Goal: Information Seeking & Learning: Learn about a topic

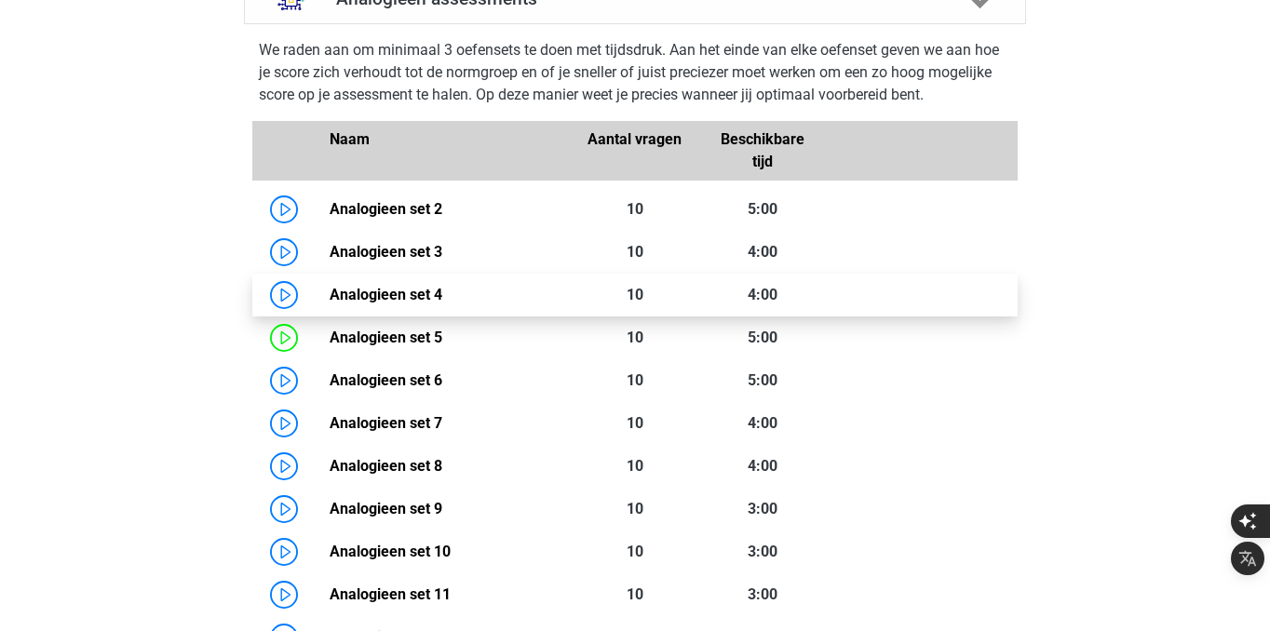
scroll to position [1234, 0]
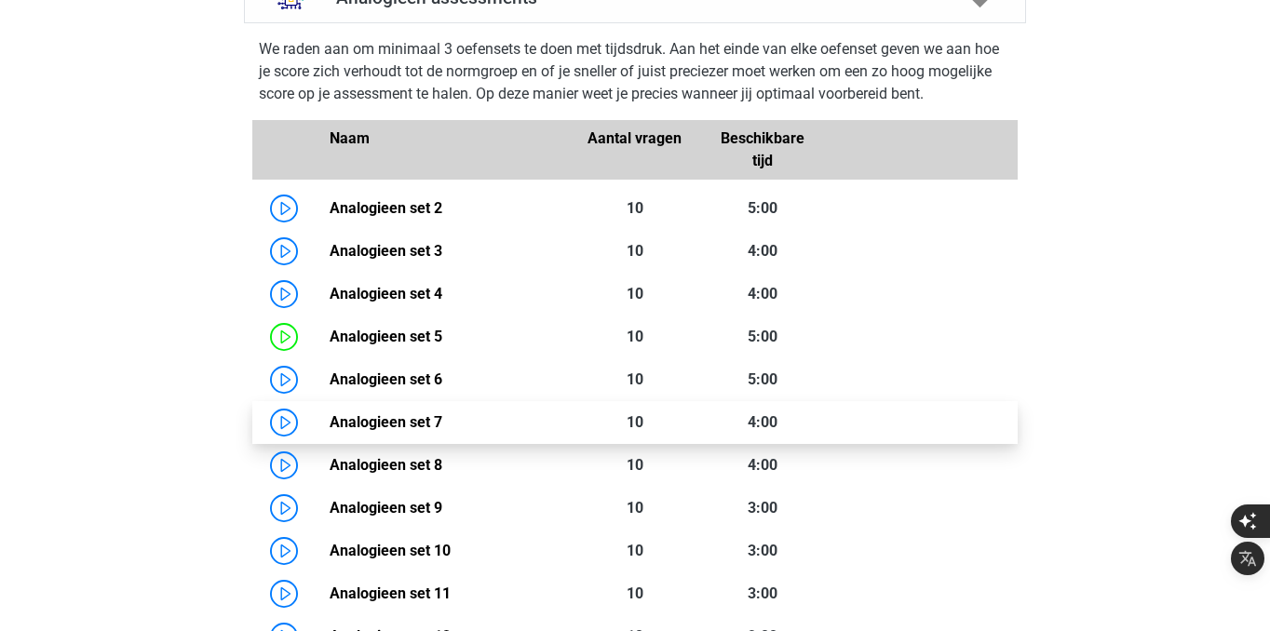
click at [330, 431] on link "Analogieen set 7" at bounding box center [386, 422] width 113 height 18
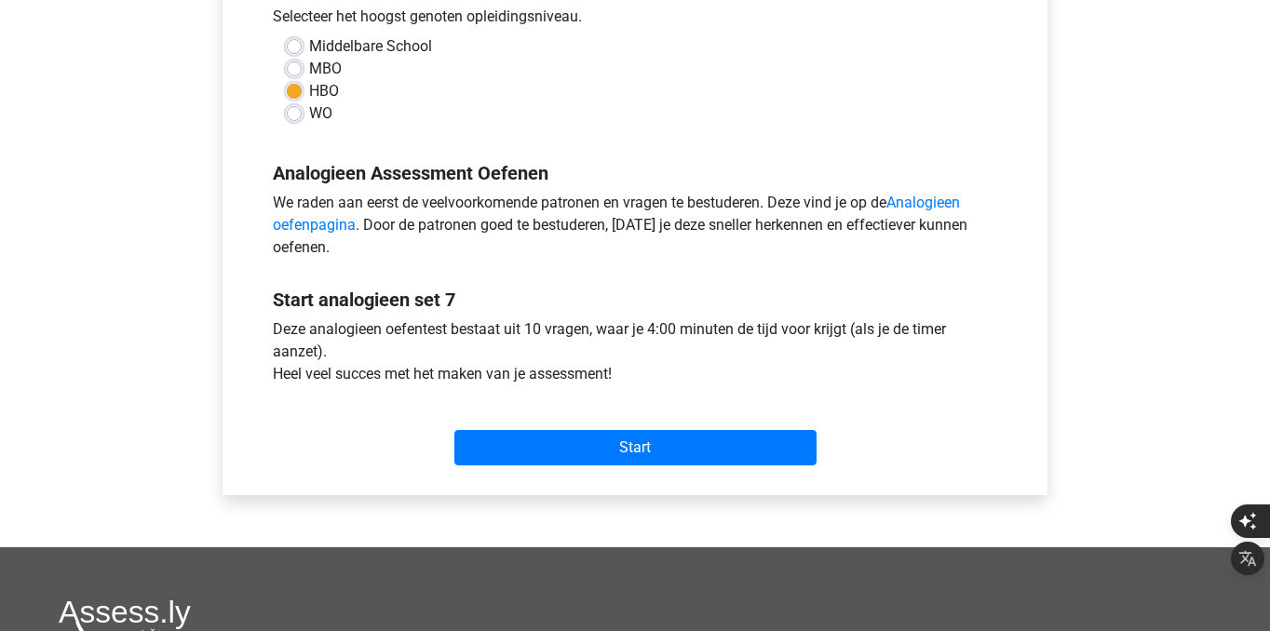
scroll to position [462, 0]
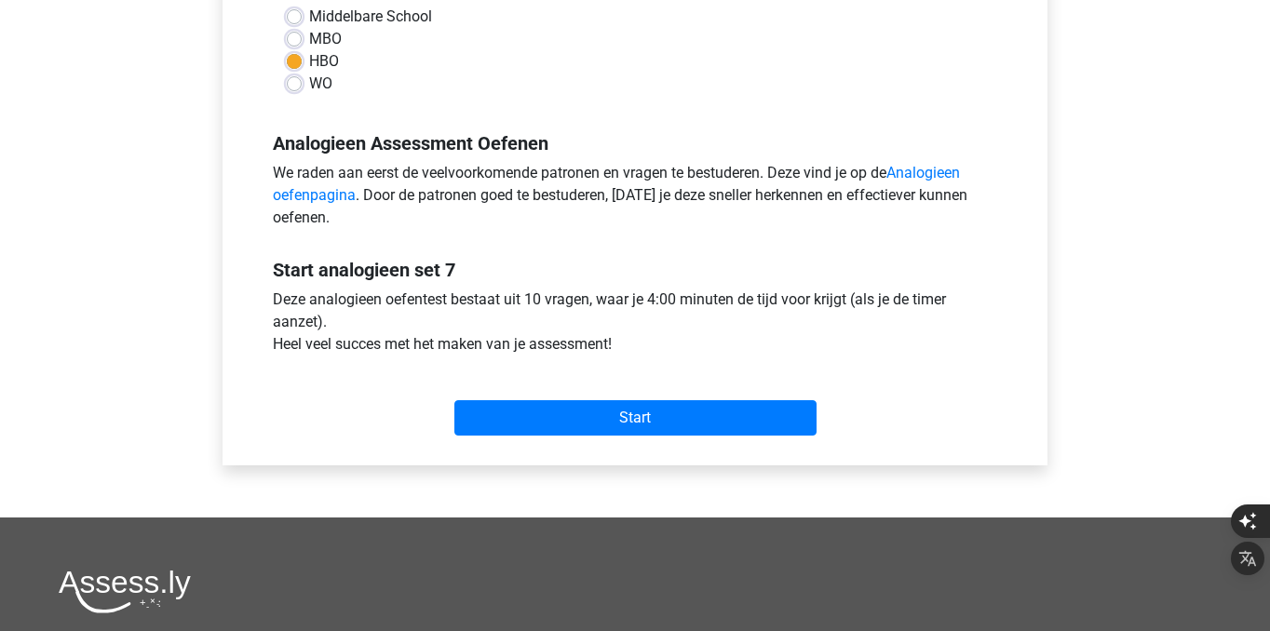
click at [603, 436] on div "Start" at bounding box center [635, 403] width 752 height 80
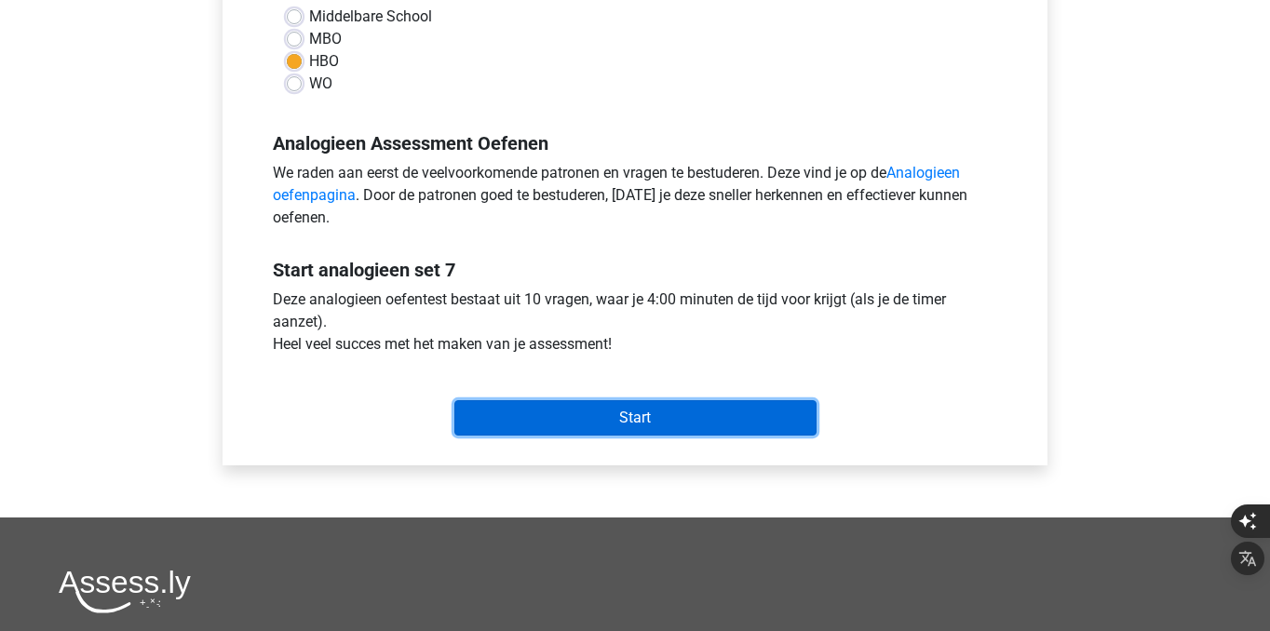
click at [605, 415] on input "Start" at bounding box center [635, 417] width 362 height 35
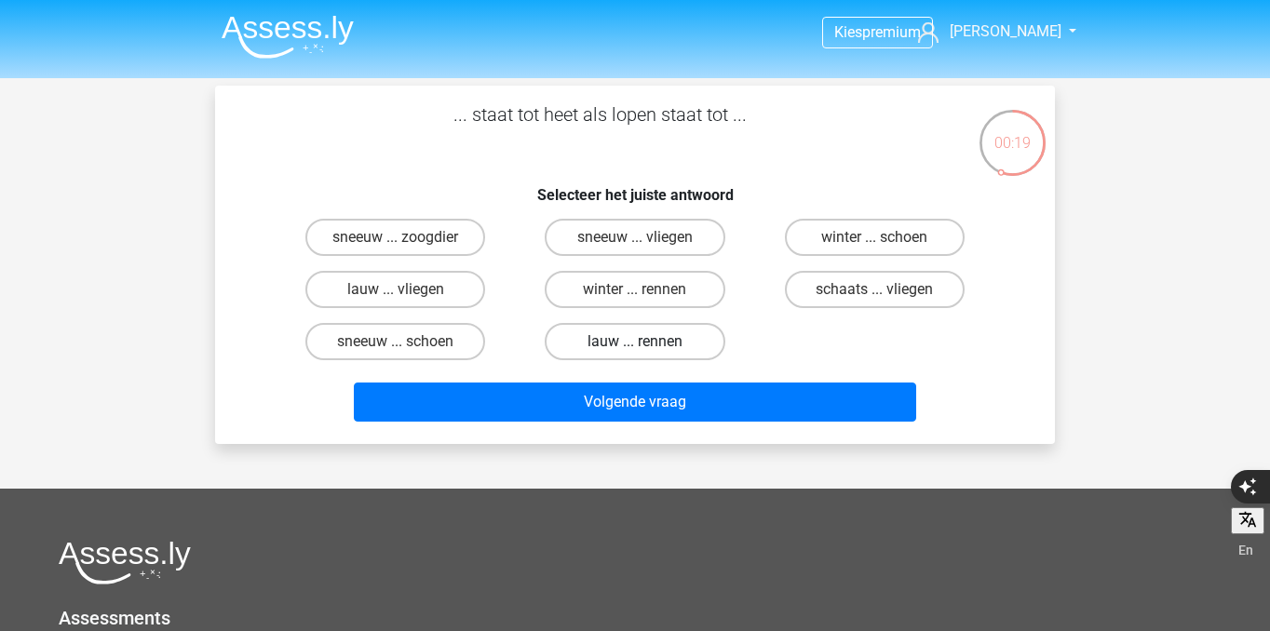
click at [684, 347] on label "lauw ... rennen" at bounding box center [635, 341] width 180 height 37
click at [647, 347] on input "lauw ... rennen" at bounding box center [641, 348] width 12 height 12
radio input "true"
click at [684, 347] on label "lauw ... rennen" at bounding box center [635, 341] width 180 height 37
click at [647, 347] on input "lauw ... rennen" at bounding box center [641, 348] width 12 height 12
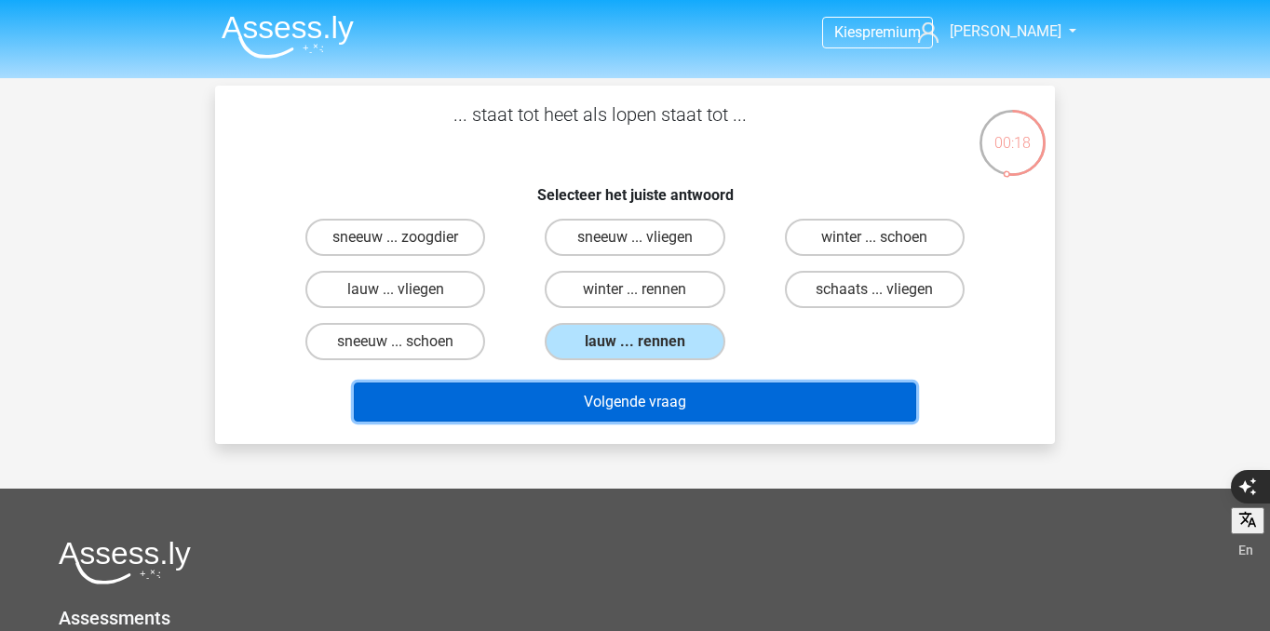
click at [698, 404] on button "Volgende vraag" at bounding box center [635, 402] width 563 height 39
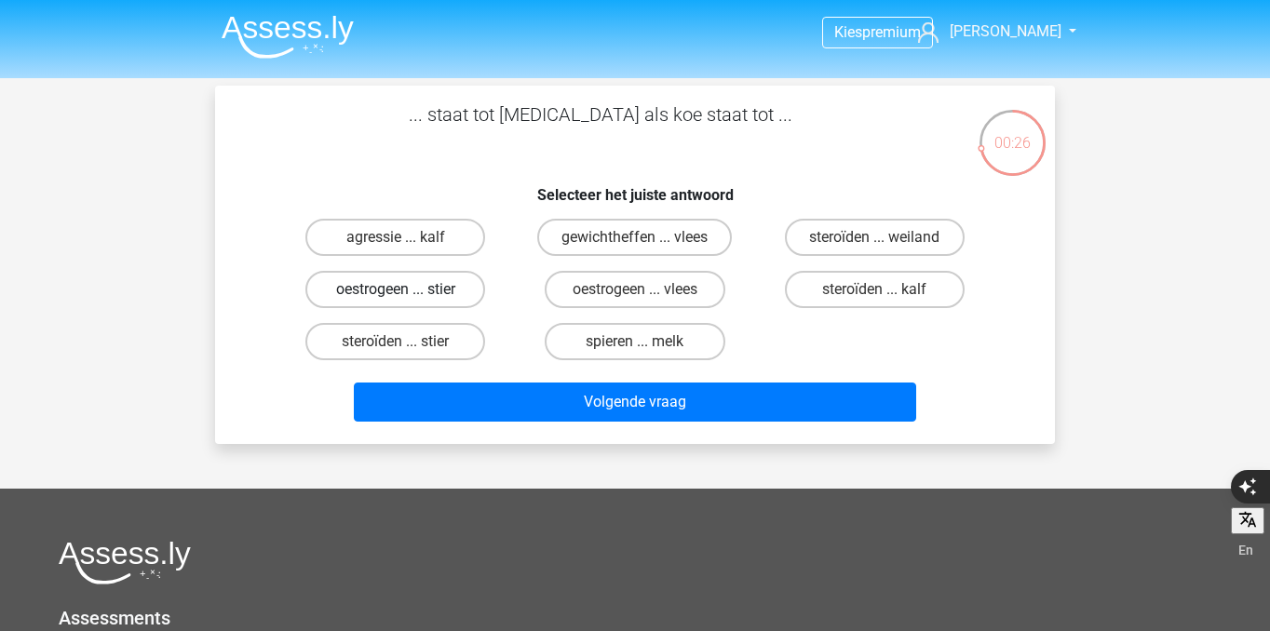
click at [443, 301] on label "oestrogeen ... stier" at bounding box center [395, 289] width 180 height 37
click at [408, 301] on input "oestrogeen ... stier" at bounding box center [402, 296] width 12 height 12
radio input "true"
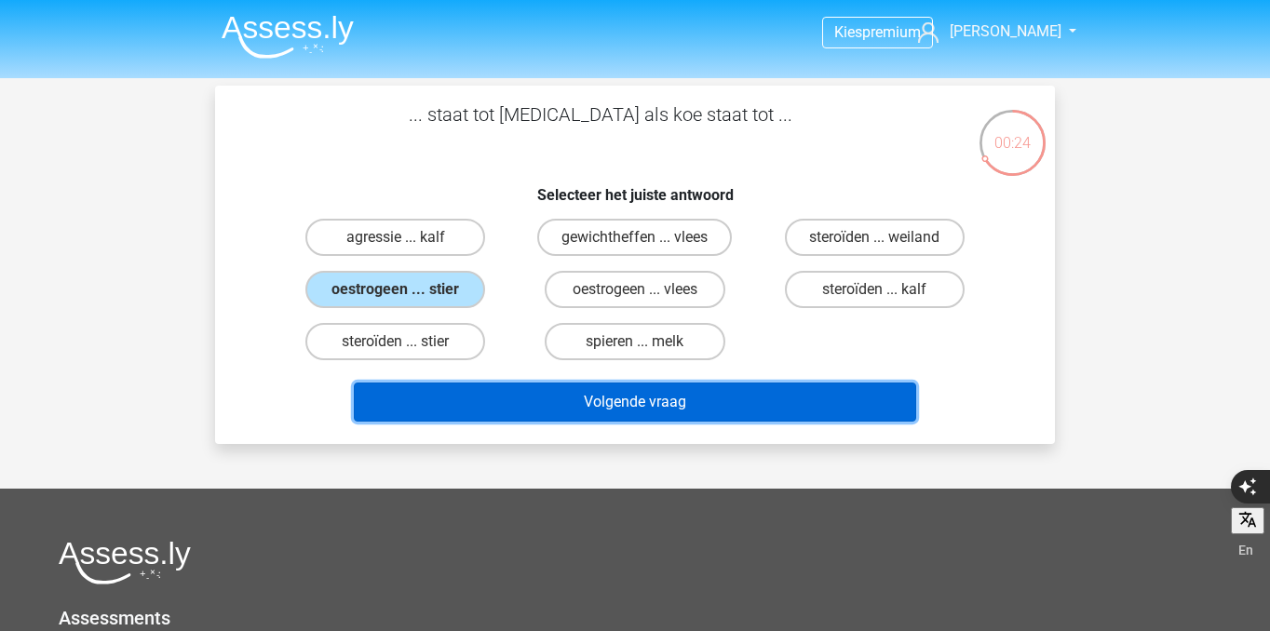
click at [515, 396] on button "Volgende vraag" at bounding box center [635, 402] width 563 height 39
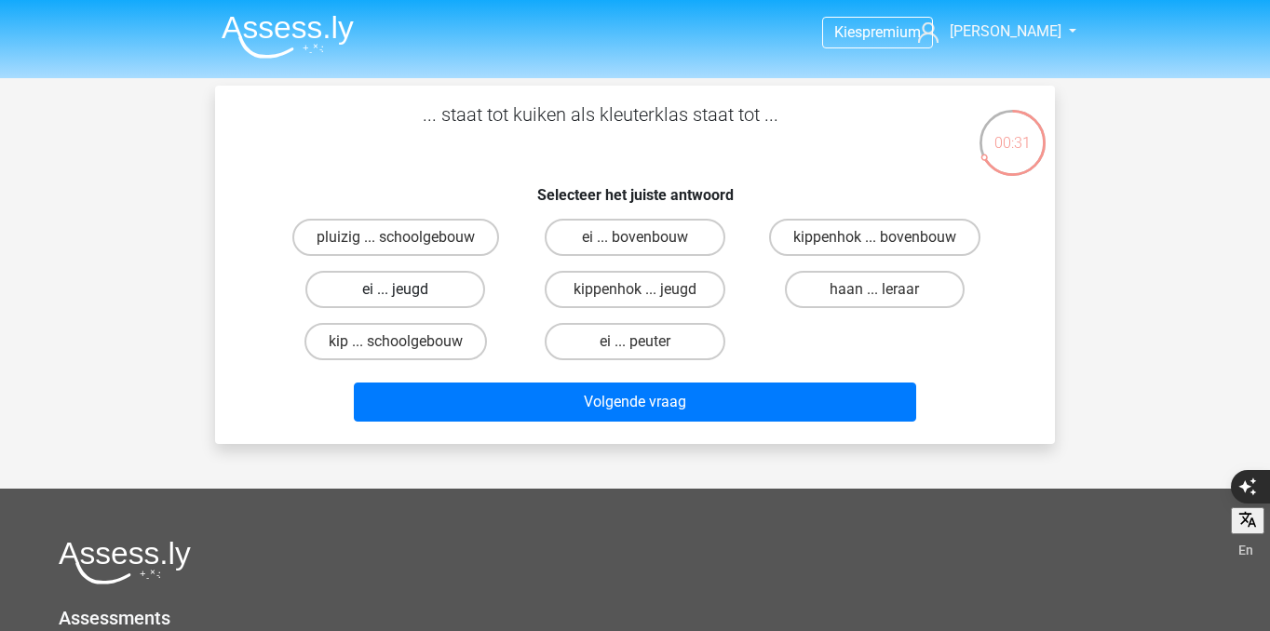
click at [424, 298] on label "ei ... jeugd" at bounding box center [395, 289] width 180 height 37
click at [408, 298] on input "ei ... jeugd" at bounding box center [402, 296] width 12 height 12
radio input "true"
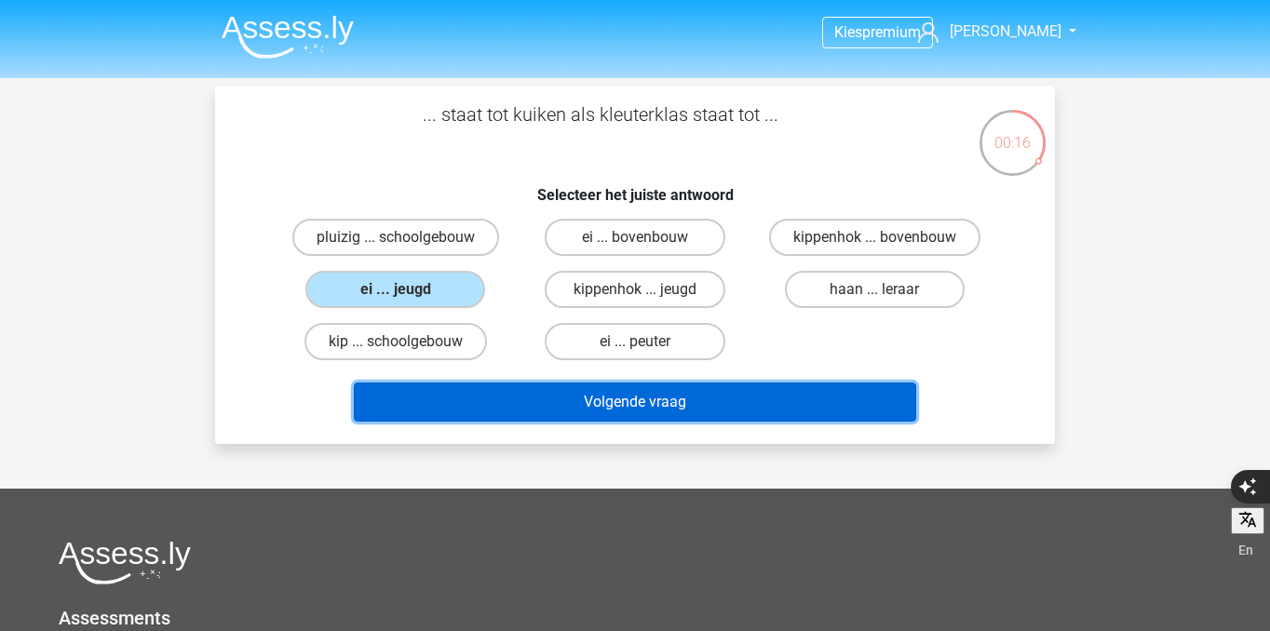
click at [628, 398] on button "Volgende vraag" at bounding box center [635, 402] width 563 height 39
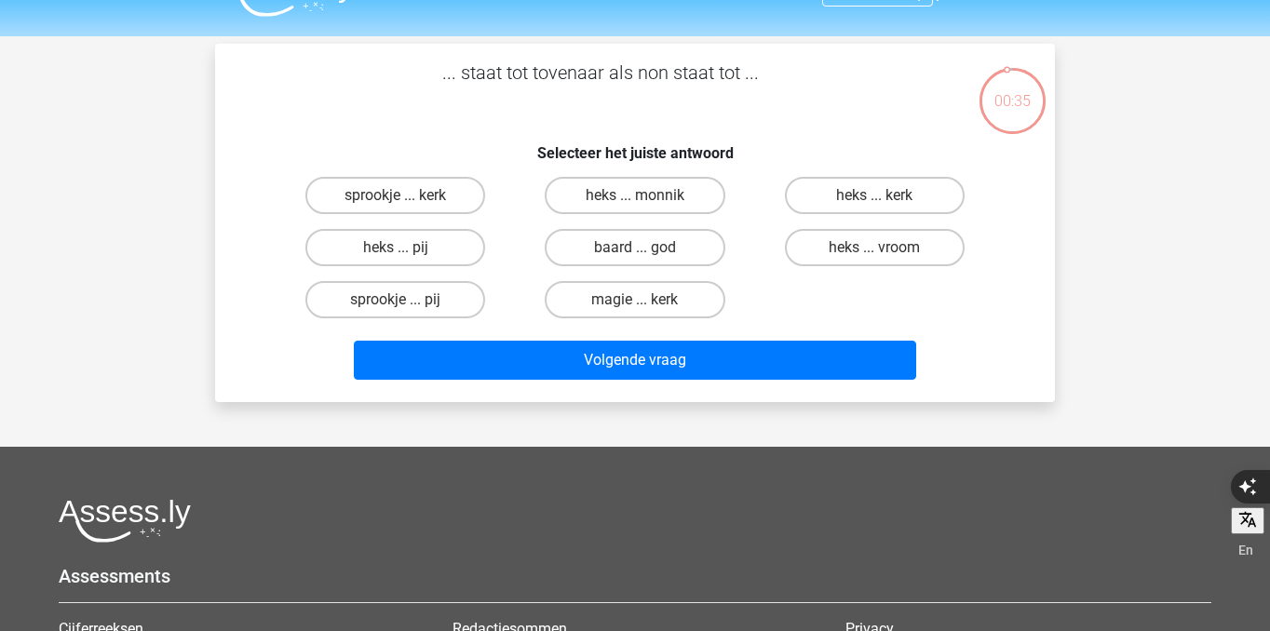
scroll to position [39, 0]
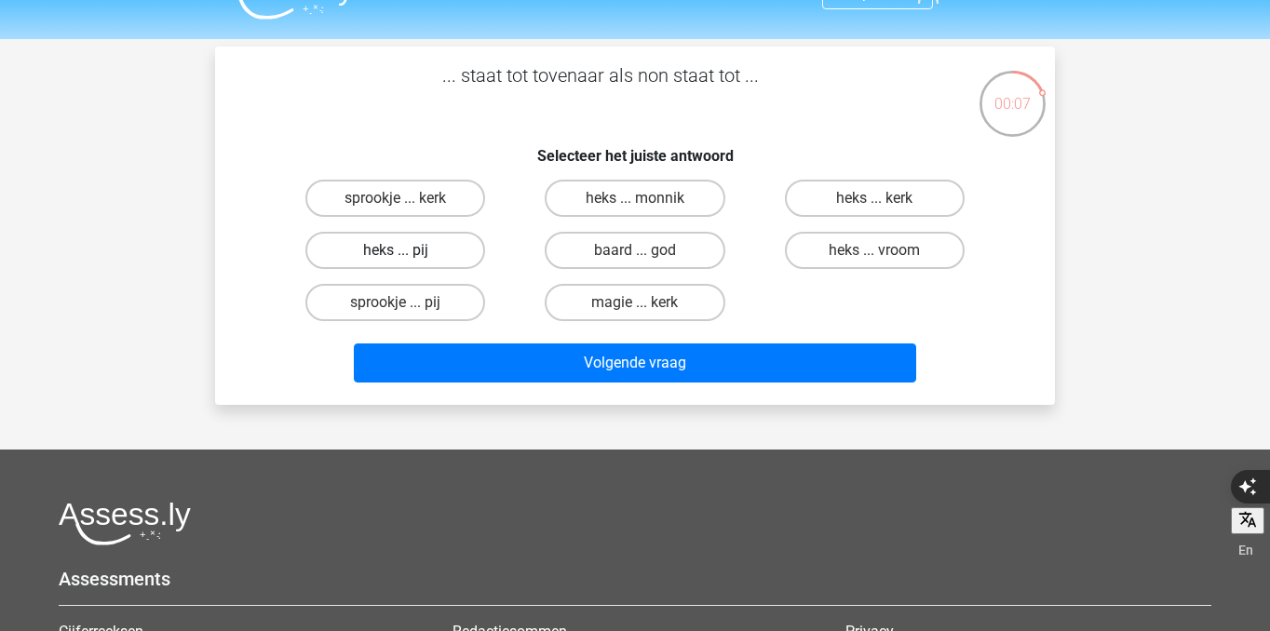
click at [446, 246] on label "heks ... pij" at bounding box center [395, 250] width 180 height 37
click at [408, 250] on input "heks ... pij" at bounding box center [402, 256] width 12 height 12
radio input "true"
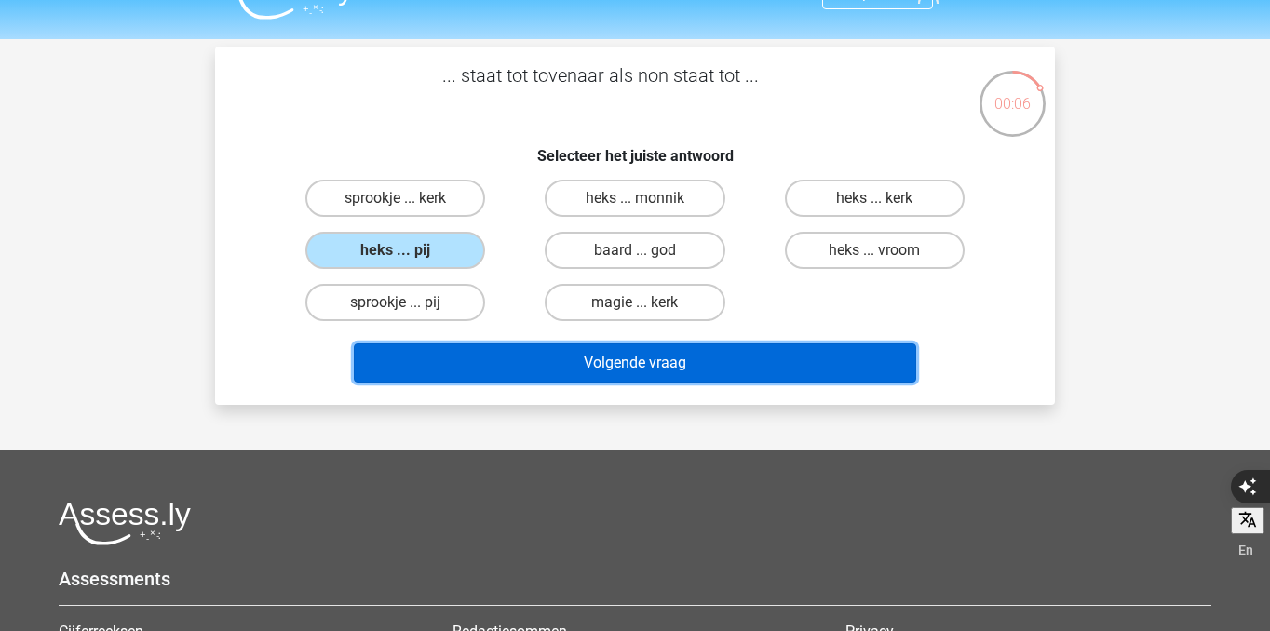
click at [545, 358] on button "Volgende vraag" at bounding box center [635, 363] width 563 height 39
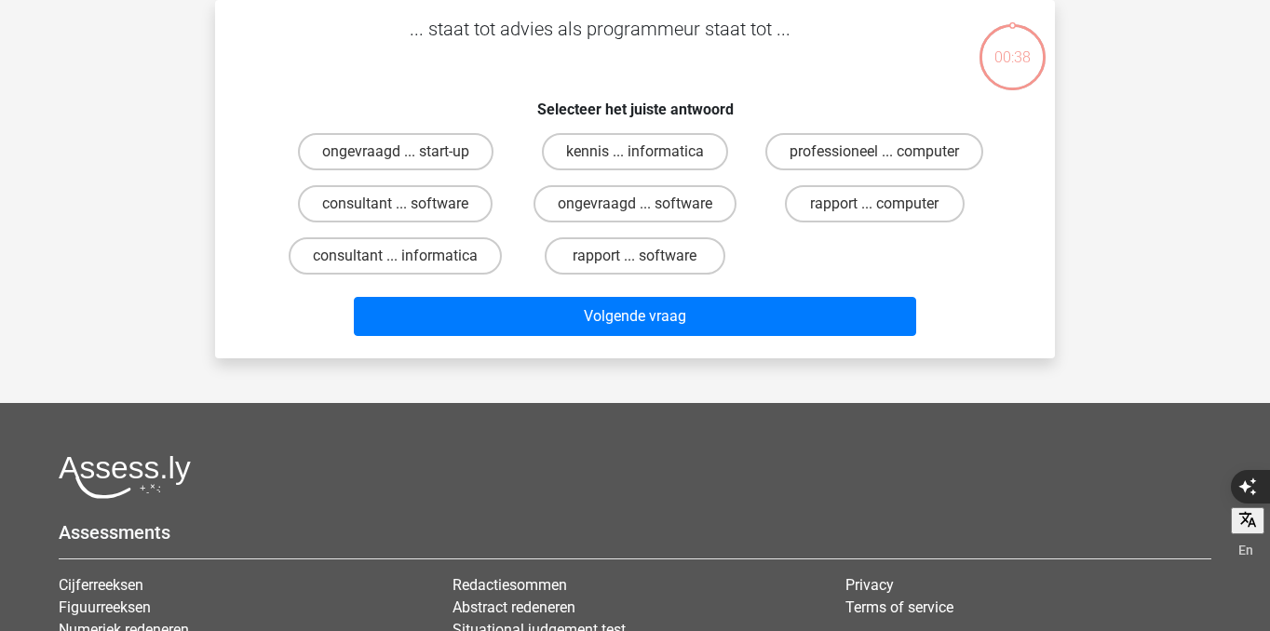
scroll to position [0, 0]
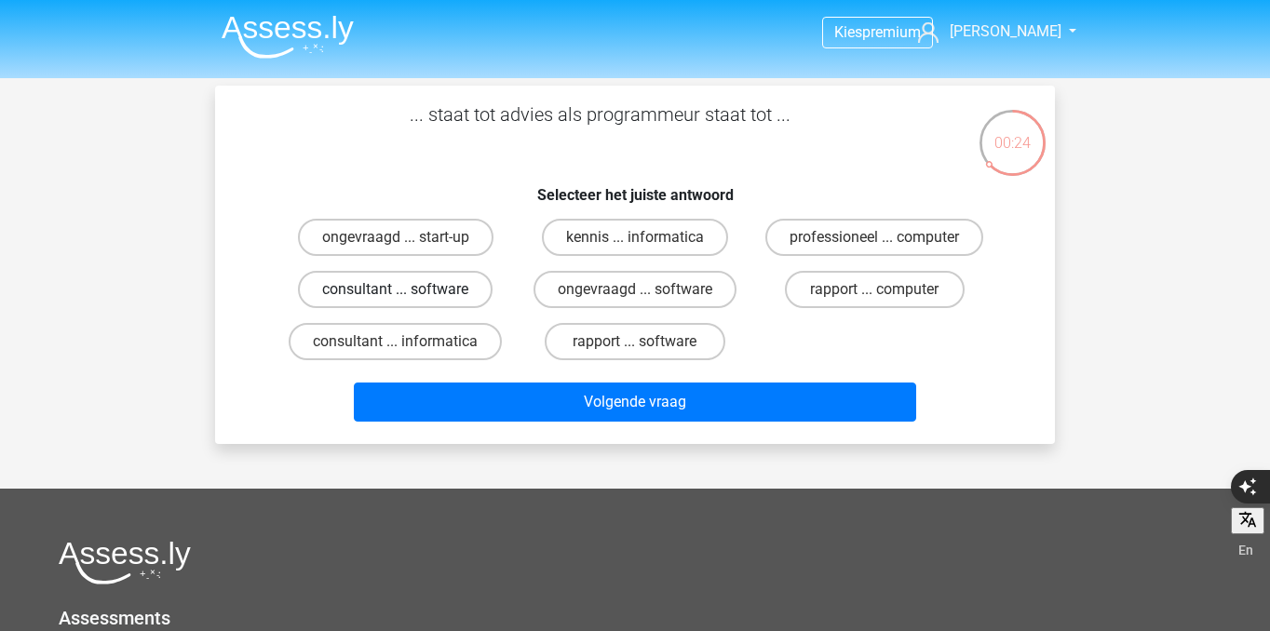
click at [464, 290] on label "consultant ... software" at bounding box center [395, 289] width 195 height 37
click at [408, 290] on input "consultant ... software" at bounding box center [402, 296] width 12 height 12
radio input "true"
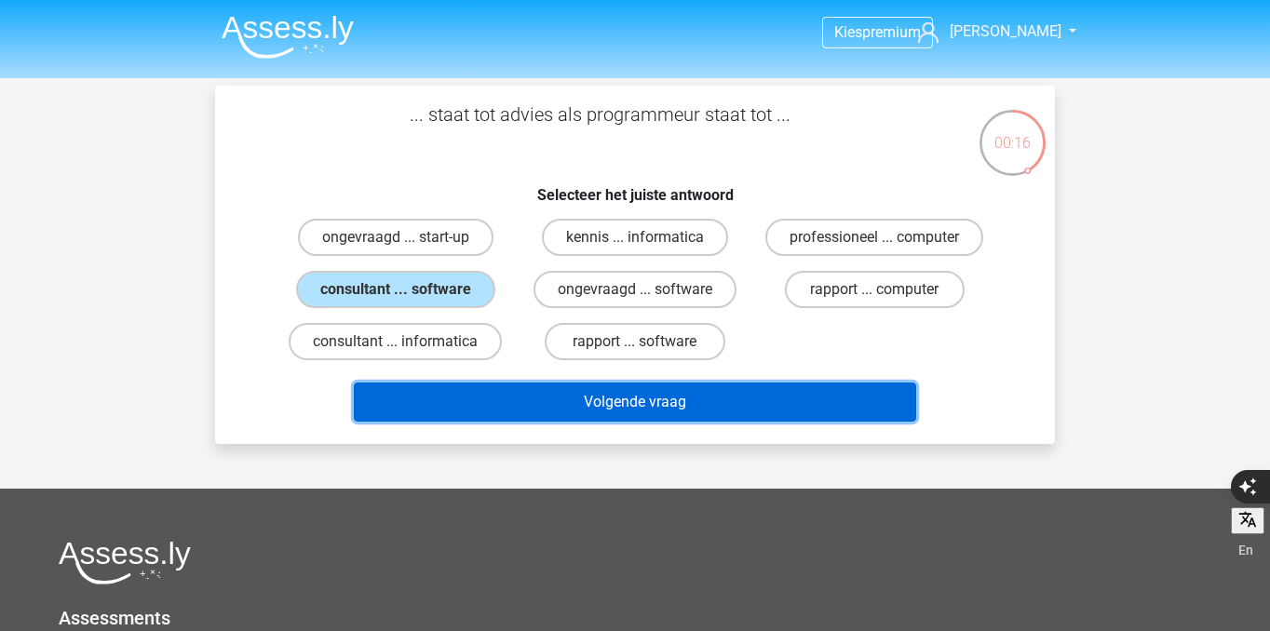
click at [516, 411] on button "Volgende vraag" at bounding box center [635, 402] width 563 height 39
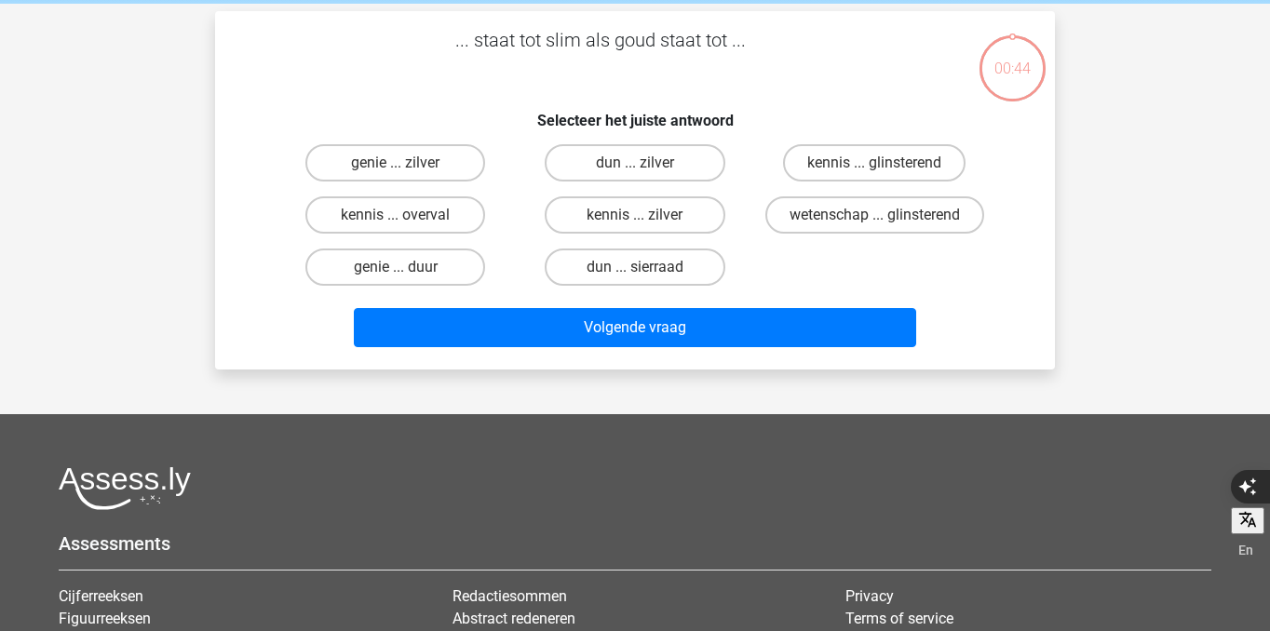
scroll to position [86, 0]
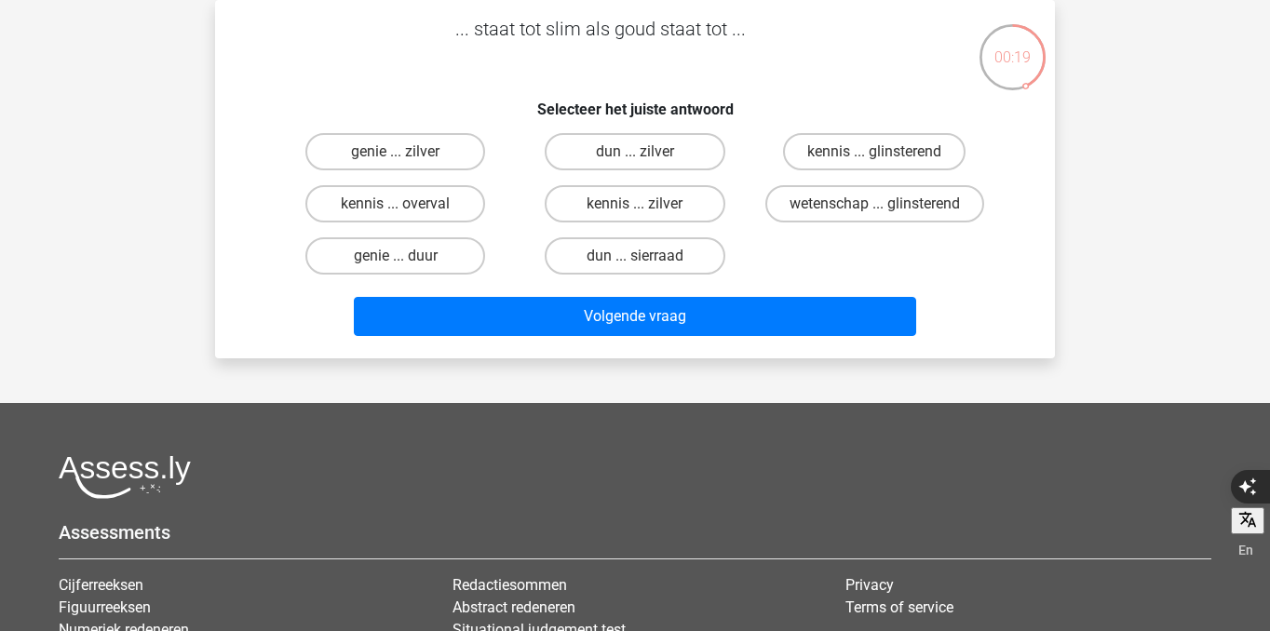
click at [821, 174] on div "kennis ... glinsterend" at bounding box center [874, 152] width 239 height 52
click at [829, 153] on label "kennis ... glinsterend" at bounding box center [874, 151] width 182 height 37
click at [874, 153] on input "kennis ... glinsterend" at bounding box center [880, 158] width 12 height 12
radio input "true"
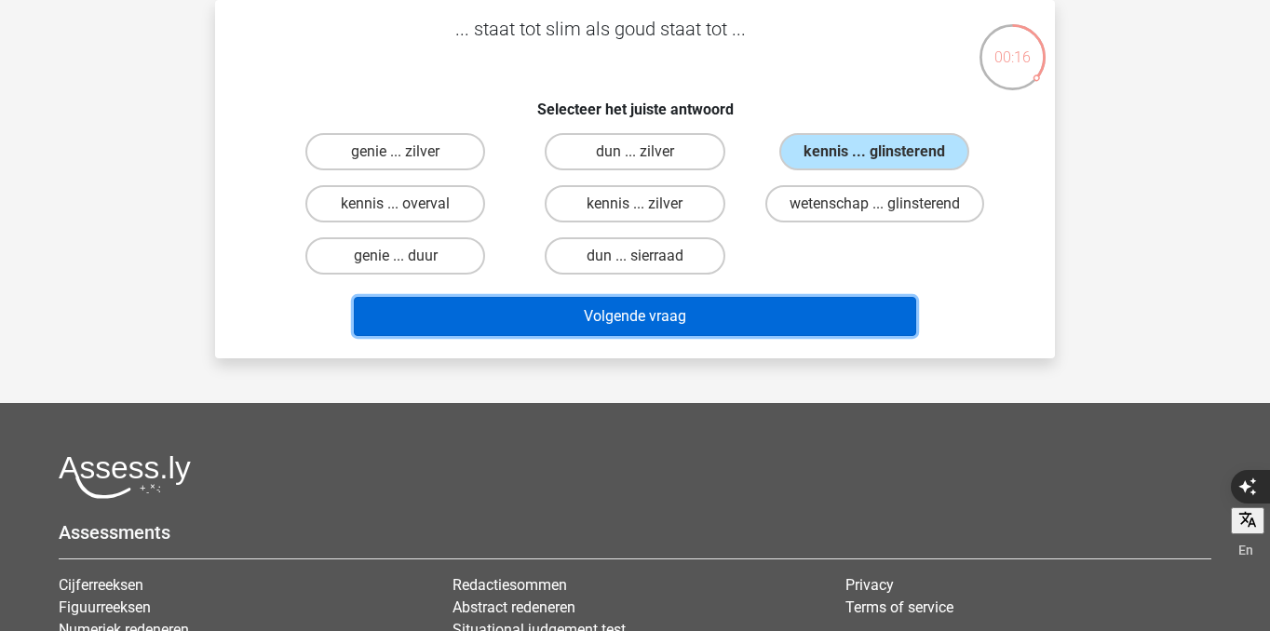
click at [748, 314] on button "Volgende vraag" at bounding box center [635, 316] width 563 height 39
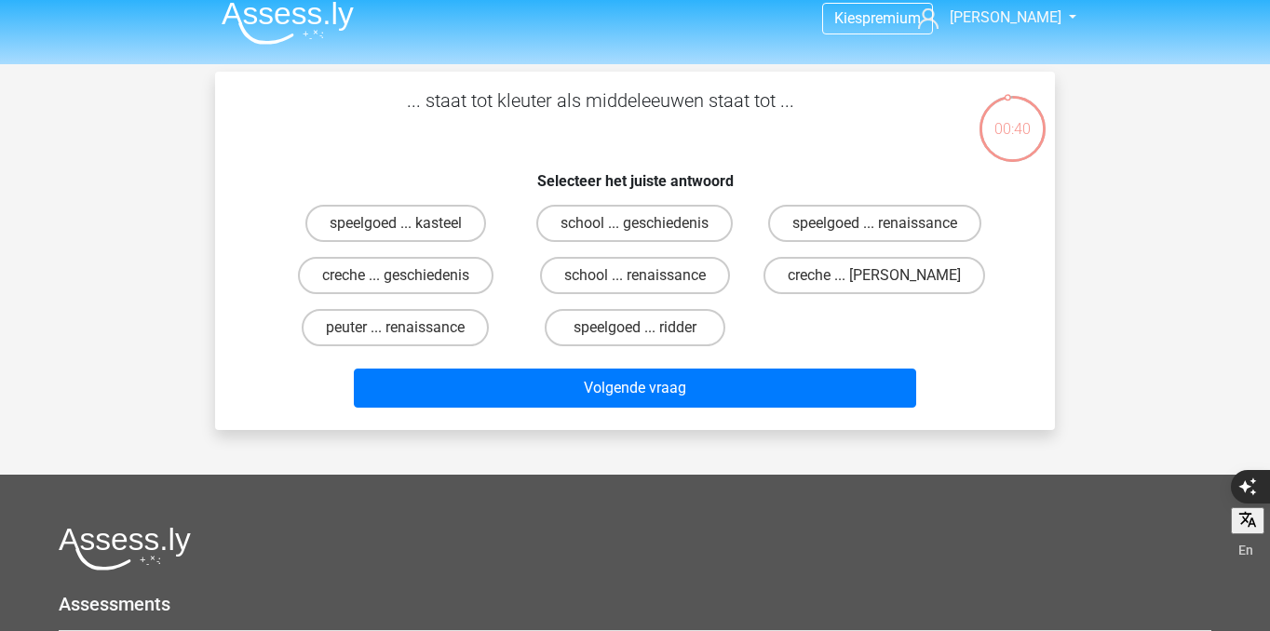
scroll to position [1, 0]
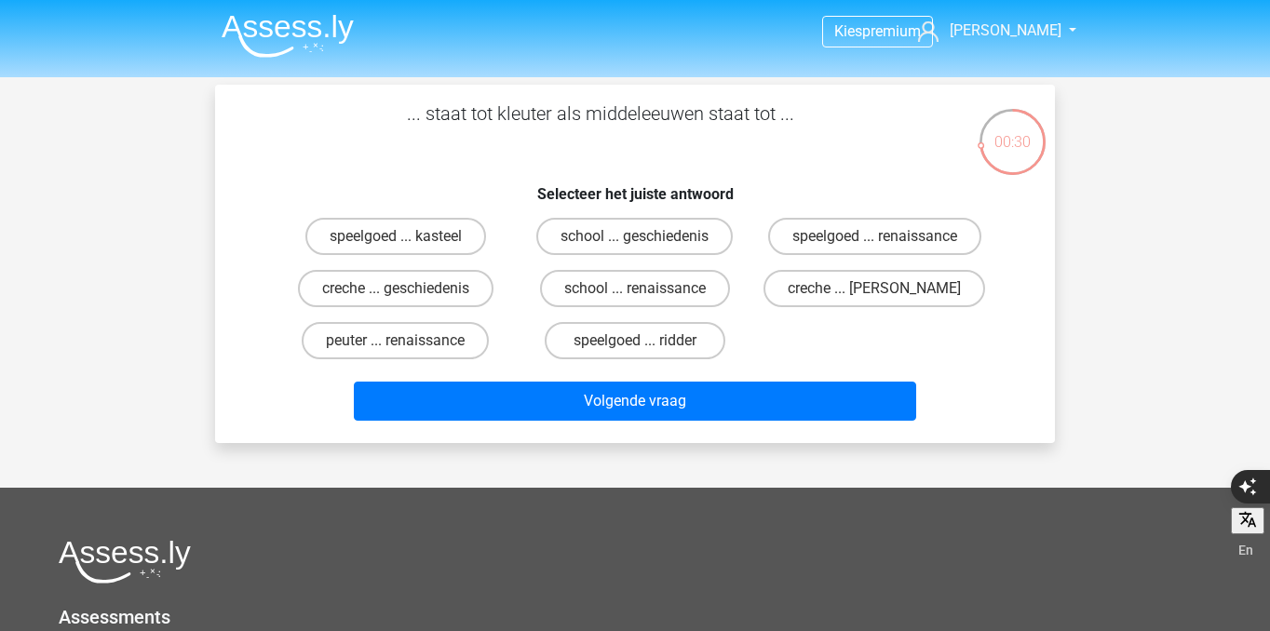
click at [641, 245] on input "school ... geschiedenis" at bounding box center [641, 242] width 12 height 12
radio input "true"
click at [896, 292] on label "creche ... romeinen" at bounding box center [874, 288] width 222 height 37
click at [886, 292] on input "creche ... romeinen" at bounding box center [880, 295] width 12 height 12
radio input "true"
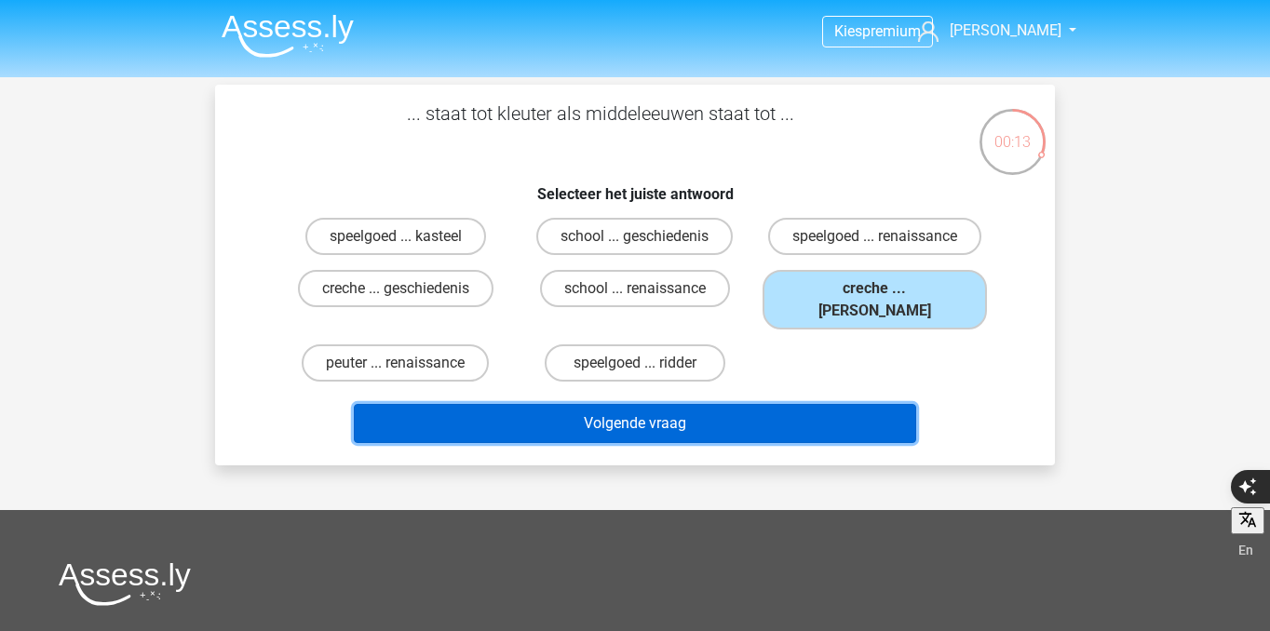
click at [790, 415] on button "Volgende vraag" at bounding box center [635, 423] width 563 height 39
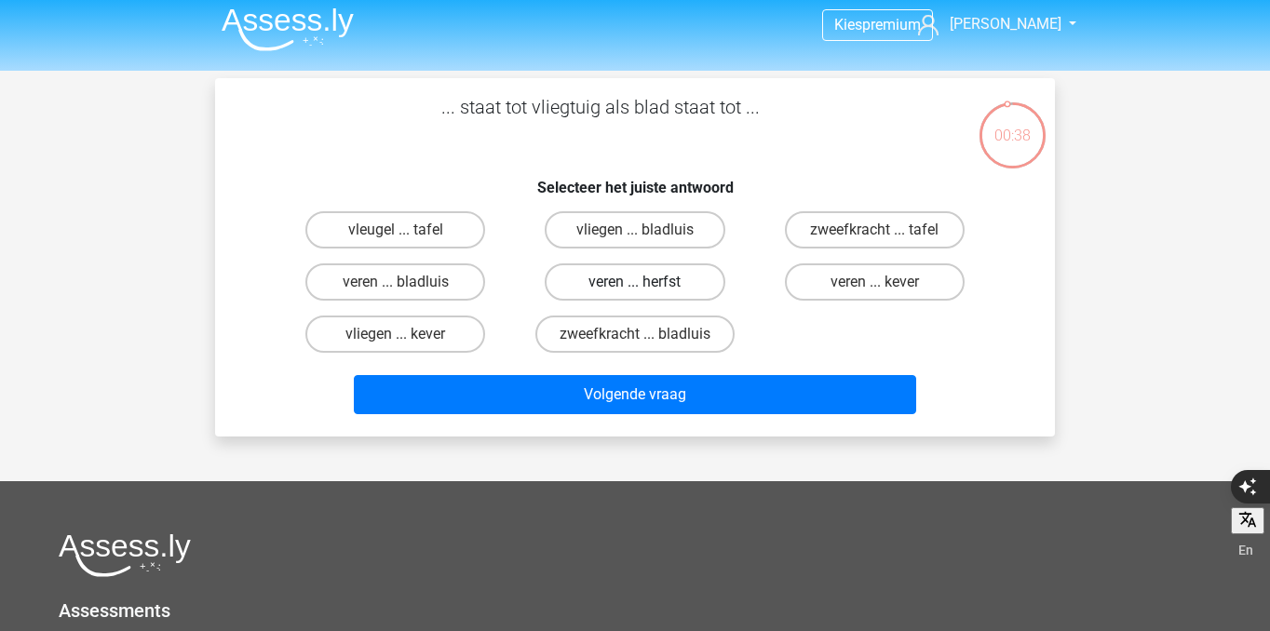
scroll to position [0, 0]
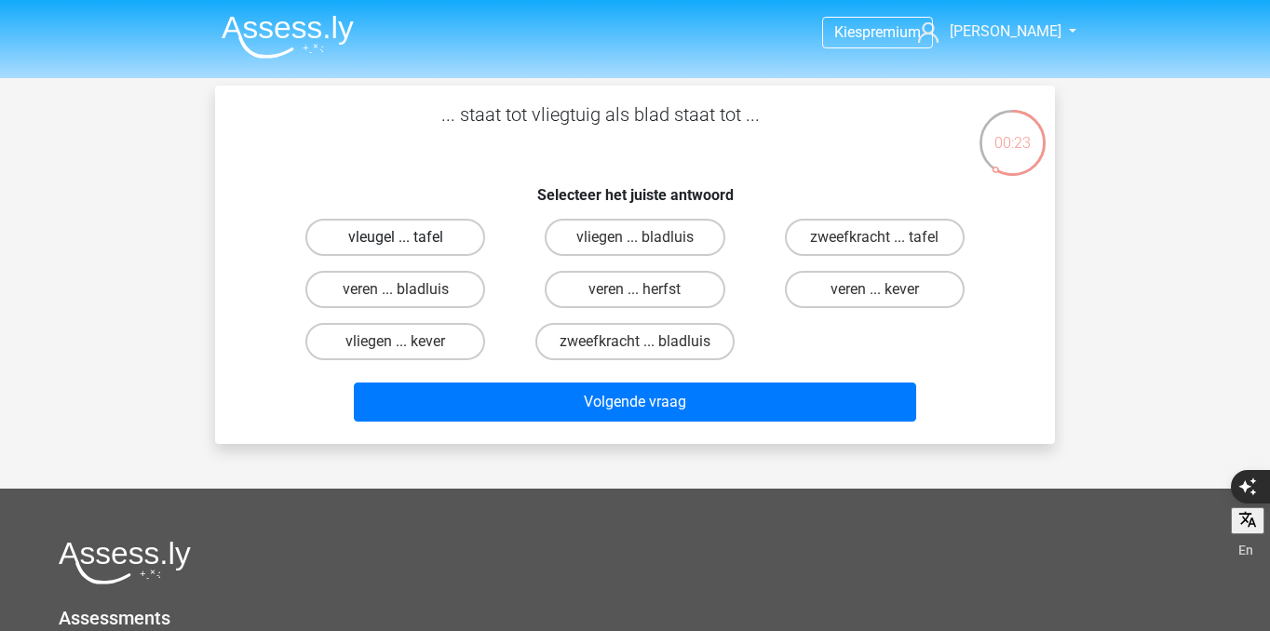
click at [450, 245] on label "vleugel ... tafel" at bounding box center [395, 237] width 180 height 37
click at [408, 245] on input "vleugel ... tafel" at bounding box center [402, 243] width 12 height 12
radio input "true"
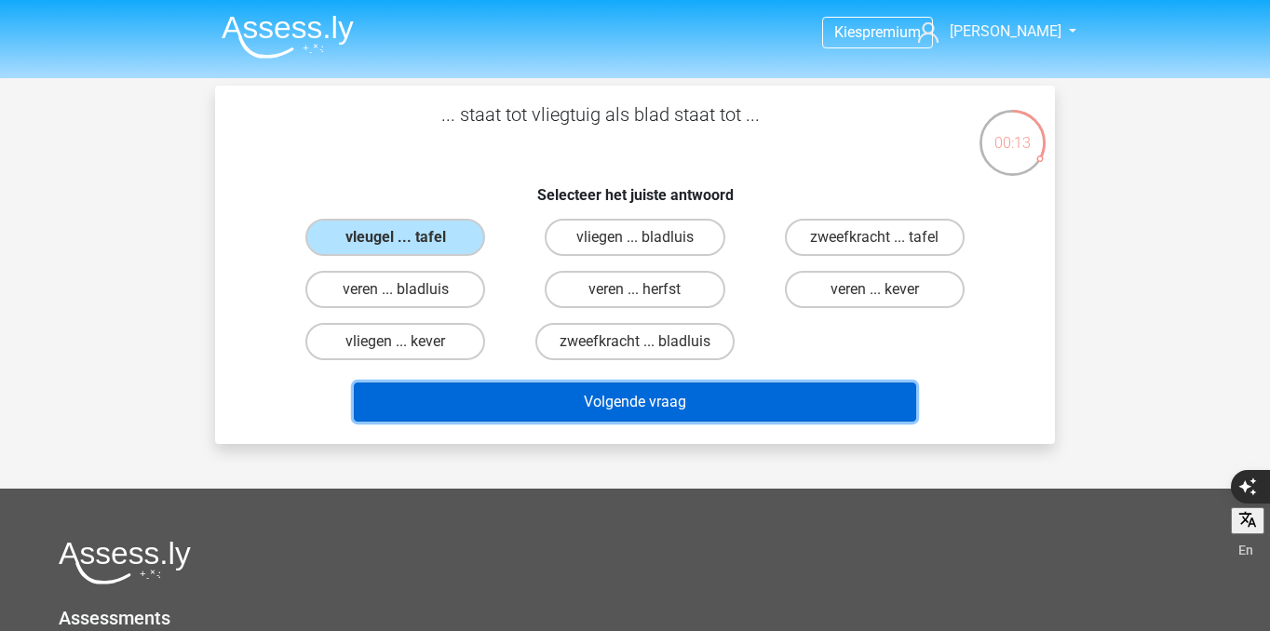
click at [634, 404] on button "Volgende vraag" at bounding box center [635, 402] width 563 height 39
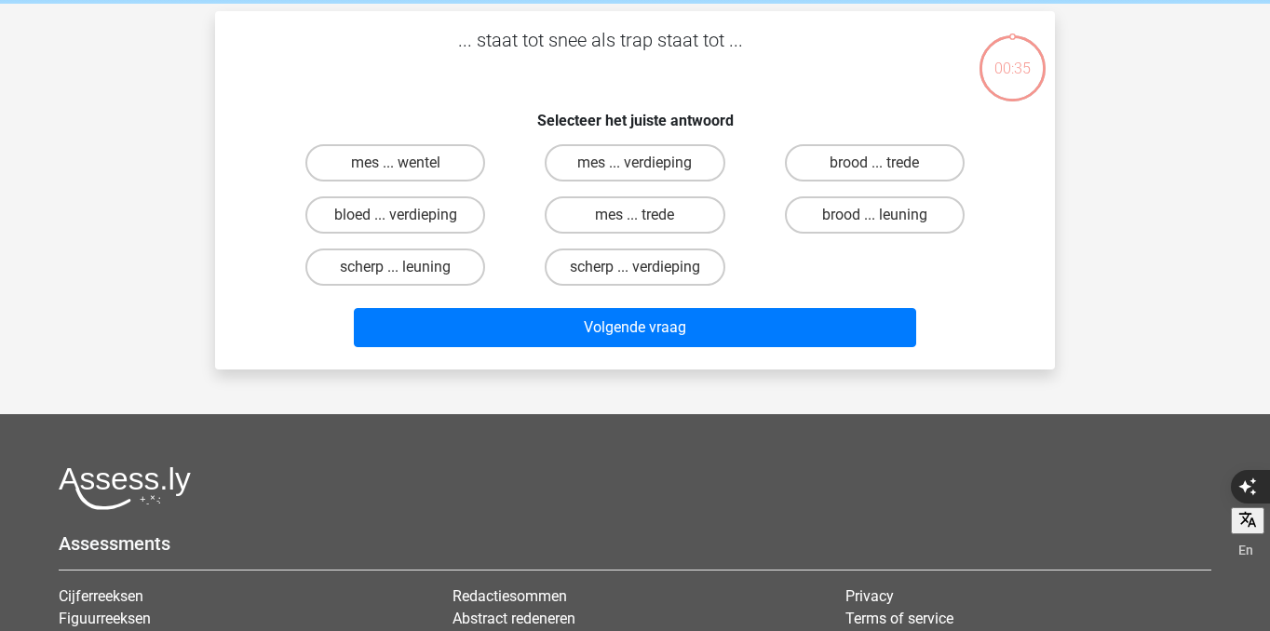
scroll to position [86, 0]
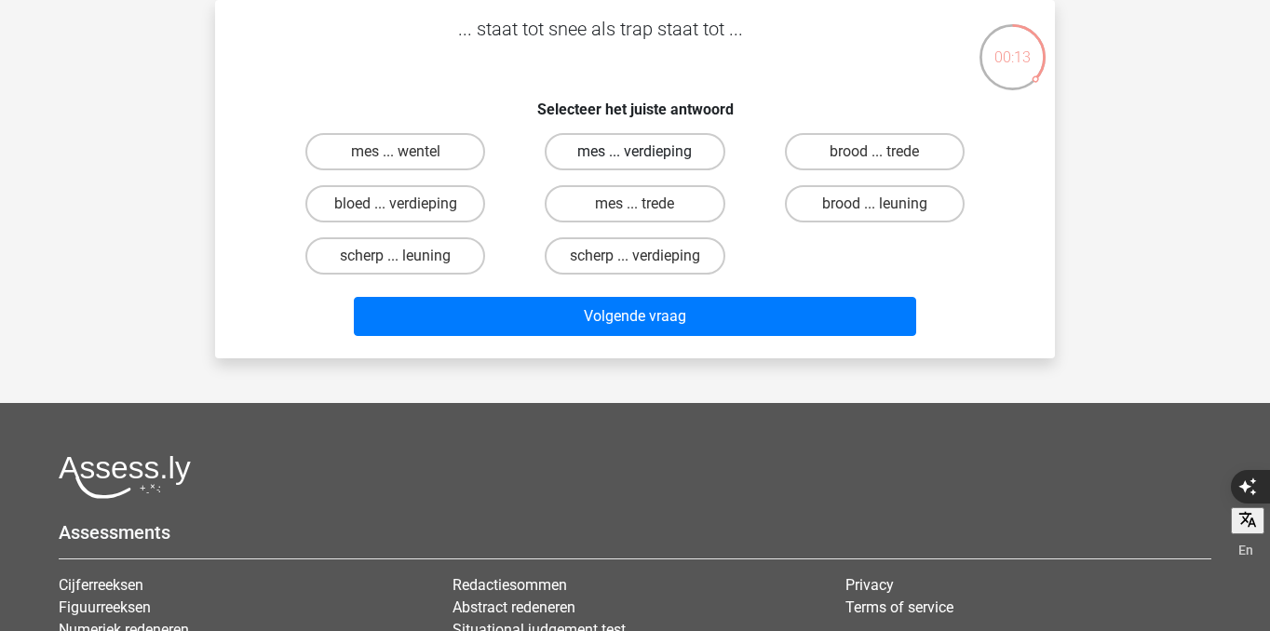
click at [695, 163] on label "mes ... verdieping" at bounding box center [635, 151] width 180 height 37
click at [647, 163] on input "mes ... verdieping" at bounding box center [641, 158] width 12 height 12
radio input "true"
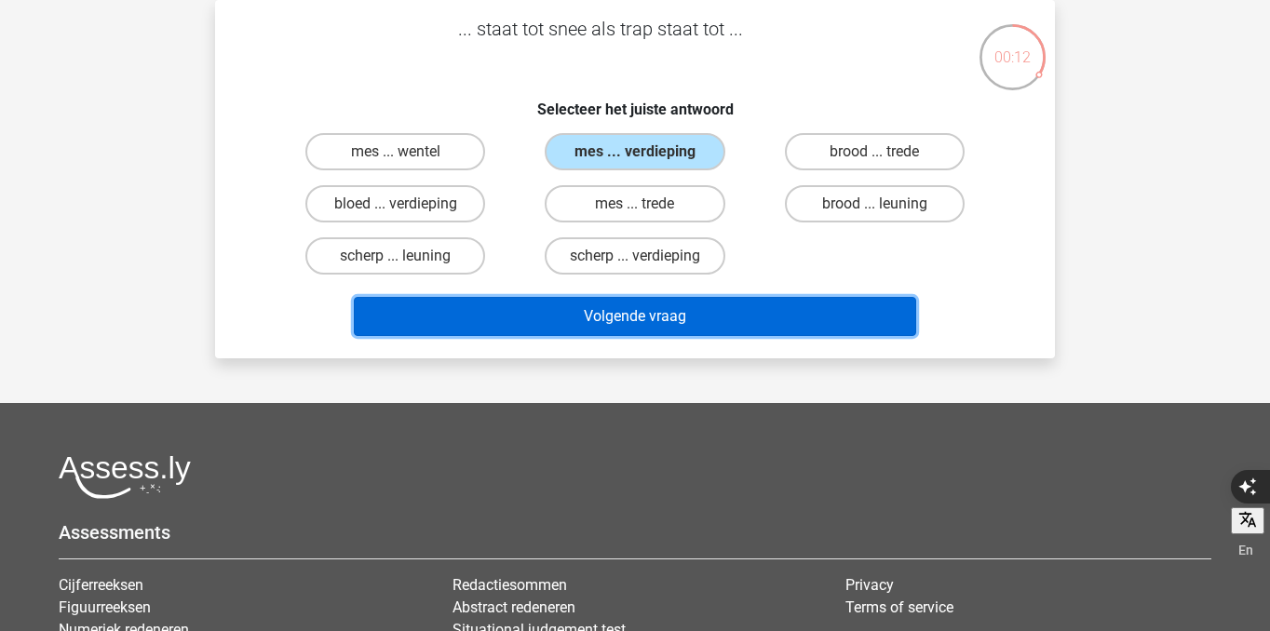
click at [729, 331] on button "Volgende vraag" at bounding box center [635, 316] width 563 height 39
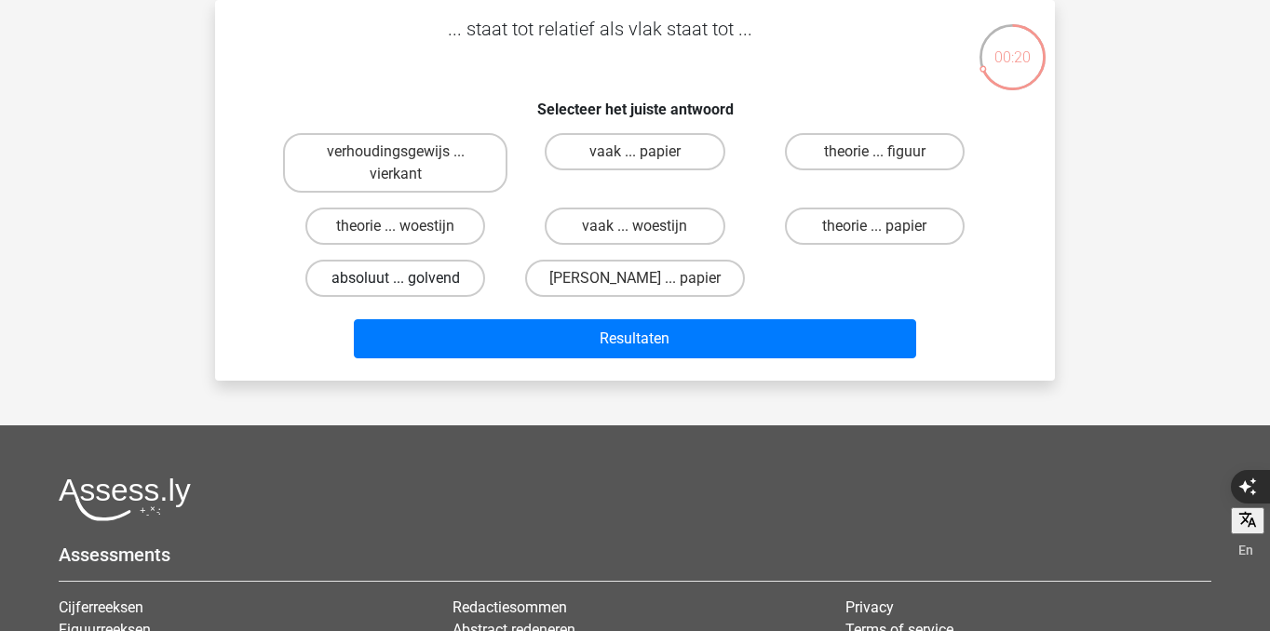
click at [471, 291] on label "absoluut ... golvend" at bounding box center [395, 278] width 180 height 37
click at [408, 290] on input "absoluut ... golvend" at bounding box center [402, 284] width 12 height 12
radio input "true"
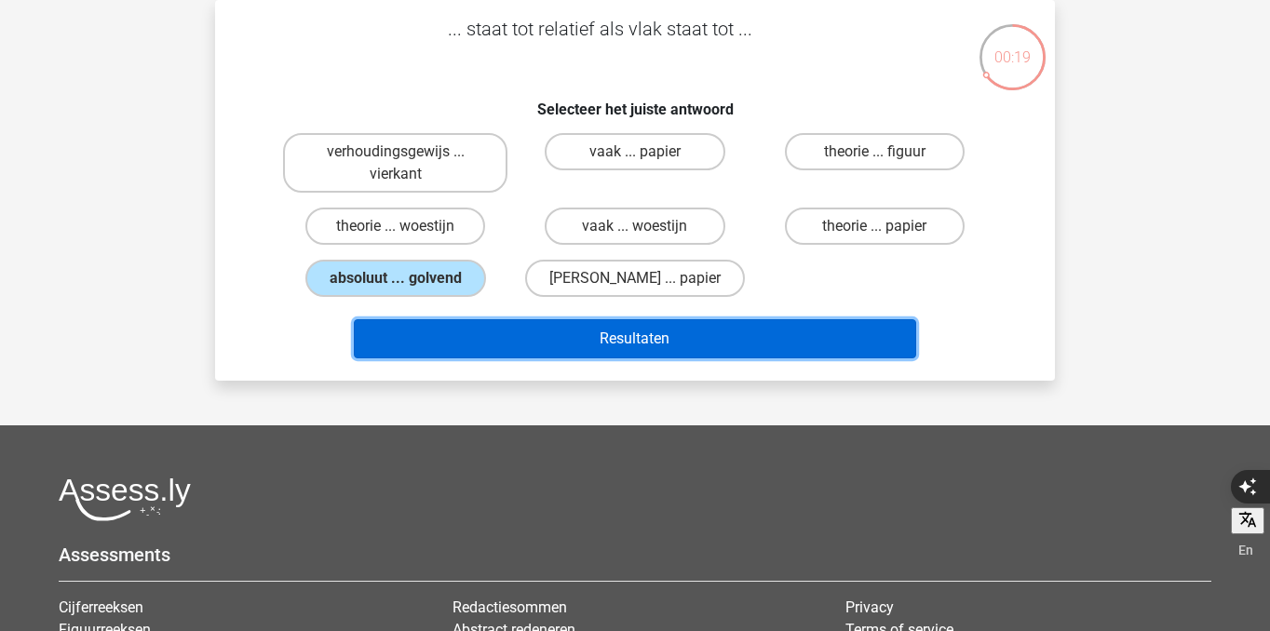
click at [516, 335] on button "Resultaten" at bounding box center [635, 338] width 563 height 39
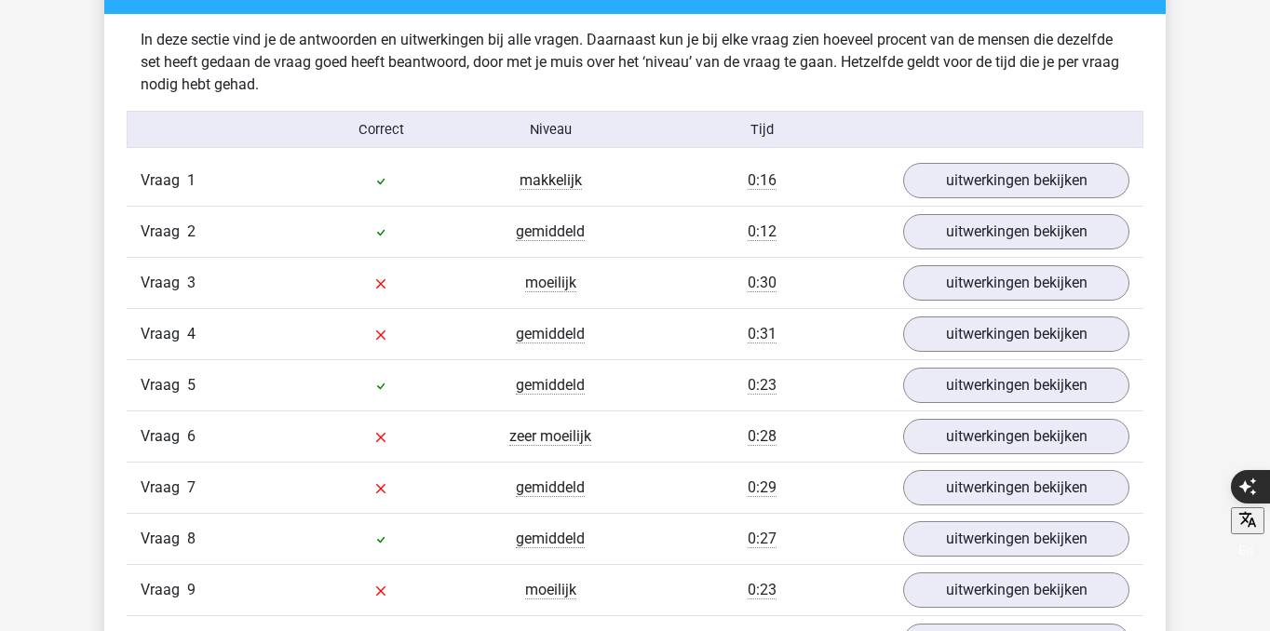
scroll to position [1464, 0]
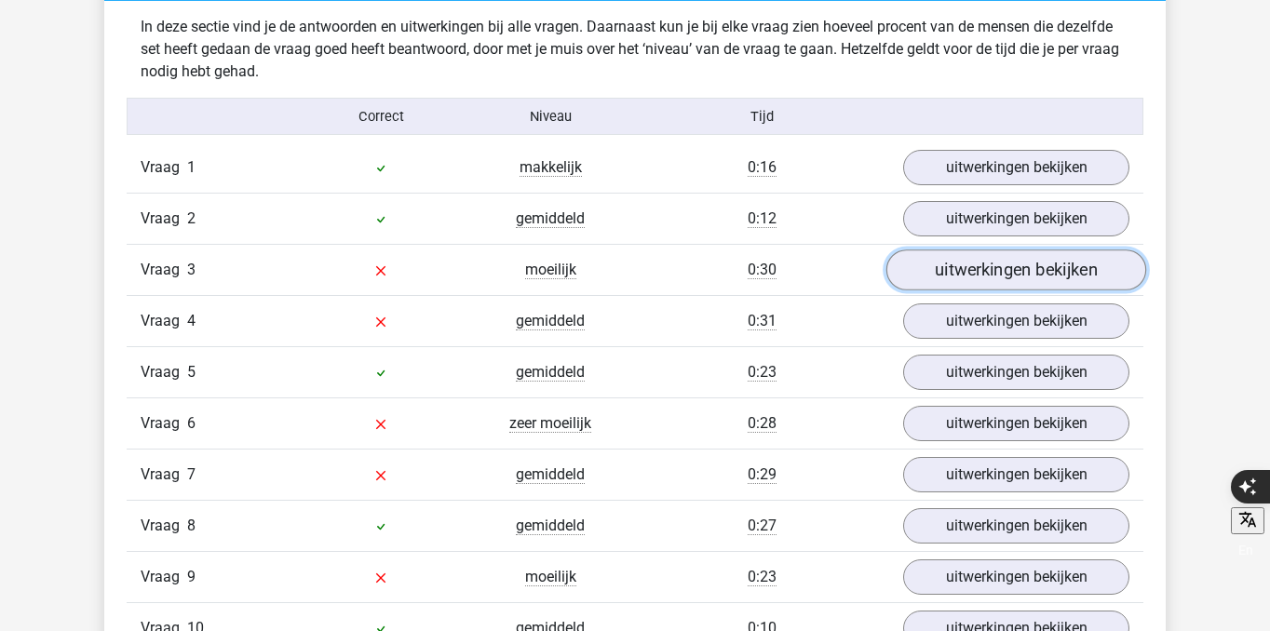
click at [1039, 272] on link "uitwerkingen bekijken" at bounding box center [1016, 270] width 260 height 41
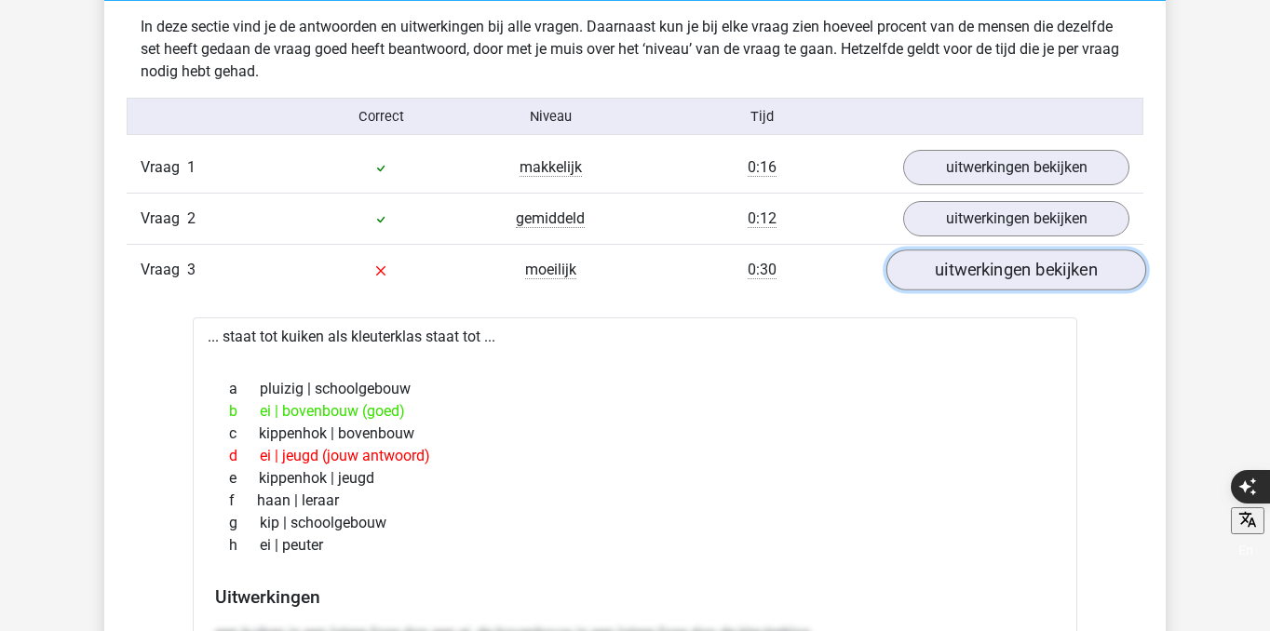
click at [1039, 273] on link "uitwerkingen bekijken" at bounding box center [1016, 270] width 260 height 41
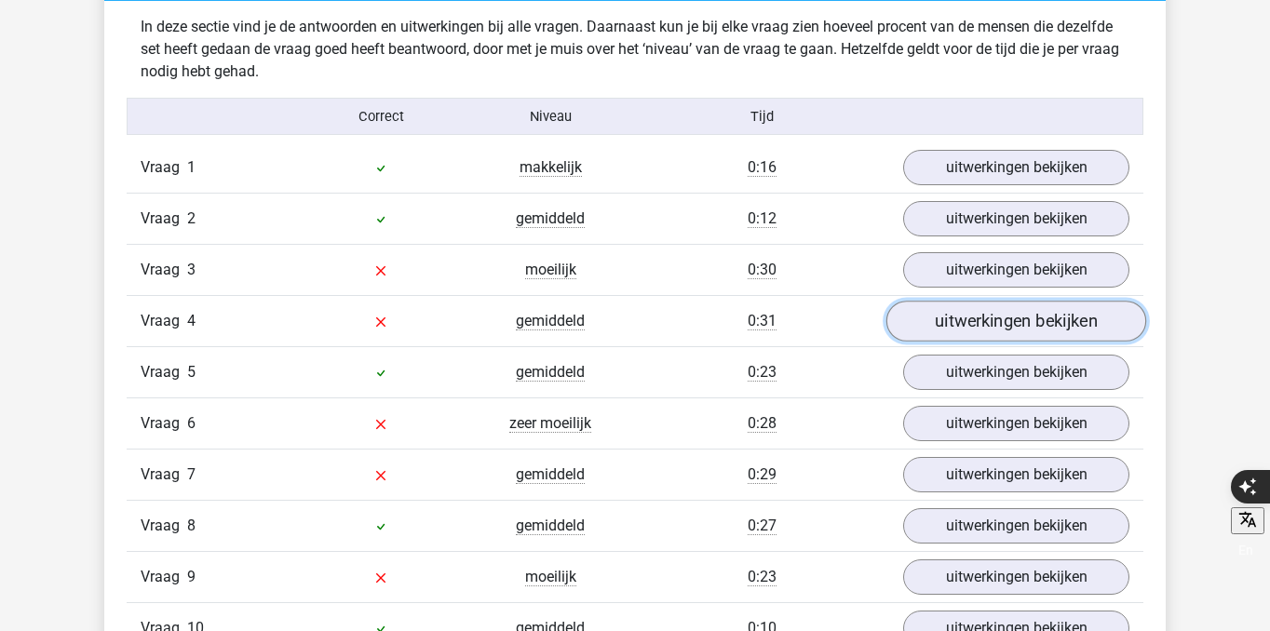
click at [993, 323] on link "uitwerkingen bekijken" at bounding box center [1016, 321] width 260 height 41
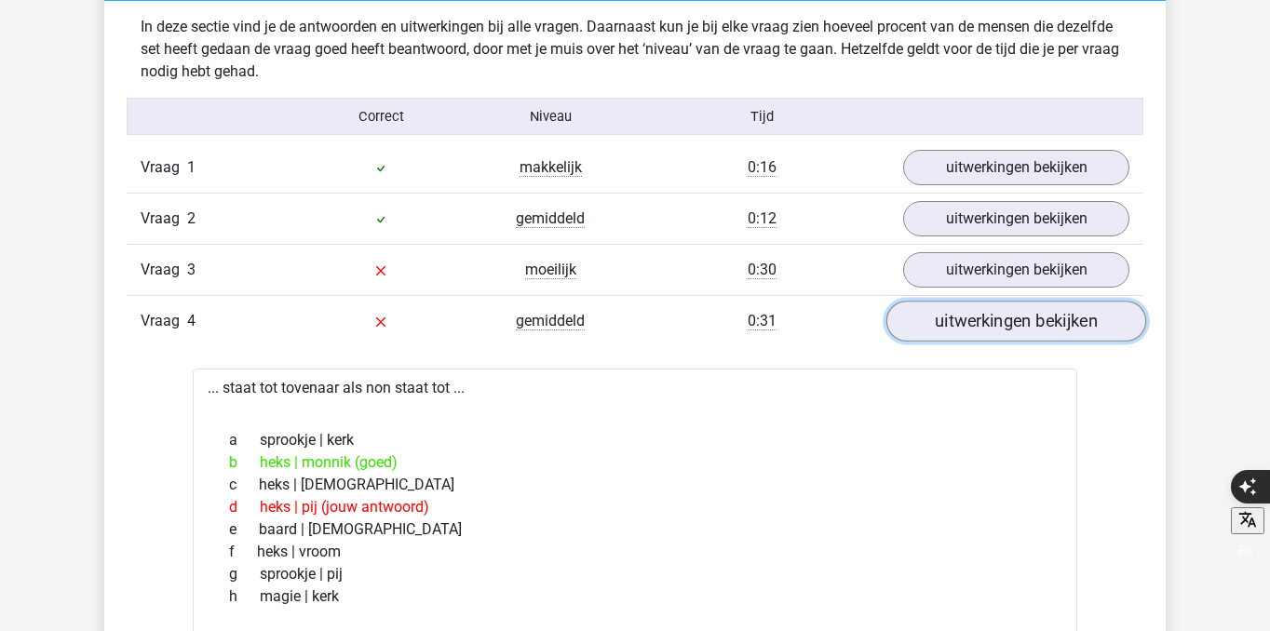
click at [992, 325] on link "uitwerkingen bekijken" at bounding box center [1016, 321] width 260 height 41
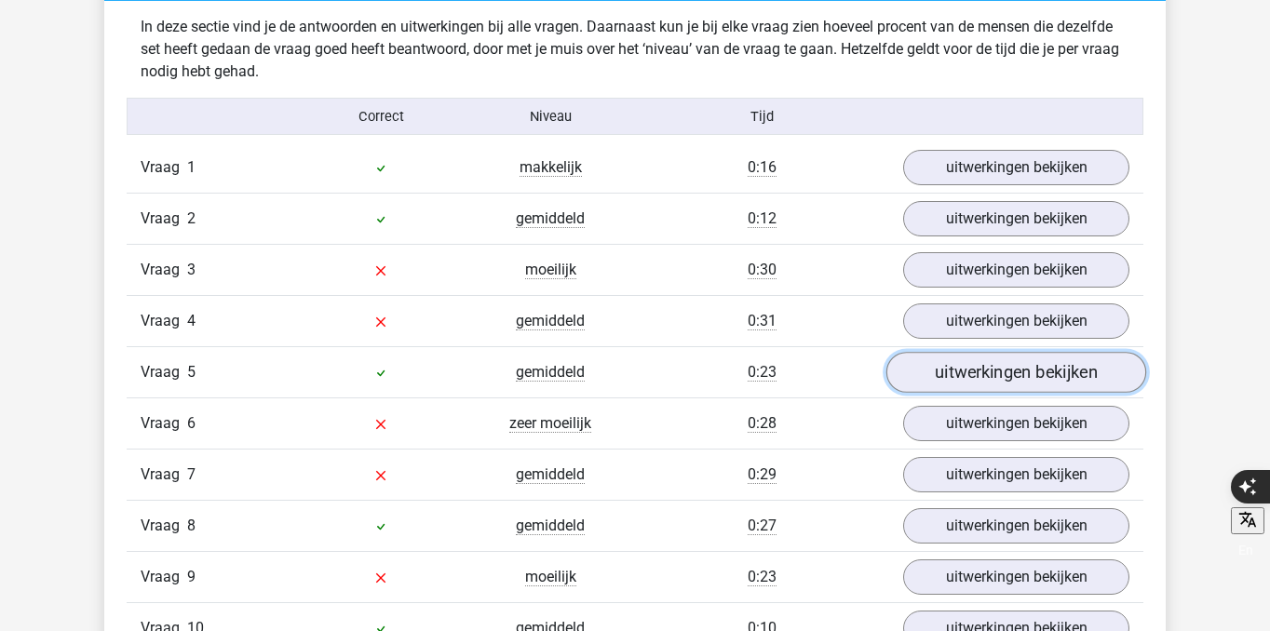
click at [976, 358] on link "uitwerkingen bekijken" at bounding box center [1016, 372] width 260 height 41
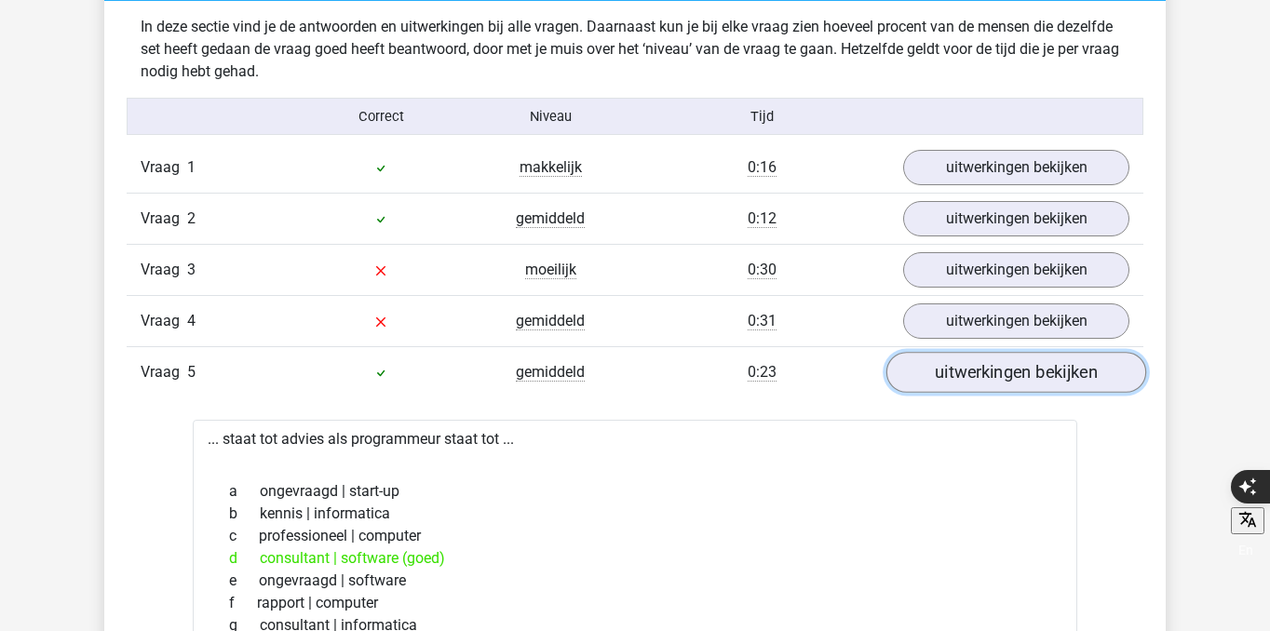
scroll to position [1531, 0]
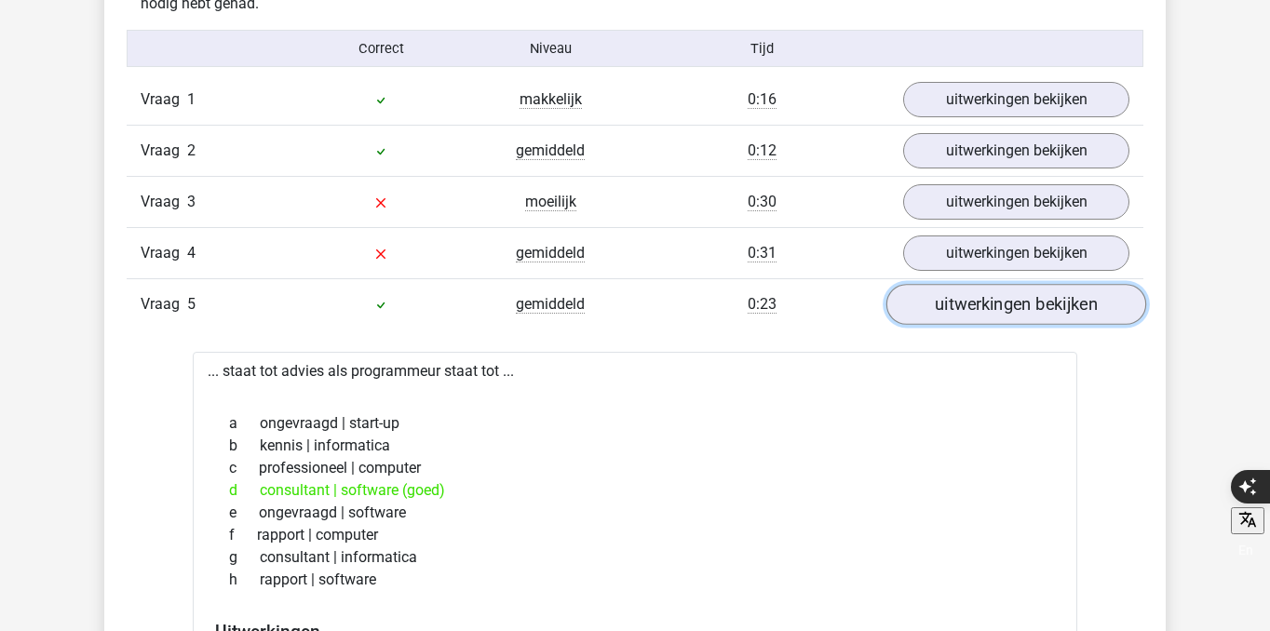
click at [967, 313] on link "uitwerkingen bekijken" at bounding box center [1016, 304] width 260 height 41
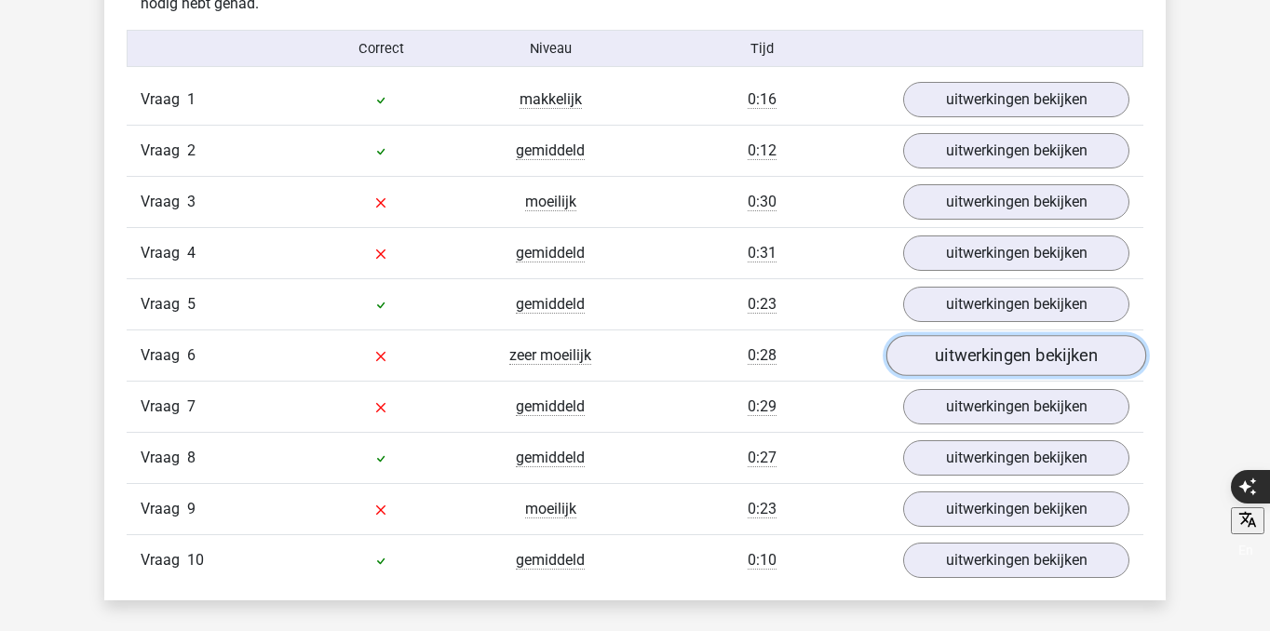
click at [980, 370] on link "uitwerkingen bekijken" at bounding box center [1016, 355] width 260 height 41
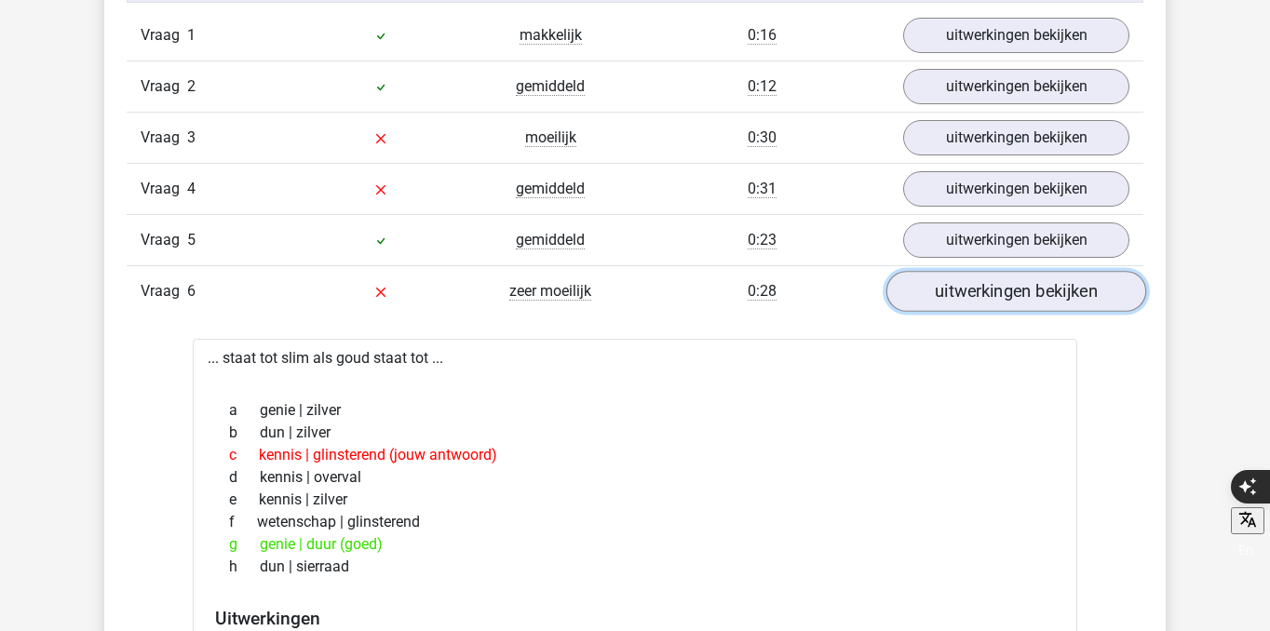
scroll to position [1603, 0]
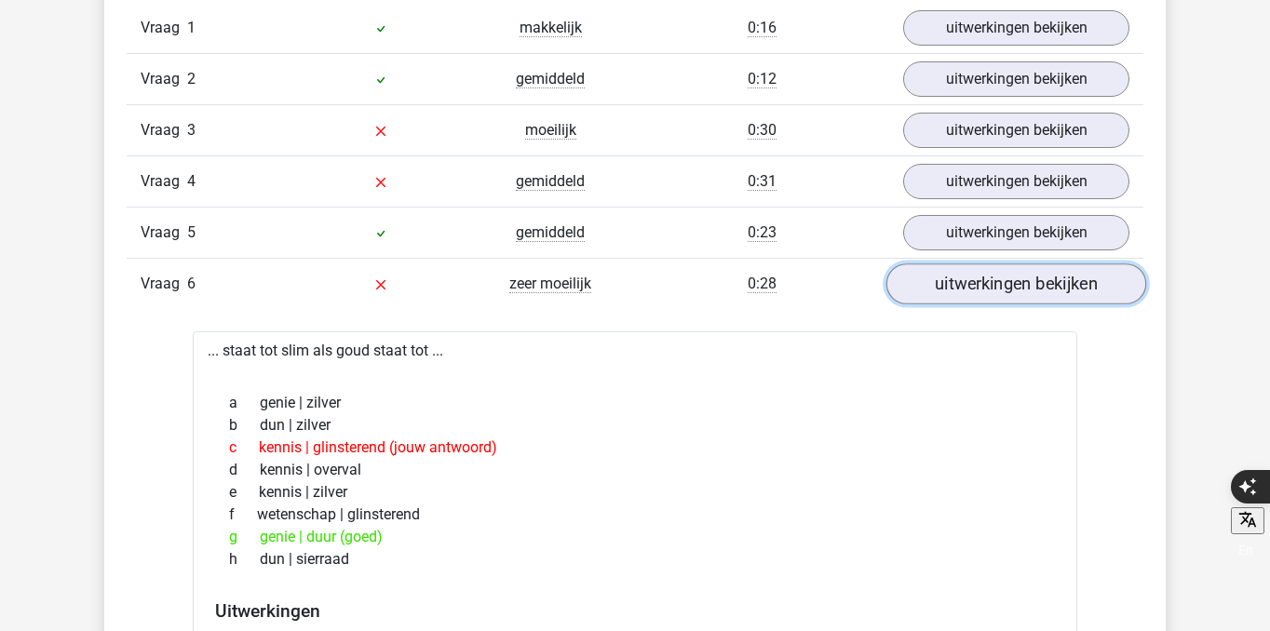
click at [956, 299] on link "uitwerkingen bekijken" at bounding box center [1016, 283] width 260 height 41
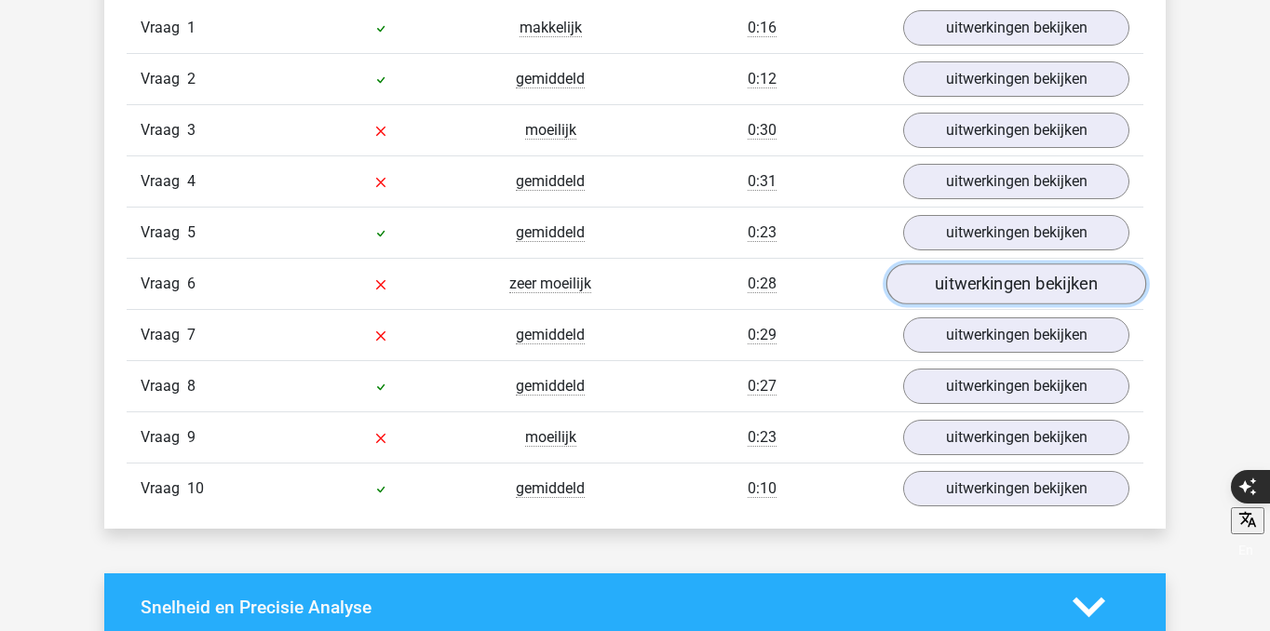
click at [956, 299] on link "uitwerkingen bekijken" at bounding box center [1016, 283] width 260 height 41
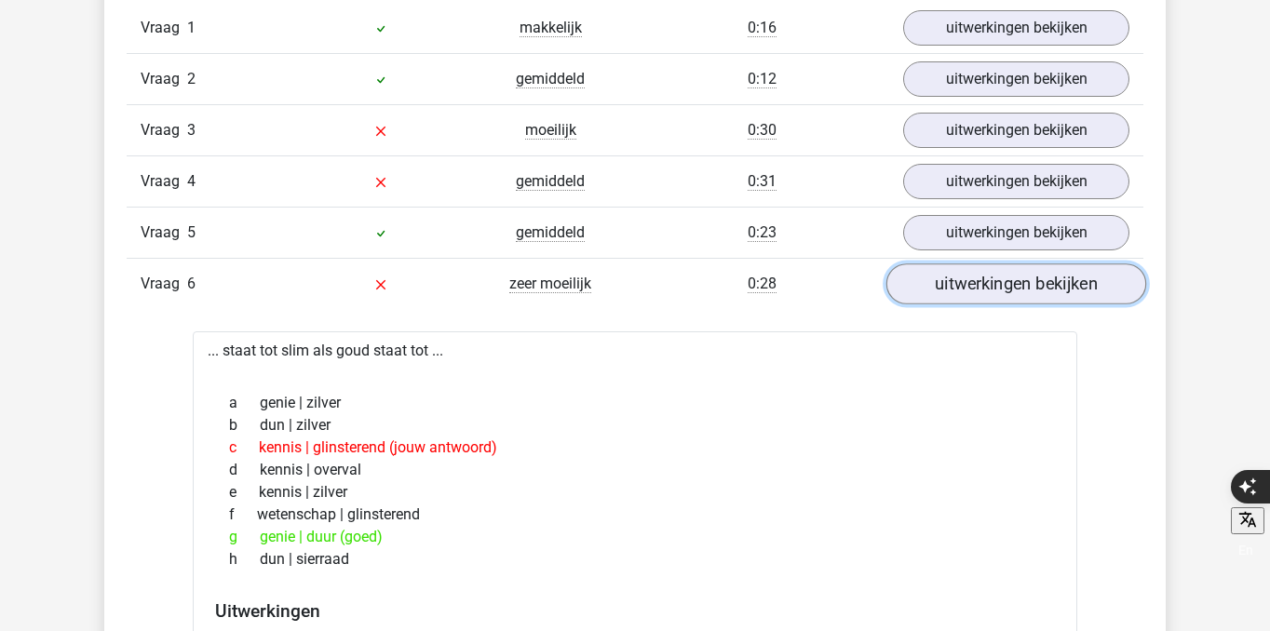
click at [956, 298] on link "uitwerkingen bekijken" at bounding box center [1016, 283] width 260 height 41
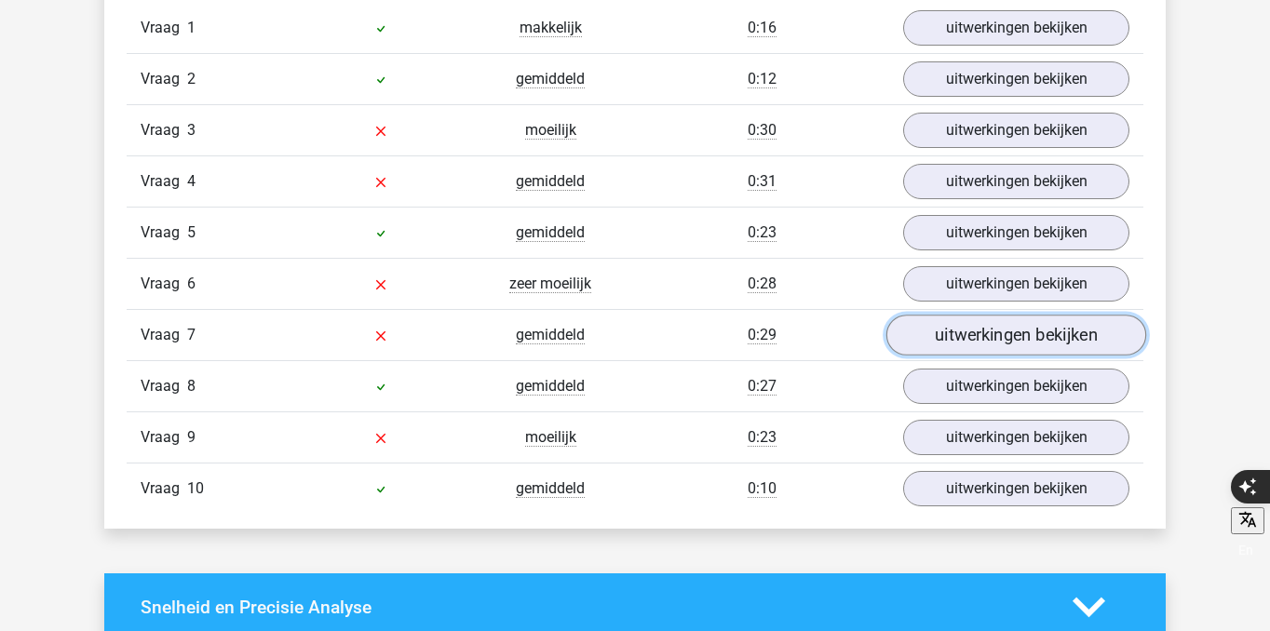
click at [951, 348] on link "uitwerkingen bekijken" at bounding box center [1016, 335] width 260 height 41
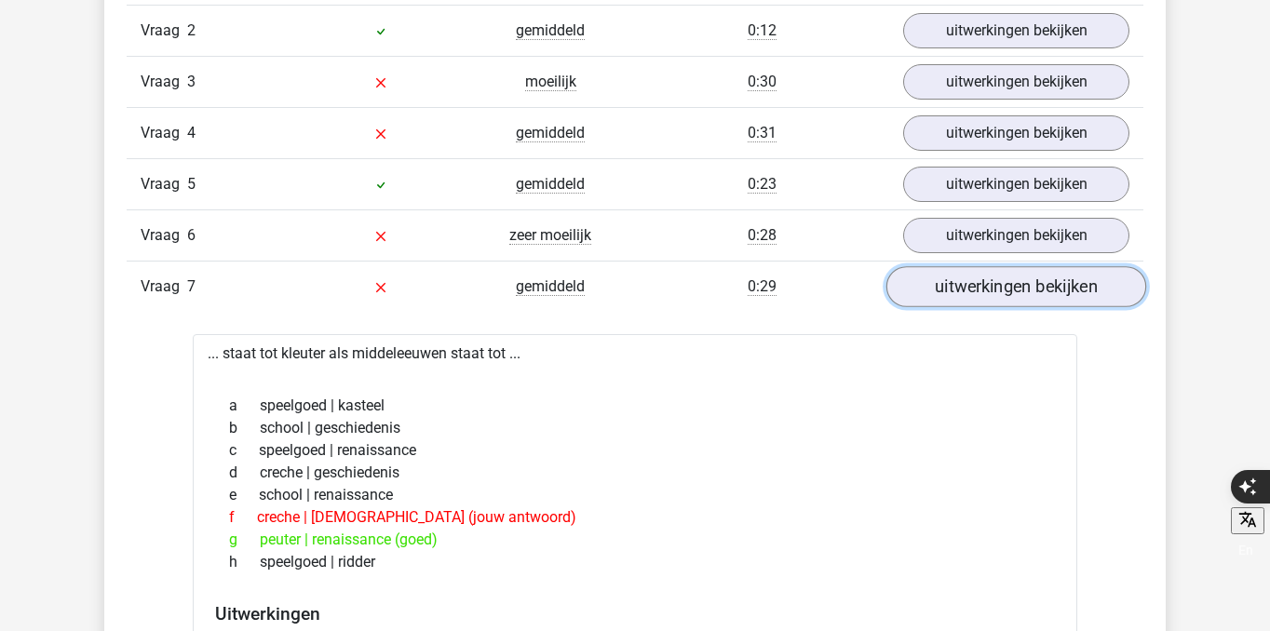
scroll to position [1686, 0]
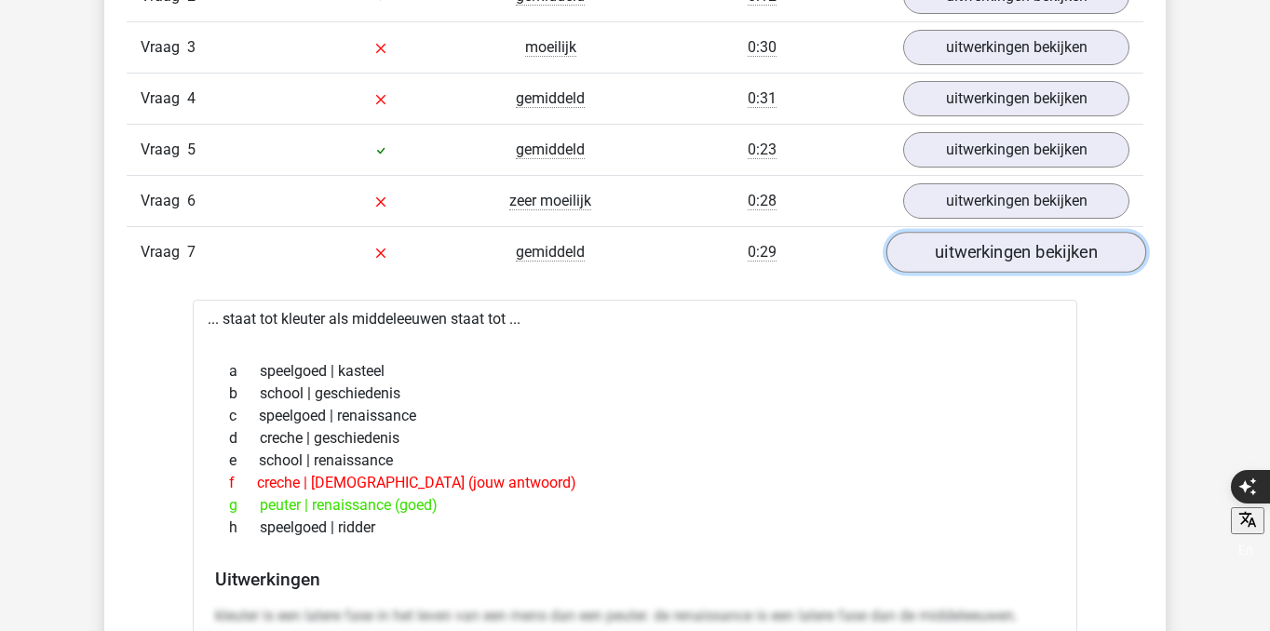
click at [971, 263] on link "uitwerkingen bekijken" at bounding box center [1016, 252] width 260 height 41
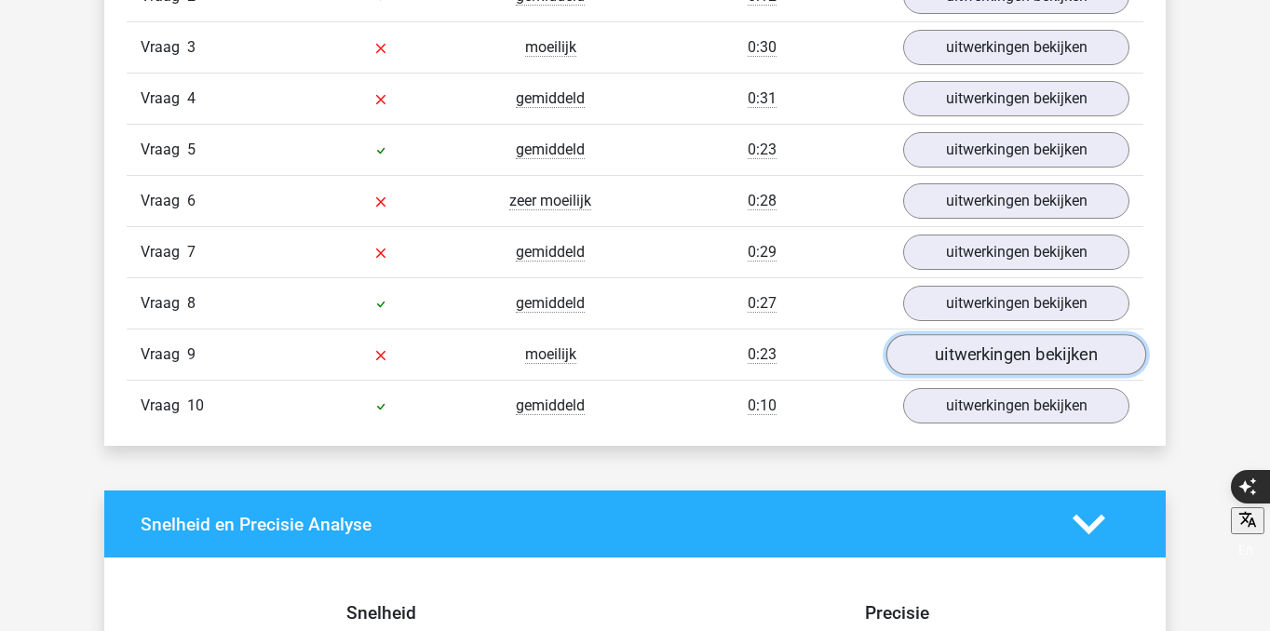
click at [963, 355] on link "uitwerkingen bekijken" at bounding box center [1016, 354] width 260 height 41
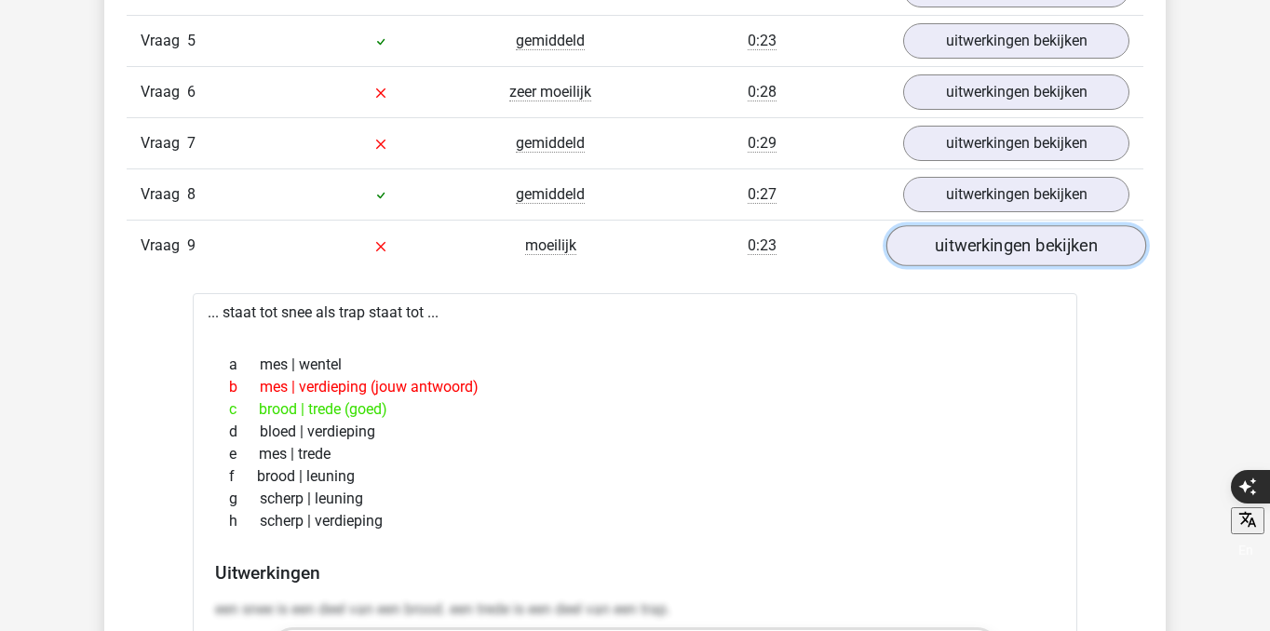
scroll to position [1796, 0]
click at [993, 259] on link "uitwerkingen bekijken" at bounding box center [1016, 244] width 260 height 41
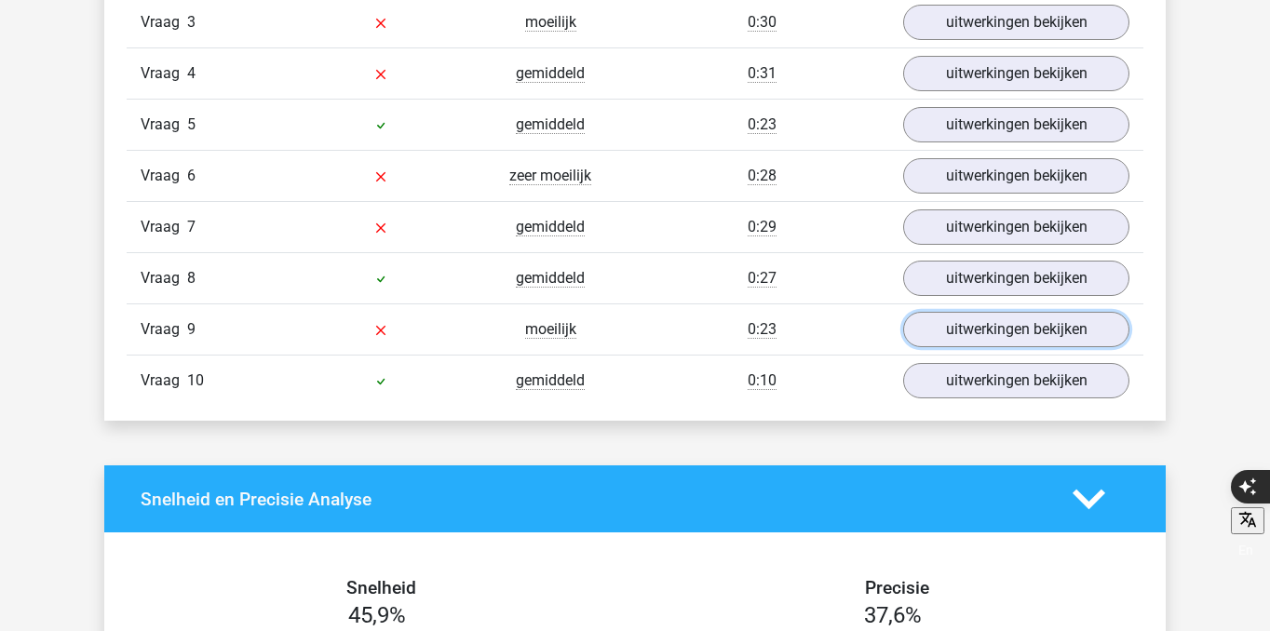
scroll to position [0, 0]
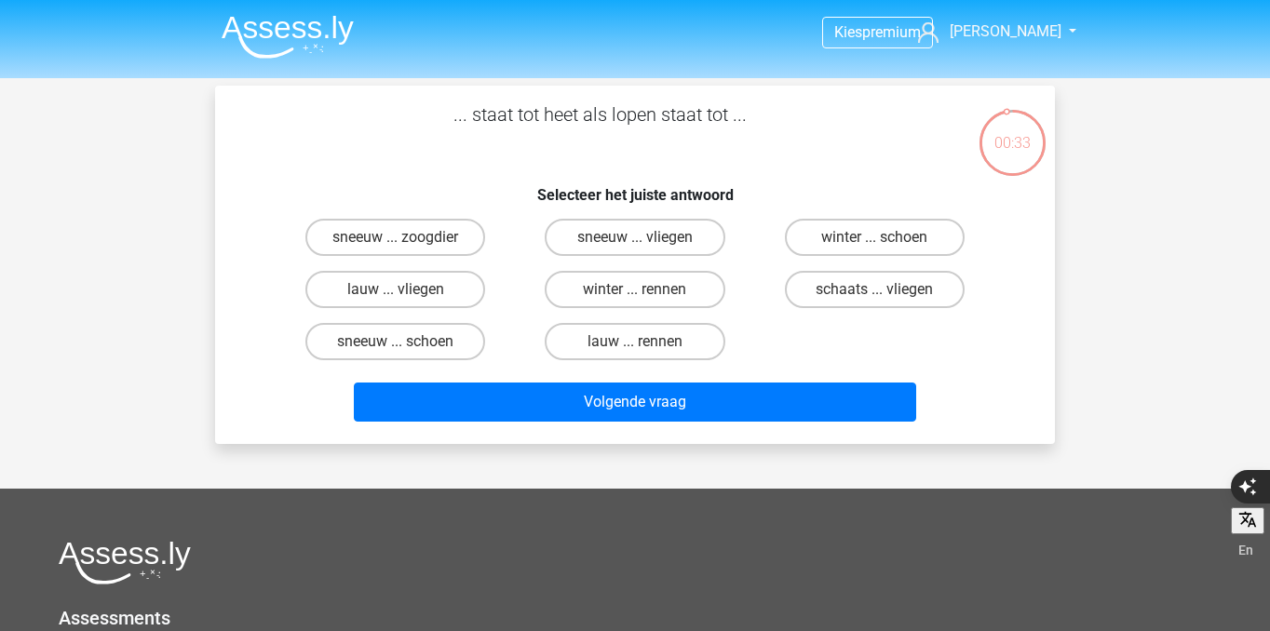
click at [320, 30] on img at bounding box center [288, 37] width 132 height 44
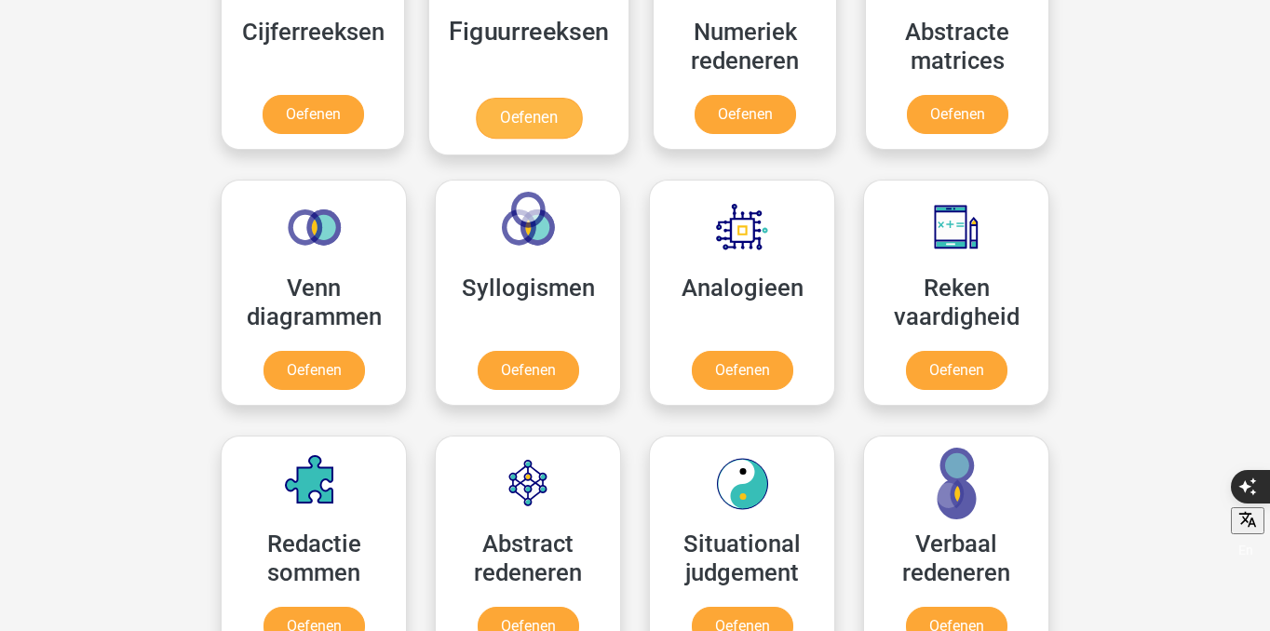
scroll to position [966, 0]
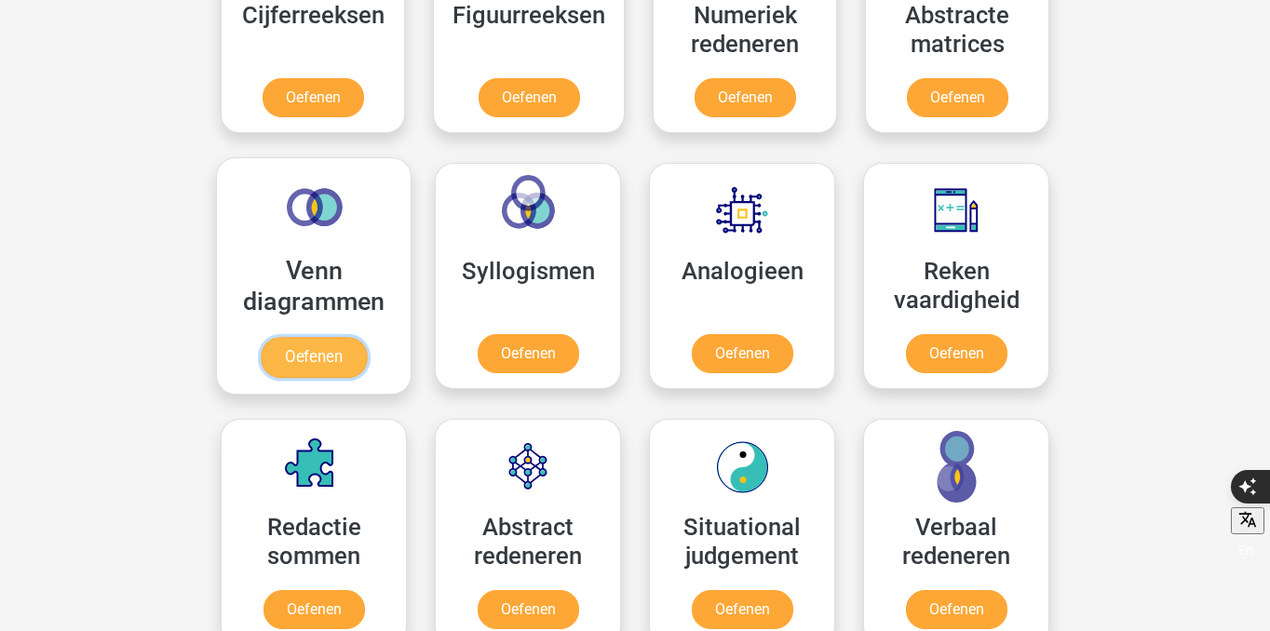
click at [339, 373] on link "Oefenen" at bounding box center [314, 357] width 106 height 41
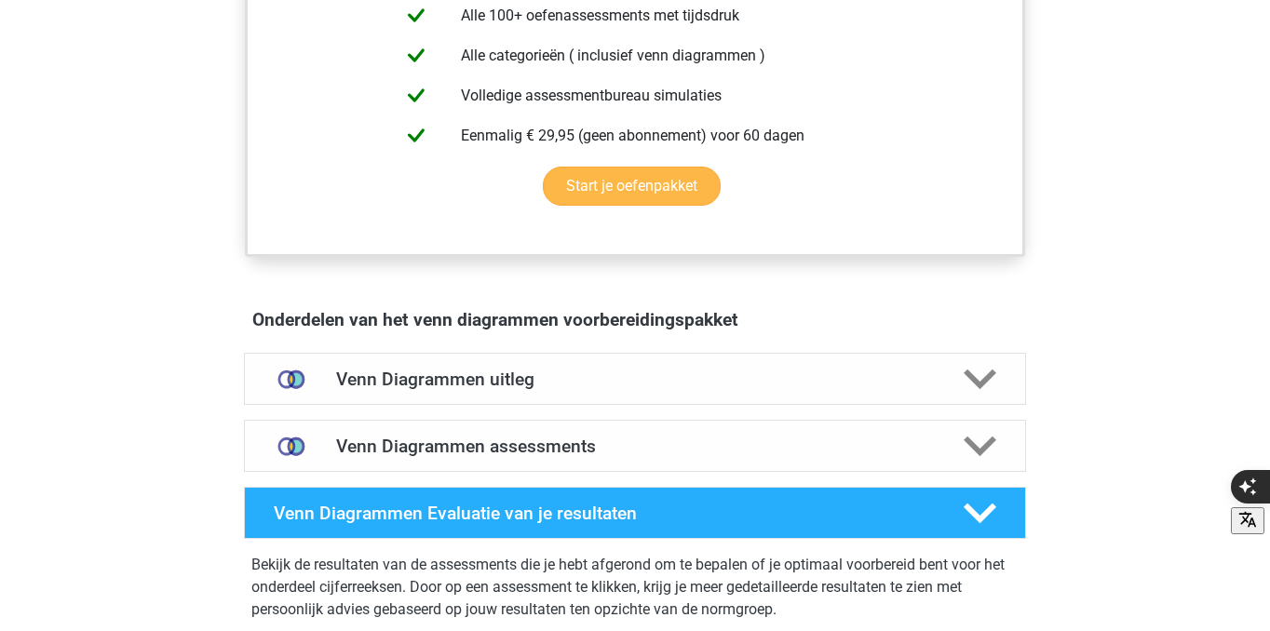
scroll to position [803, 0]
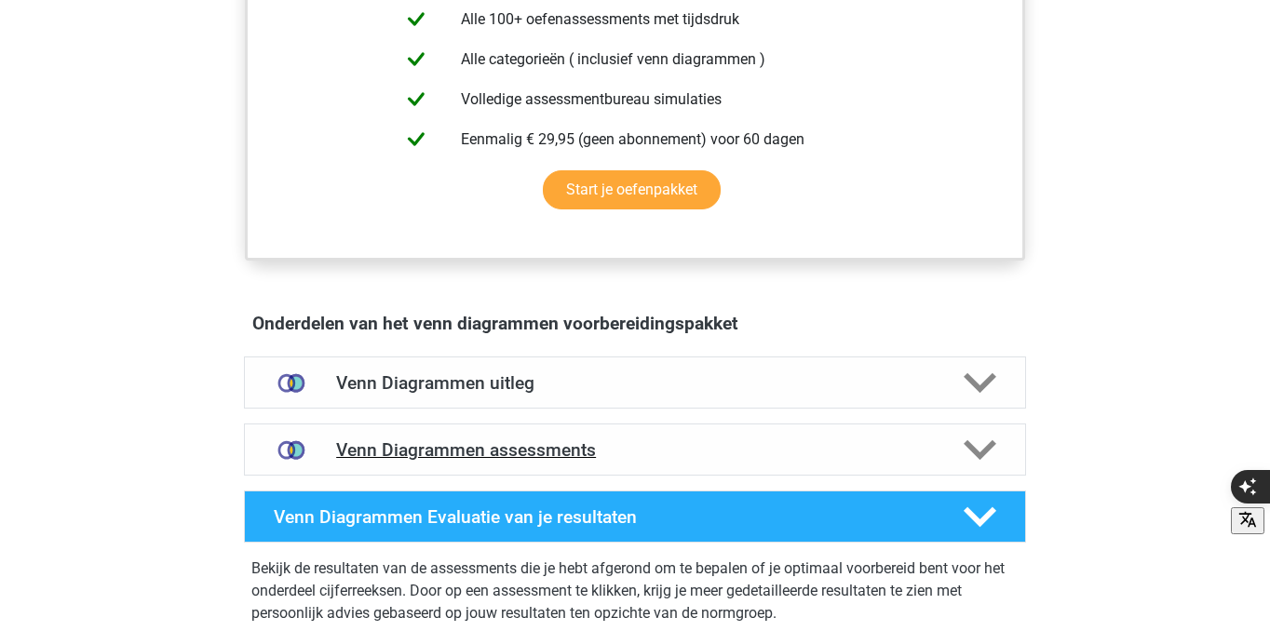
click at [731, 429] on div "Venn Diagrammen assessments" at bounding box center [635, 450] width 782 height 52
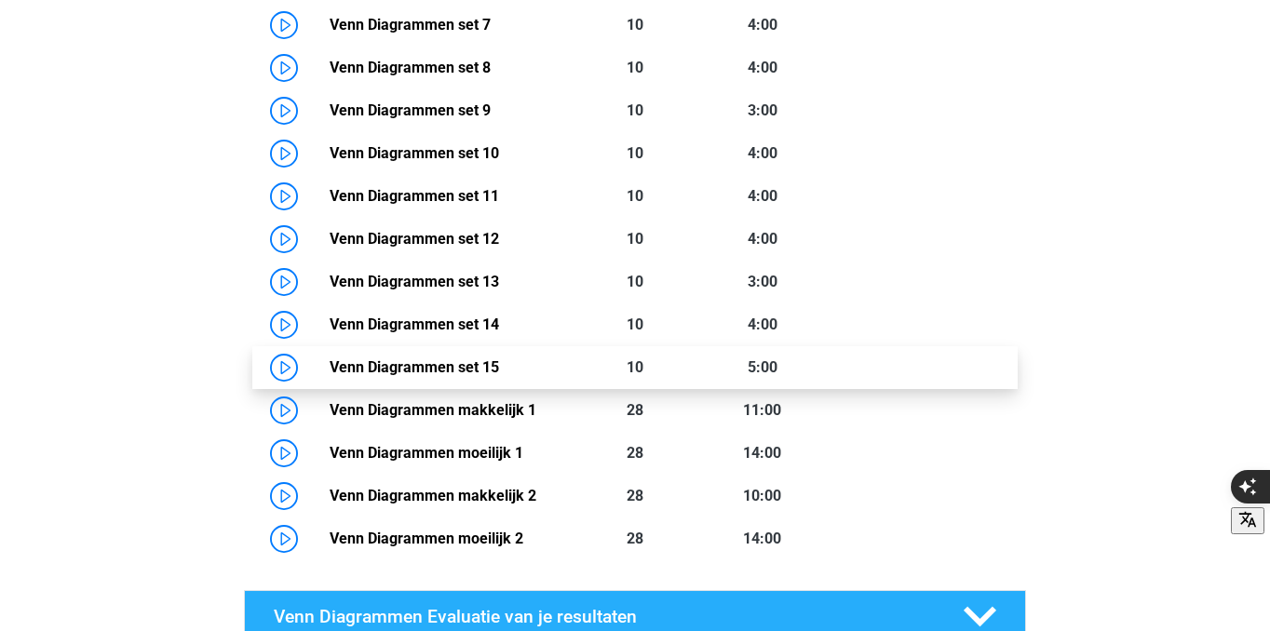
scroll to position [1653, 0]
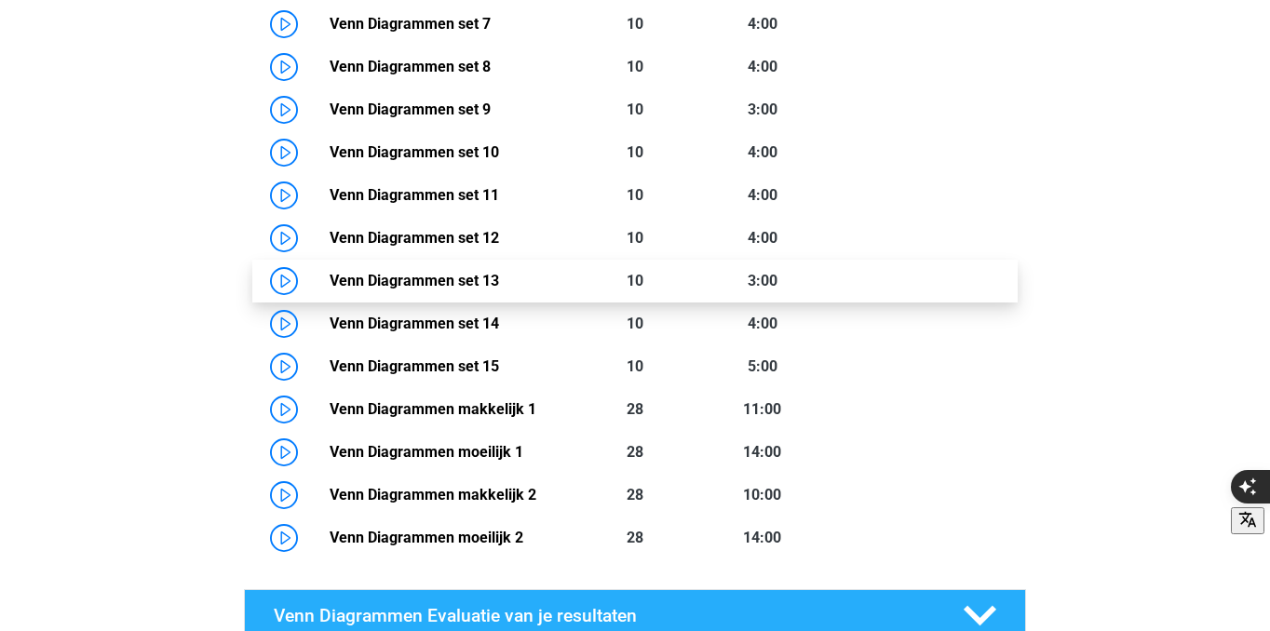
click at [330, 276] on link "Venn Diagrammen set 13" at bounding box center [414, 281] width 169 height 18
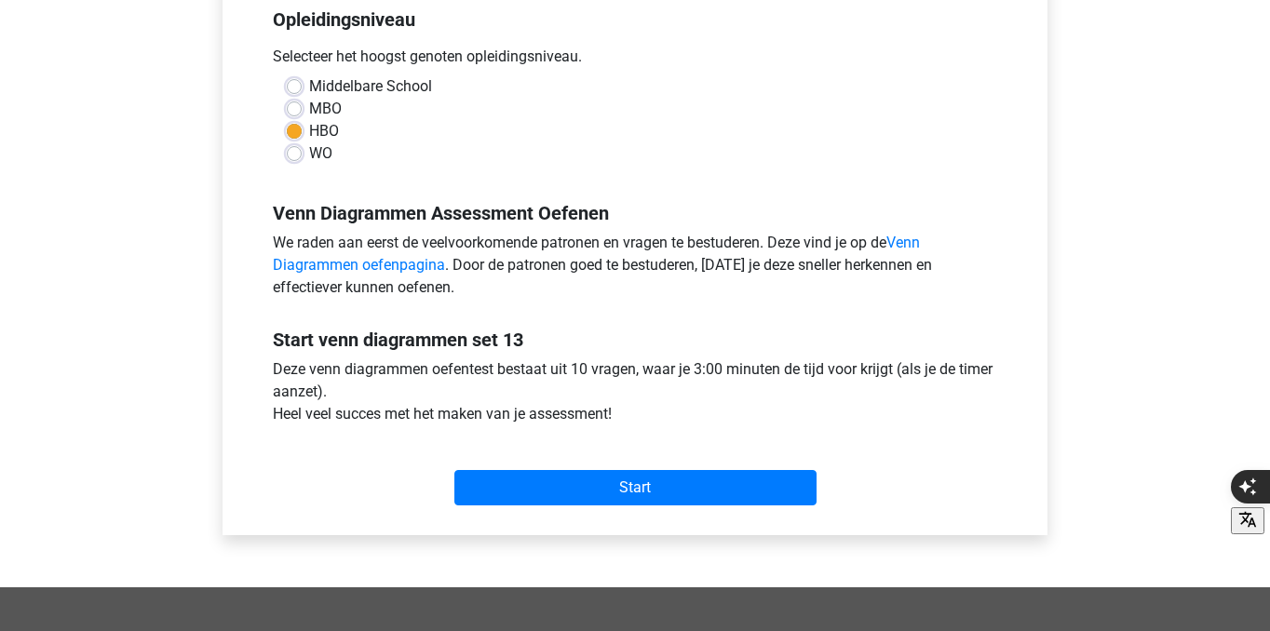
scroll to position [404, 0]
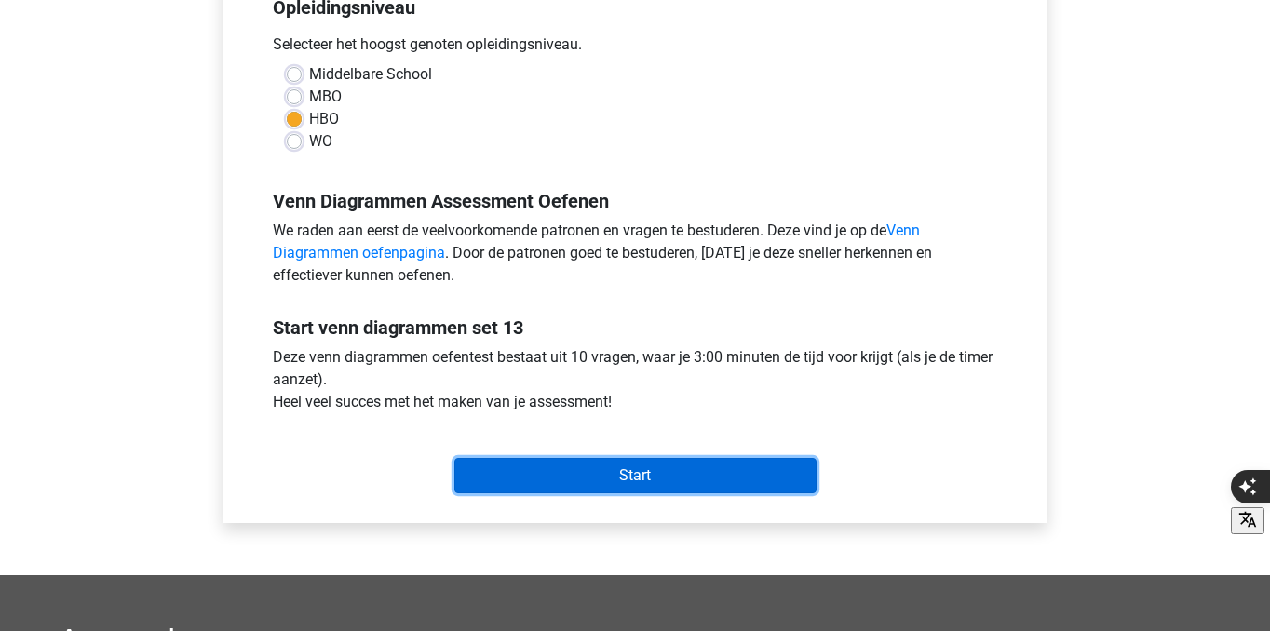
click at [542, 480] on input "Start" at bounding box center [635, 475] width 362 height 35
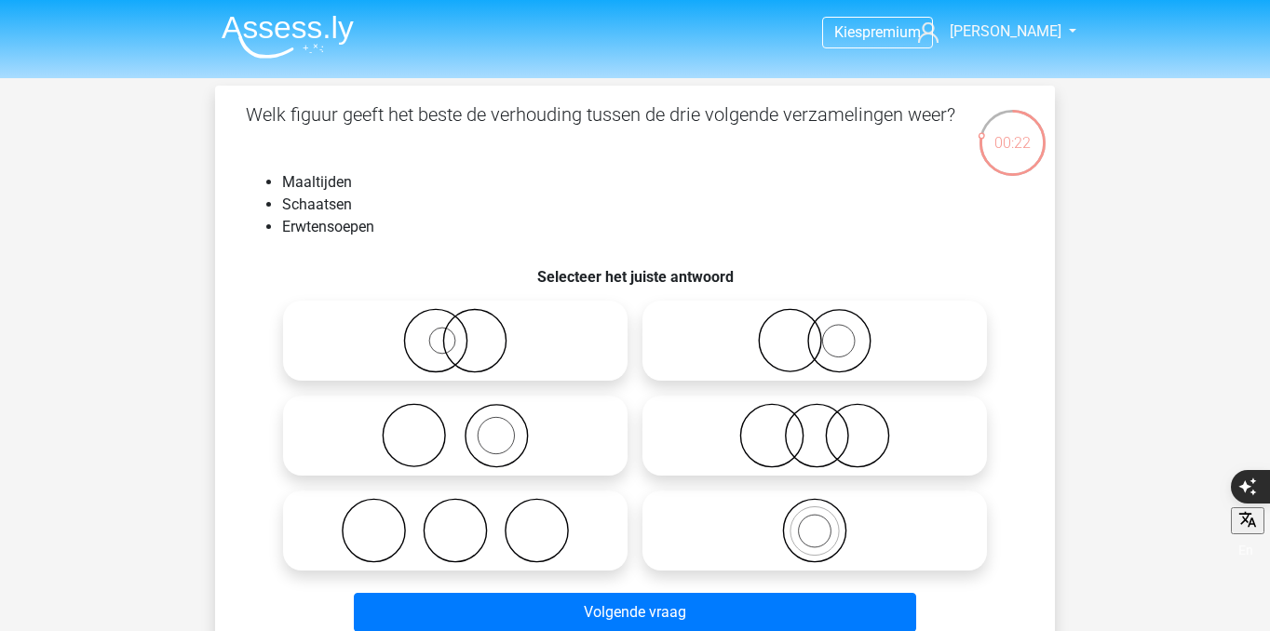
click at [547, 454] on icon at bounding box center [455, 435] width 330 height 65
click at [467, 426] on input "radio" at bounding box center [461, 420] width 12 height 12
radio input "true"
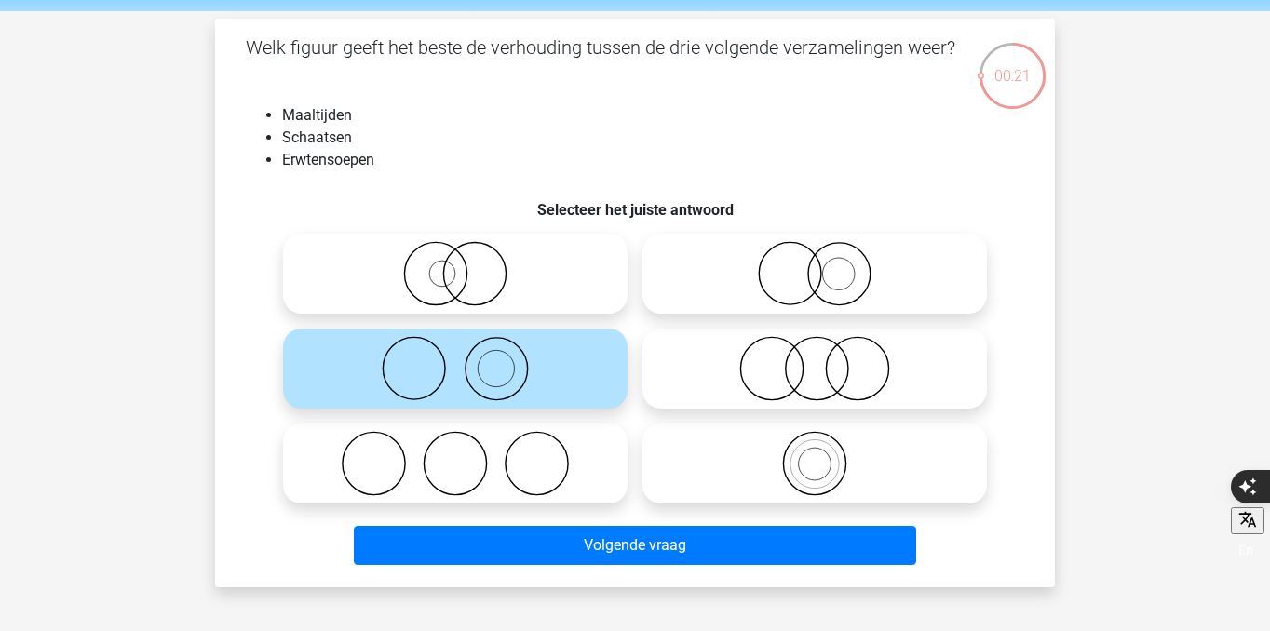
scroll to position [74, 0]
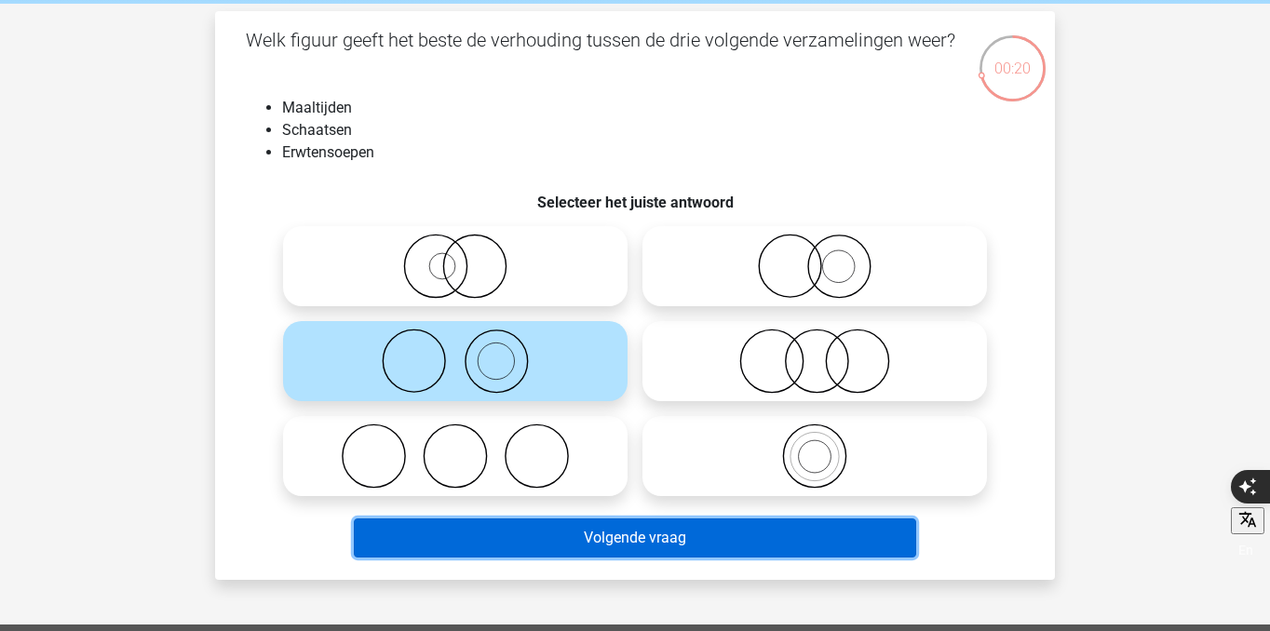
click at [587, 531] on button "Volgende vraag" at bounding box center [635, 538] width 563 height 39
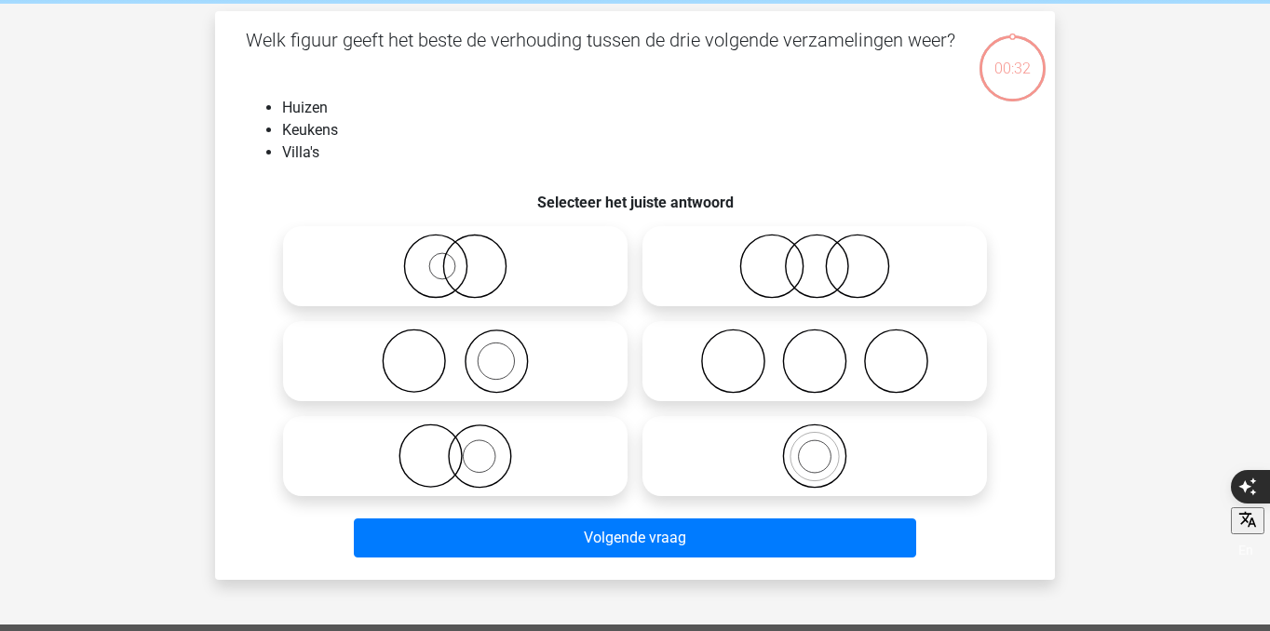
scroll to position [86, 0]
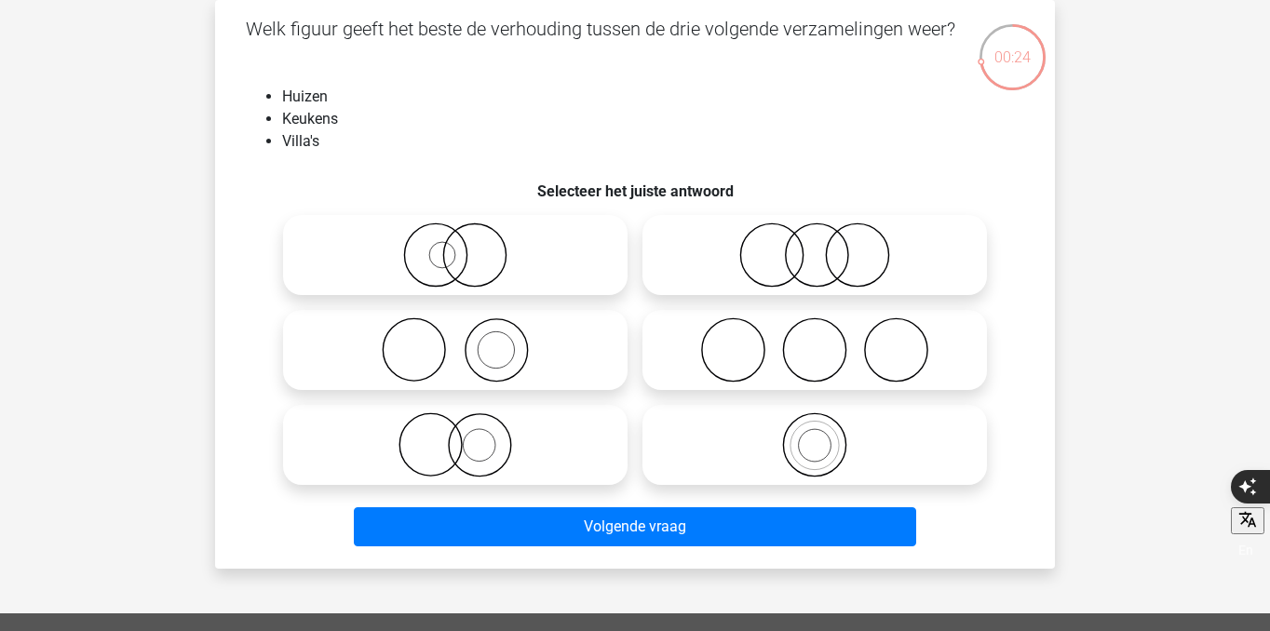
click at [550, 361] on icon at bounding box center [455, 349] width 330 height 65
click at [467, 341] on input "radio" at bounding box center [461, 335] width 12 height 12
radio input "true"
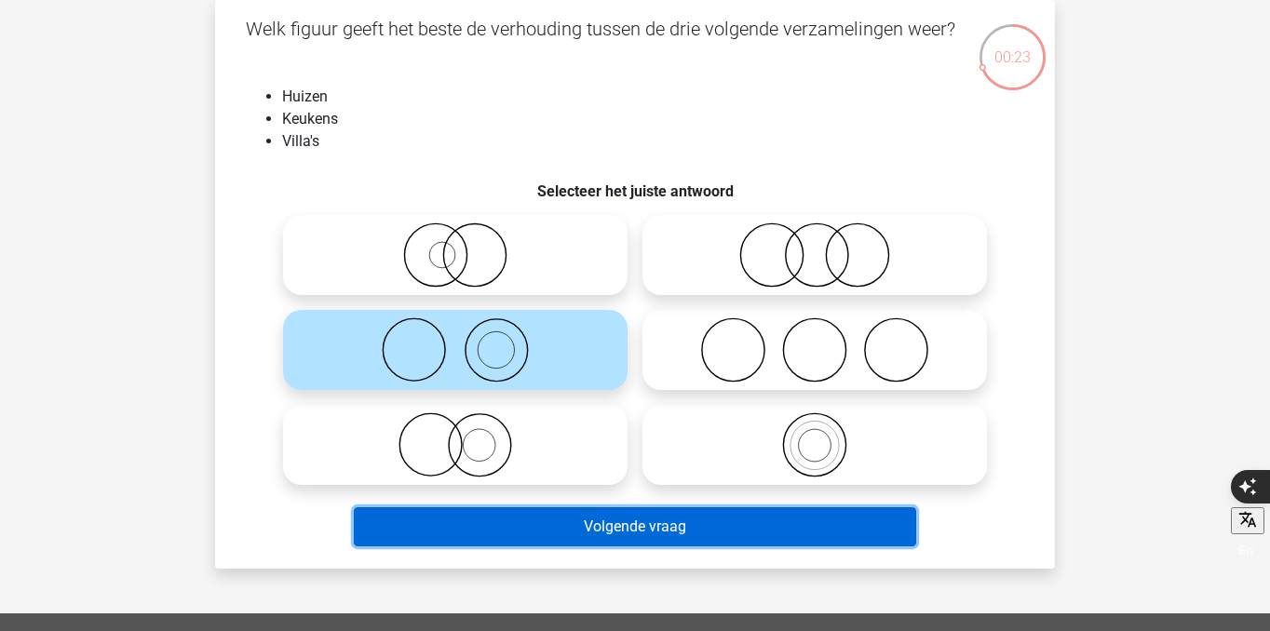
click at [611, 534] on button "Volgende vraag" at bounding box center [635, 526] width 563 height 39
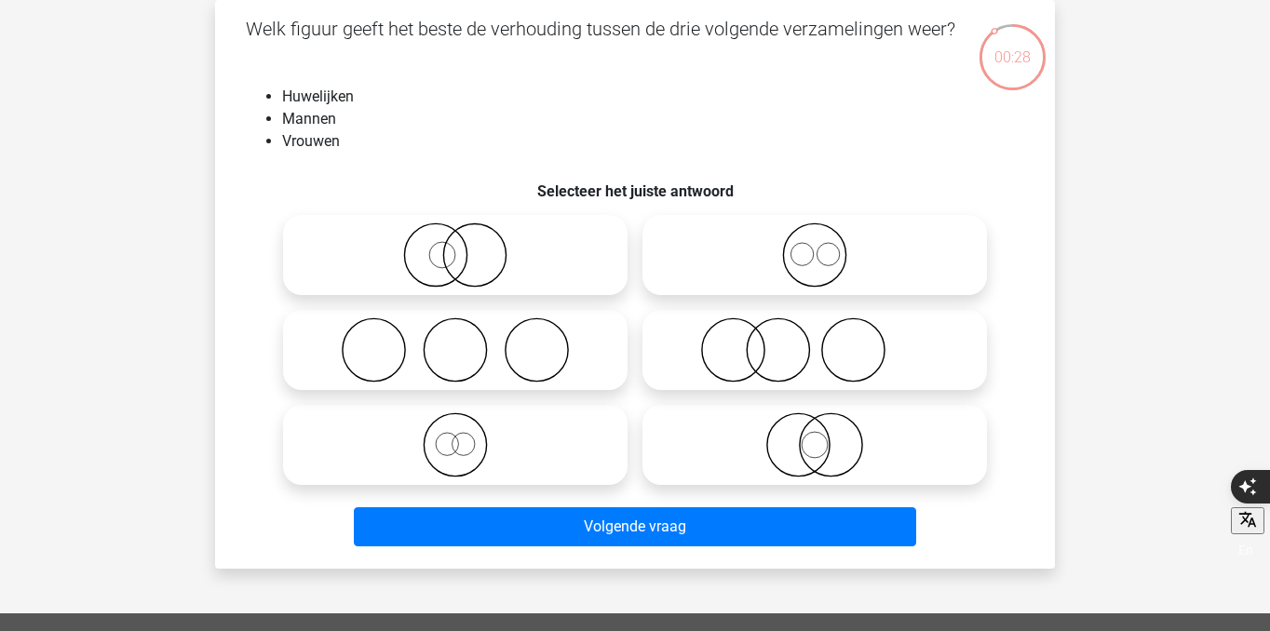
click at [485, 357] on circle at bounding box center [455, 350] width 62 height 62
click at [467, 341] on input "radio" at bounding box center [461, 335] width 12 height 12
radio input "true"
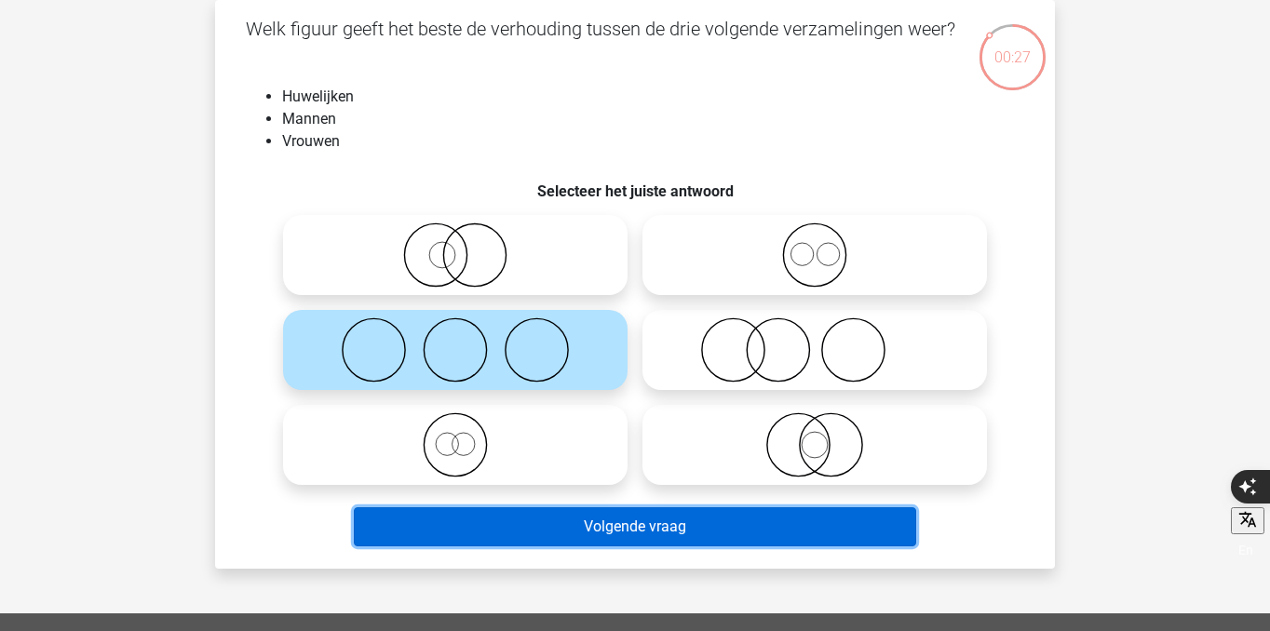
click at [546, 519] on button "Volgende vraag" at bounding box center [635, 526] width 563 height 39
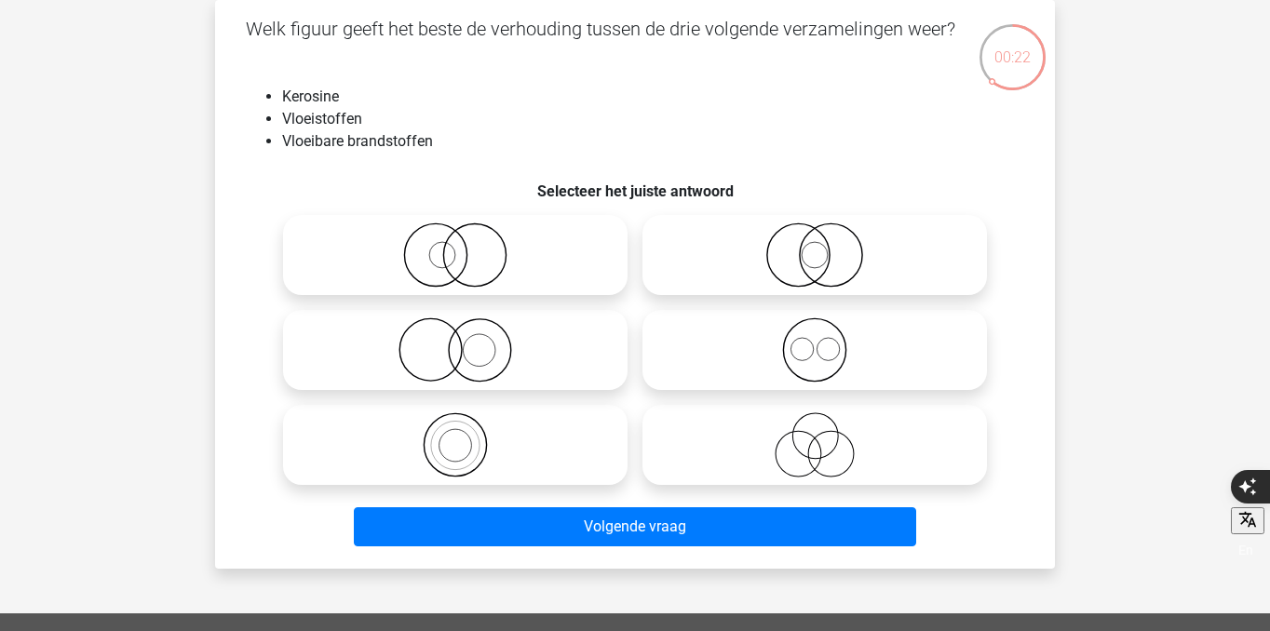
click at [467, 438] on icon at bounding box center [455, 444] width 330 height 65
click at [467, 436] on input "radio" at bounding box center [461, 430] width 12 height 12
radio input "true"
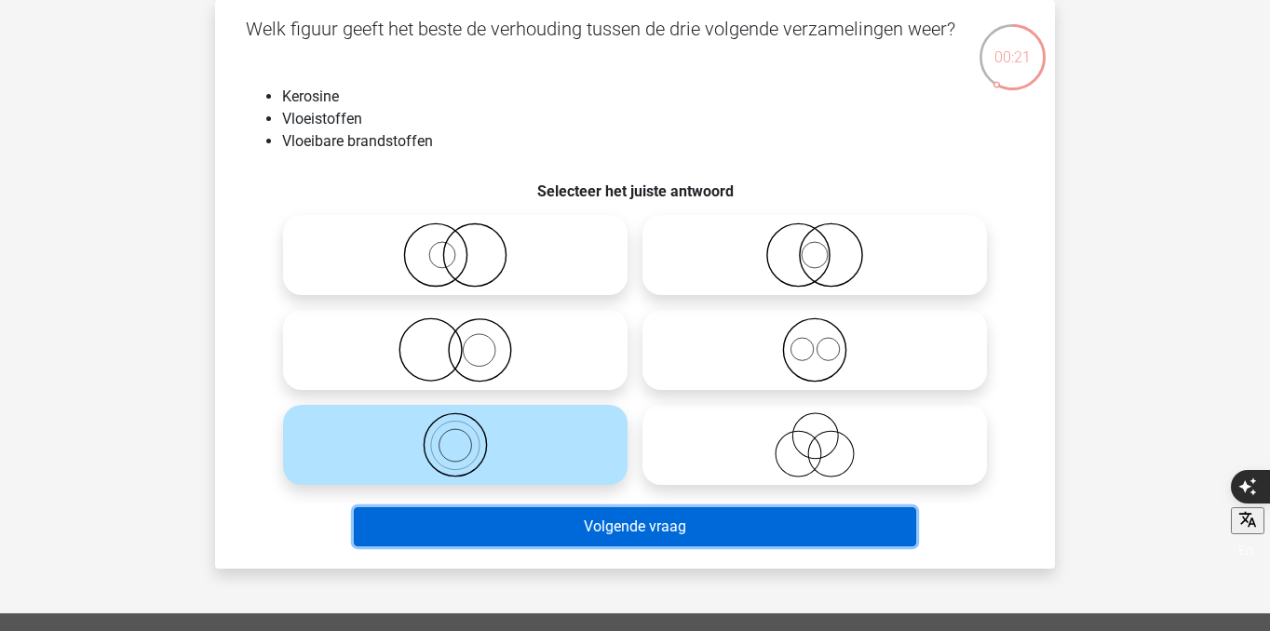
click at [538, 538] on button "Volgende vraag" at bounding box center [635, 526] width 563 height 39
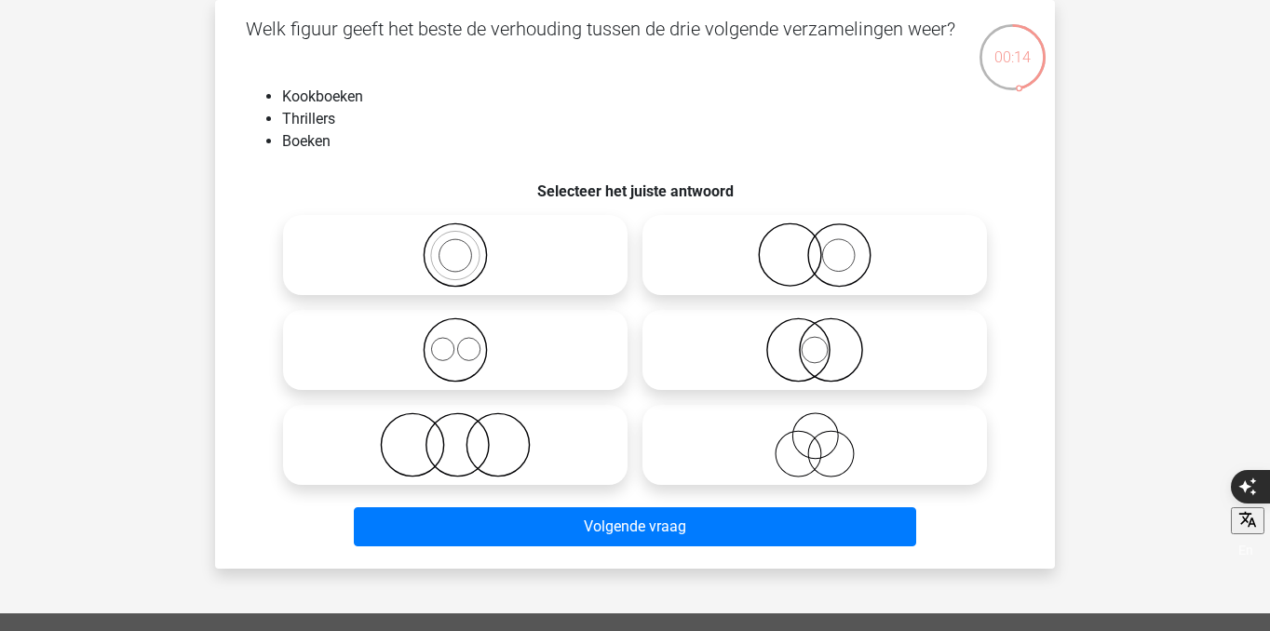
click at [832, 262] on icon at bounding box center [815, 255] width 330 height 65
click at [827, 246] on input "radio" at bounding box center [821, 240] width 12 height 12
radio input "true"
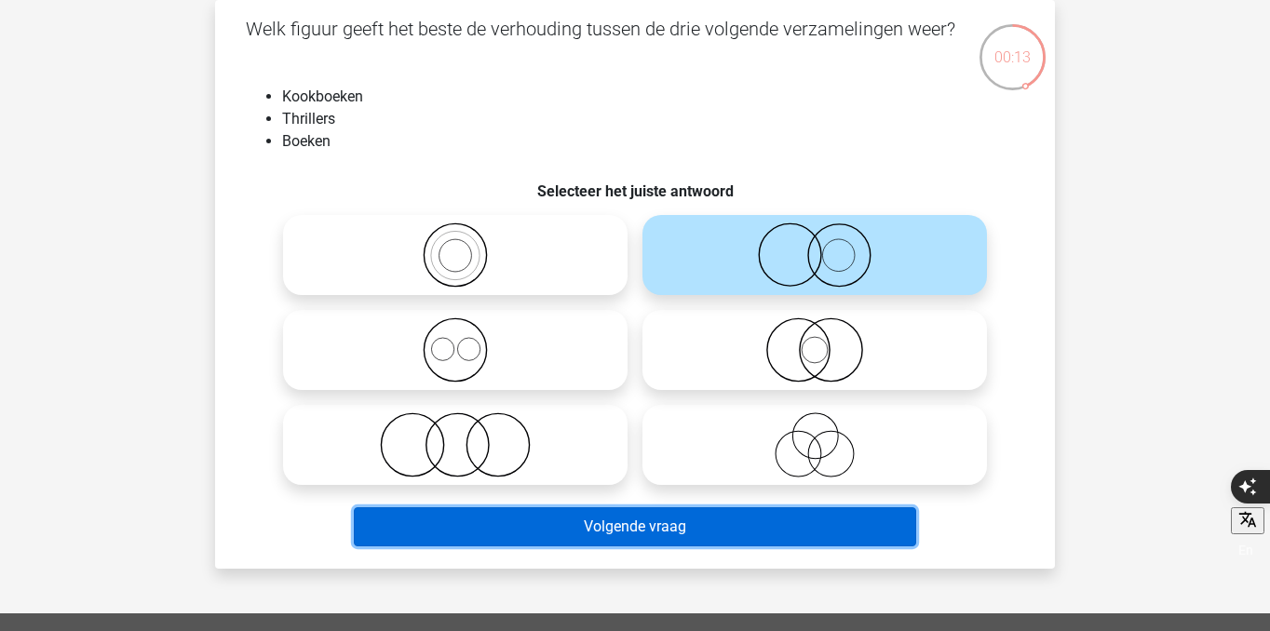
click at [777, 522] on button "Volgende vraag" at bounding box center [635, 526] width 563 height 39
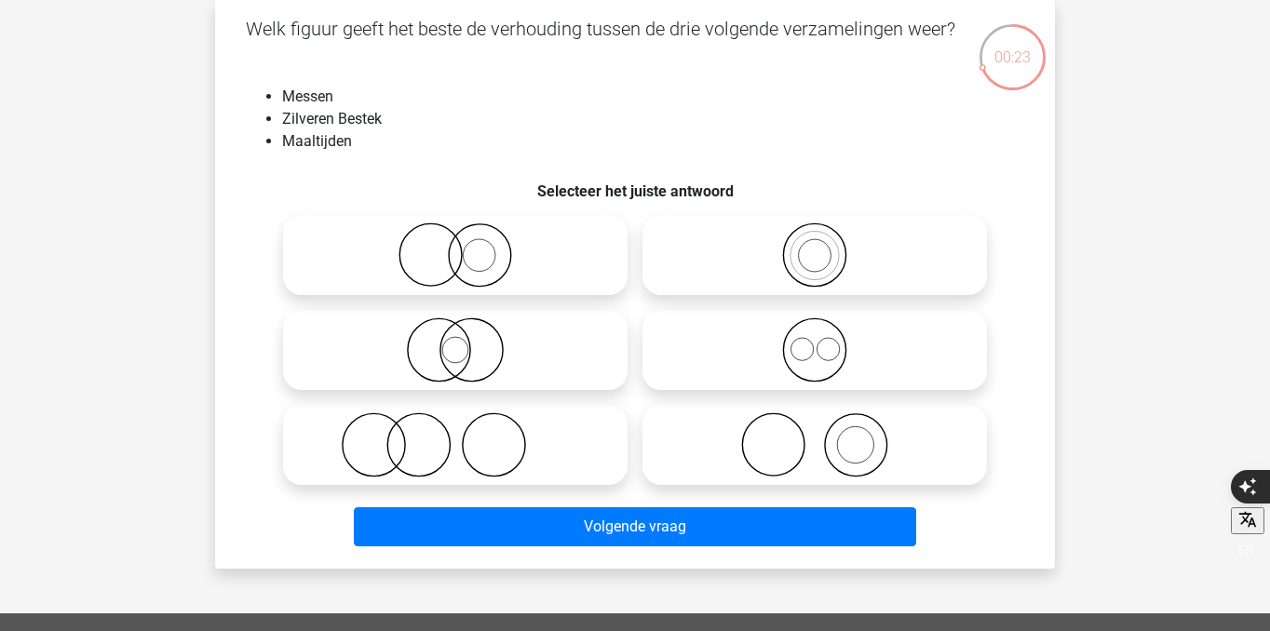
click at [546, 462] on icon at bounding box center [455, 444] width 330 height 65
click at [467, 436] on input "radio" at bounding box center [461, 430] width 12 height 12
radio input "true"
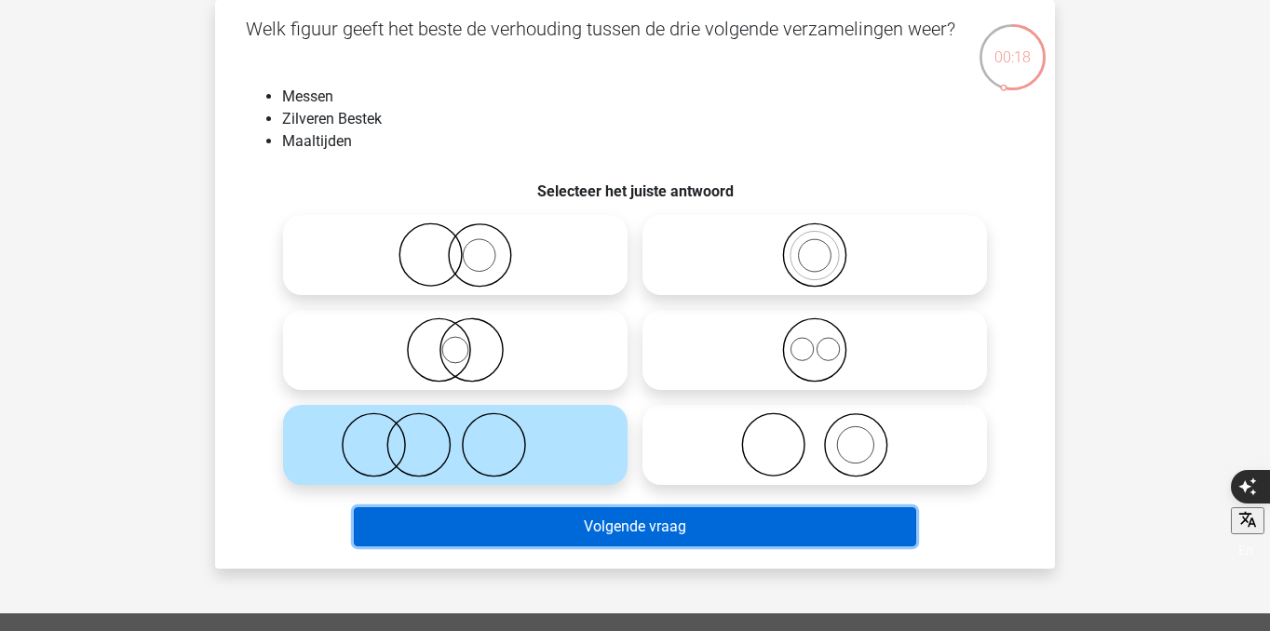
click at [595, 543] on button "Volgende vraag" at bounding box center [635, 526] width 563 height 39
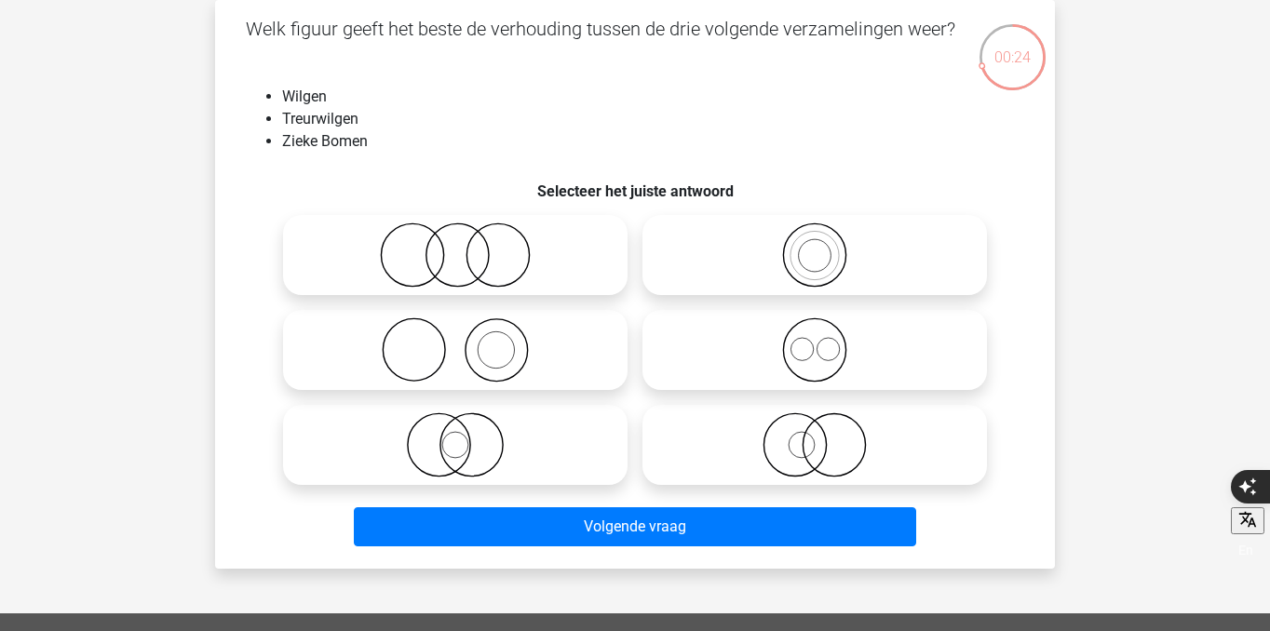
click at [791, 454] on icon at bounding box center [815, 444] width 330 height 65
click at [815, 436] on input "radio" at bounding box center [821, 430] width 12 height 12
radio input "true"
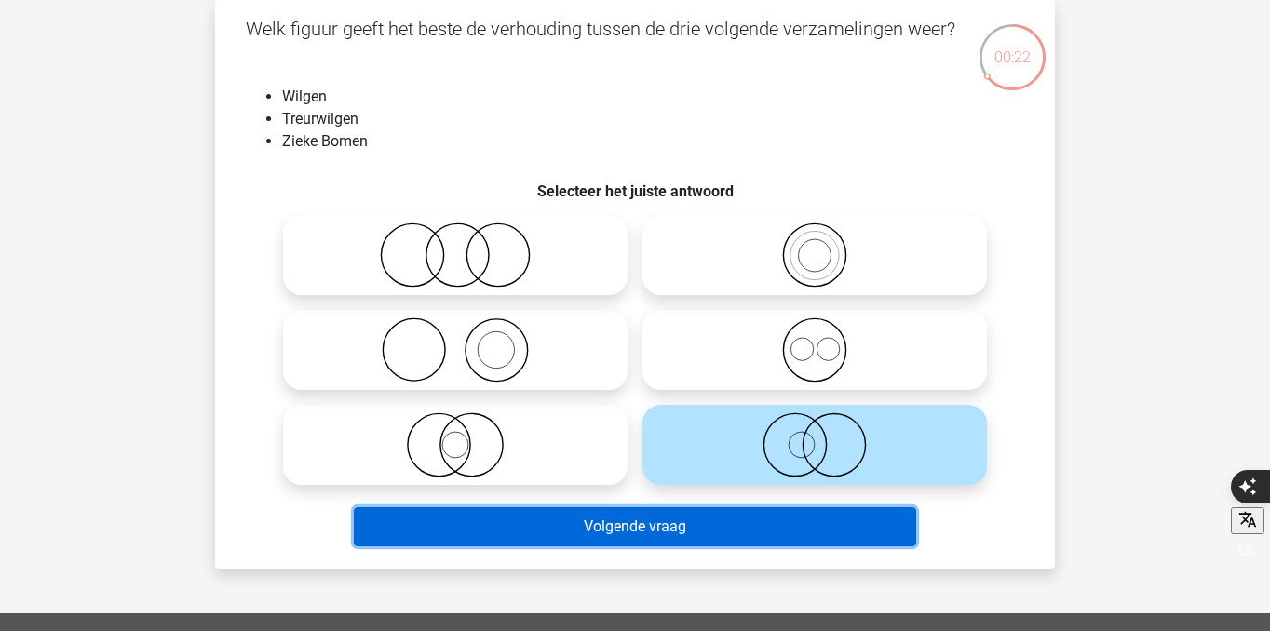
click at [746, 536] on button "Volgende vraag" at bounding box center [635, 526] width 563 height 39
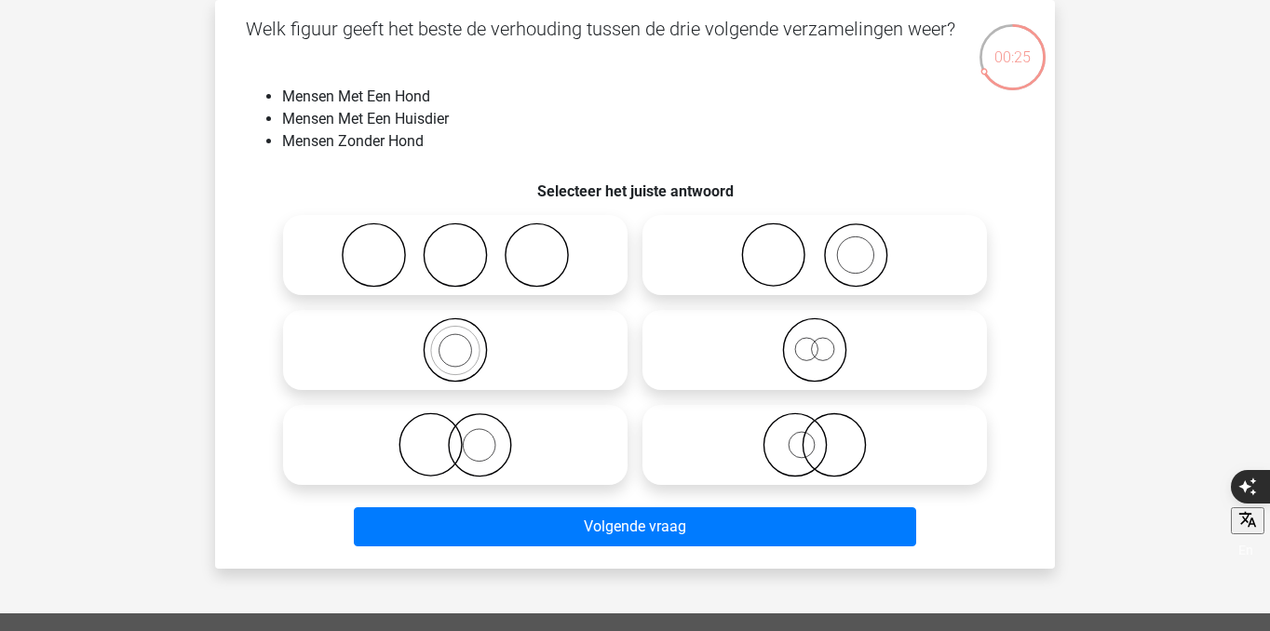
click at [830, 270] on icon at bounding box center [815, 255] width 330 height 65
click at [827, 246] on input "radio" at bounding box center [821, 240] width 12 height 12
radio input "true"
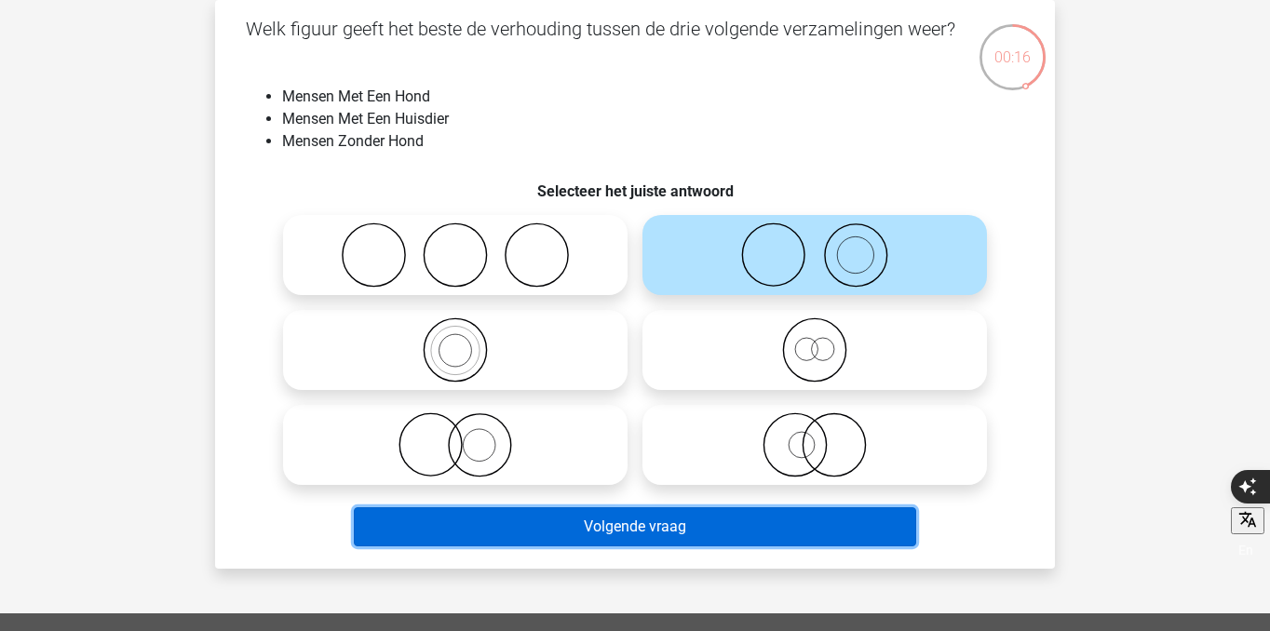
click at [600, 521] on button "Volgende vraag" at bounding box center [635, 526] width 563 height 39
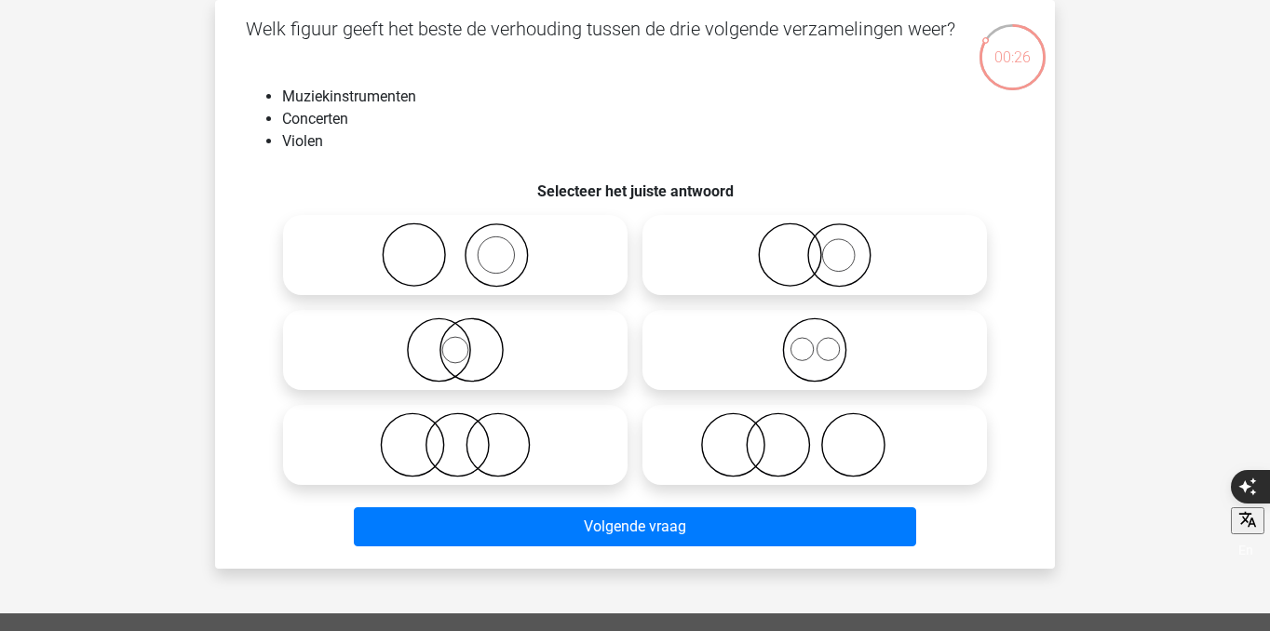
click at [588, 258] on icon at bounding box center [455, 255] width 330 height 65
click at [467, 246] on input "radio" at bounding box center [461, 240] width 12 height 12
radio input "true"
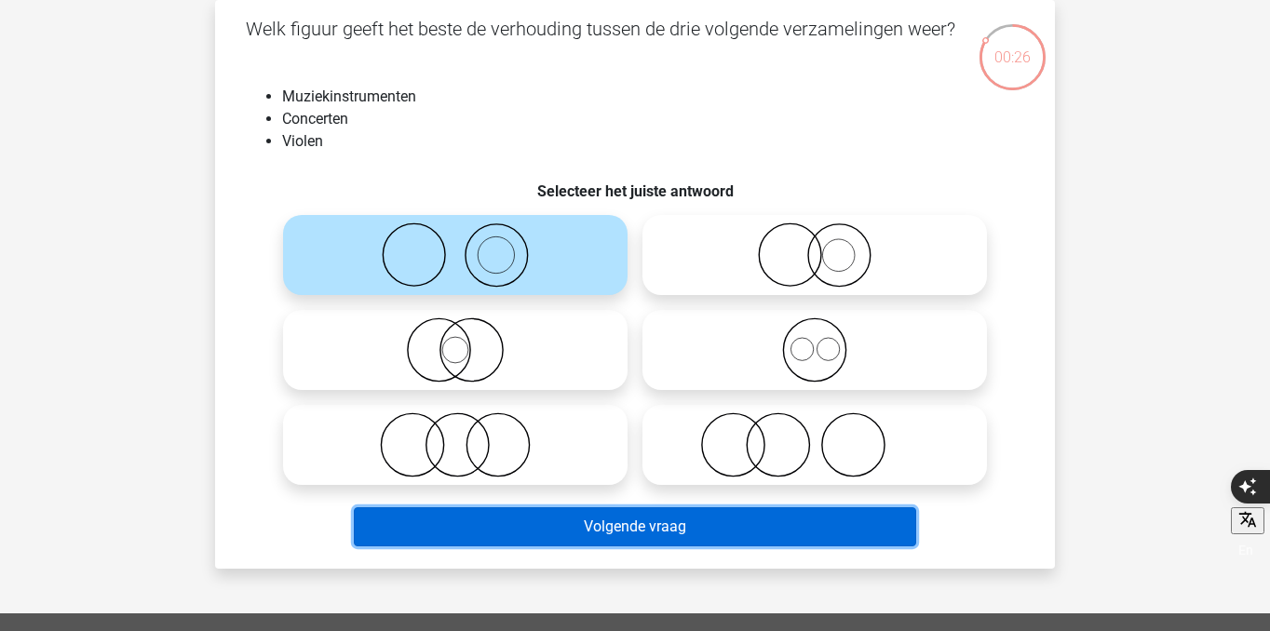
click at [681, 511] on button "Volgende vraag" at bounding box center [635, 526] width 563 height 39
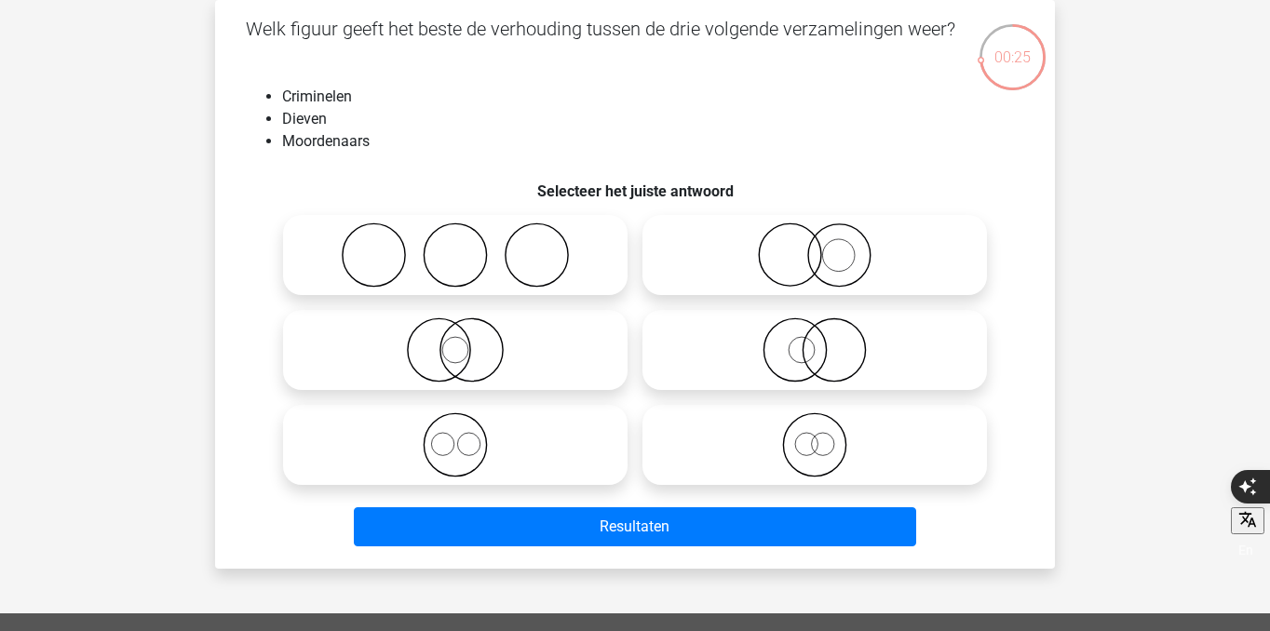
click at [809, 456] on icon at bounding box center [815, 444] width 330 height 65
click at [815, 436] on input "radio" at bounding box center [821, 430] width 12 height 12
radio input "true"
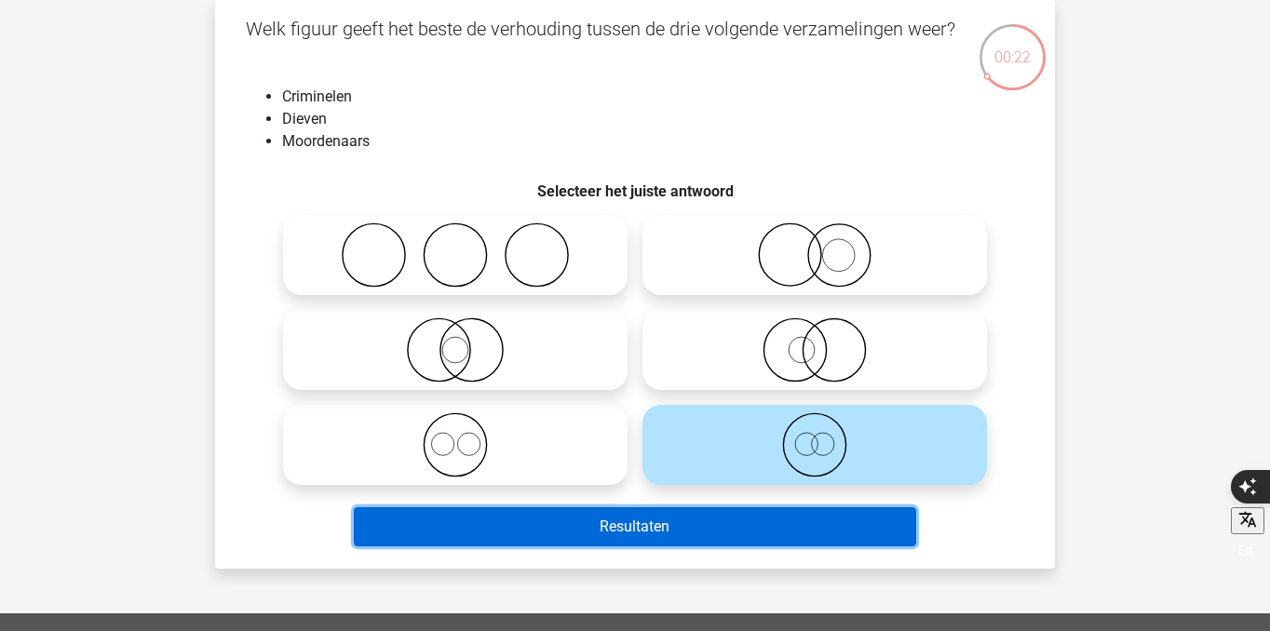
click at [713, 534] on button "Resultaten" at bounding box center [635, 526] width 563 height 39
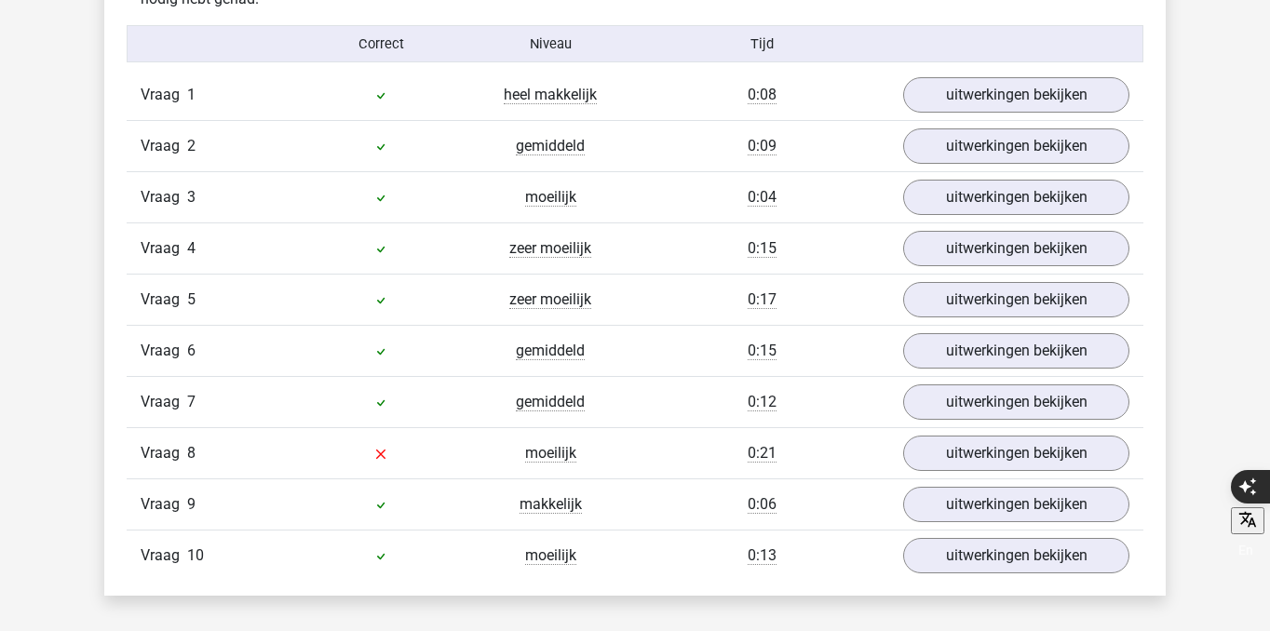
scroll to position [1558, 0]
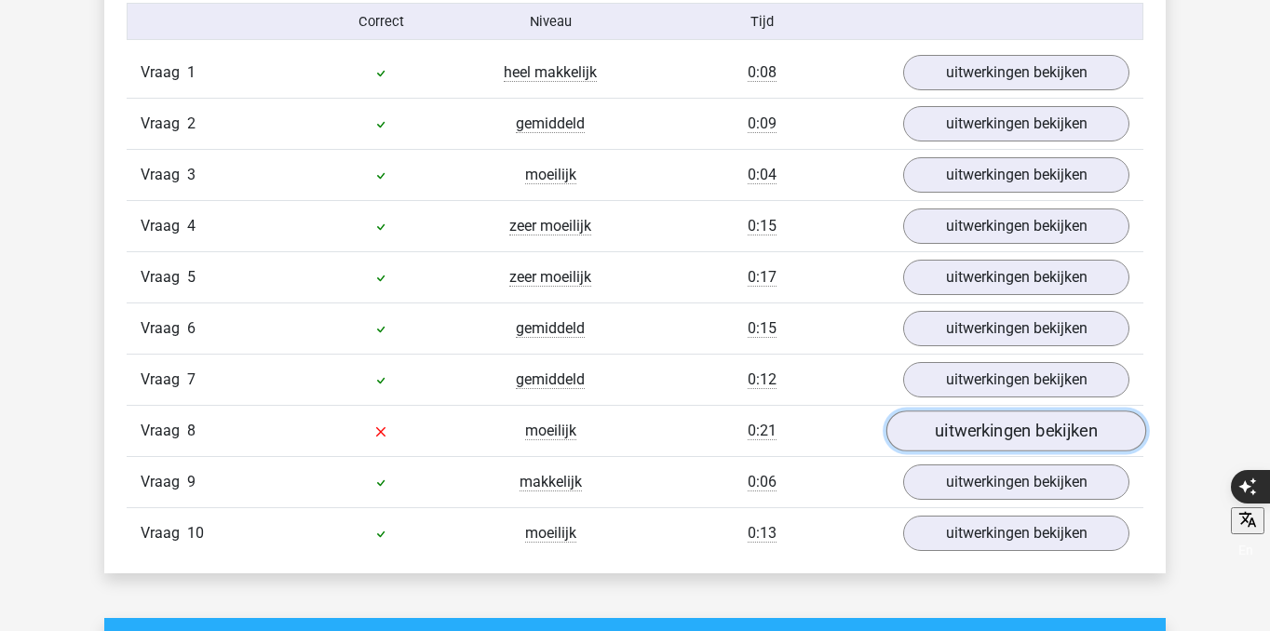
click at [981, 423] on link "uitwerkingen bekijken" at bounding box center [1016, 431] width 260 height 41
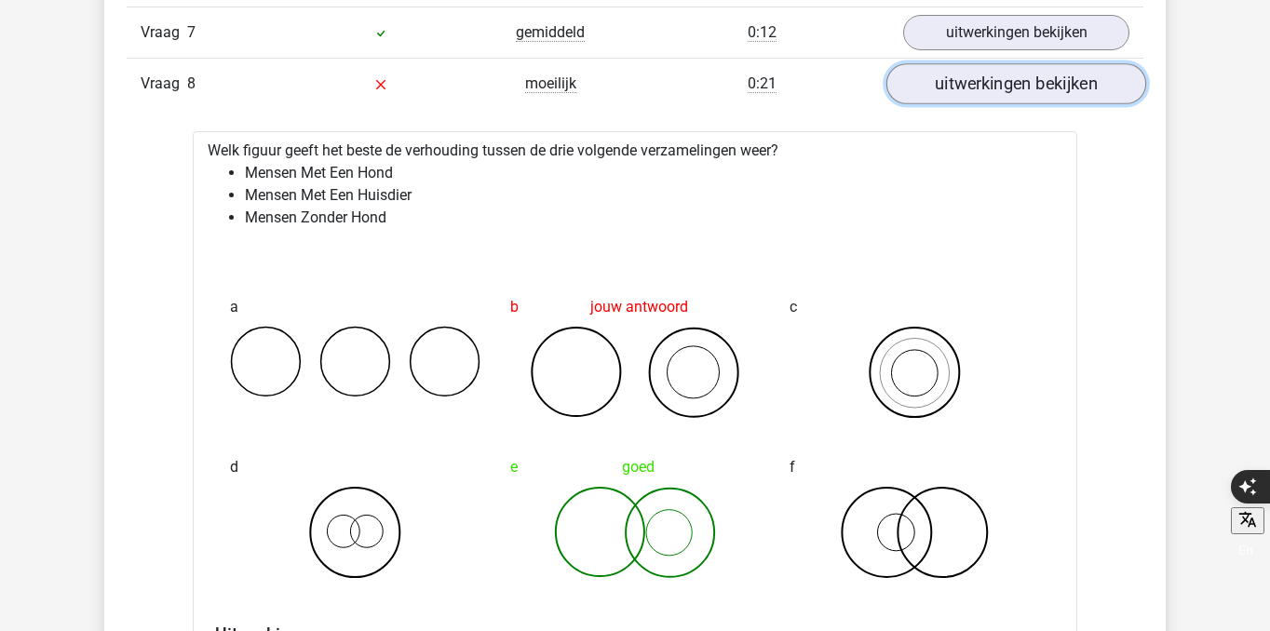
scroll to position [1917, 0]
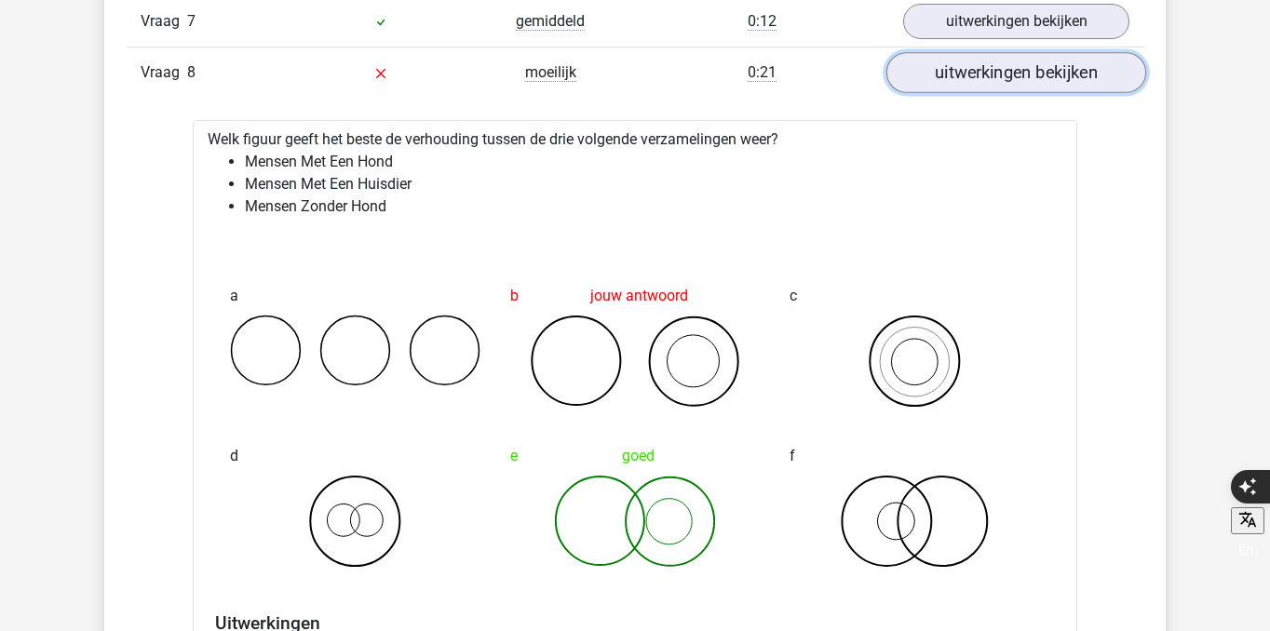
click at [1019, 60] on link "uitwerkingen bekijken" at bounding box center [1016, 72] width 260 height 41
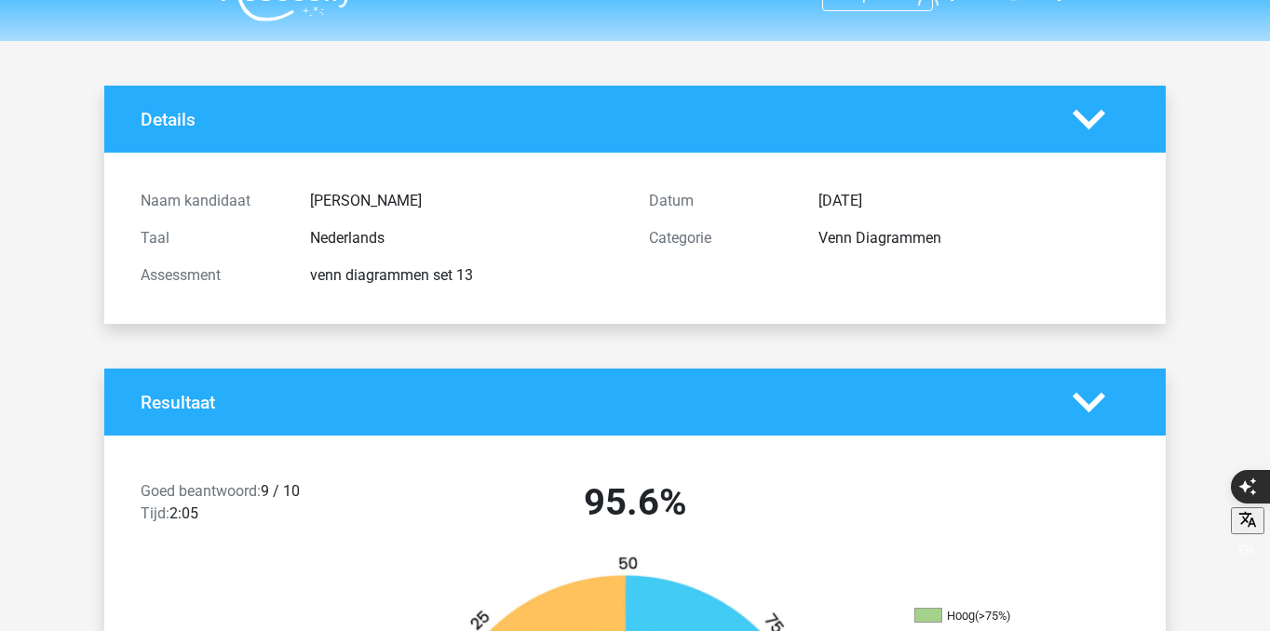
scroll to position [0, 0]
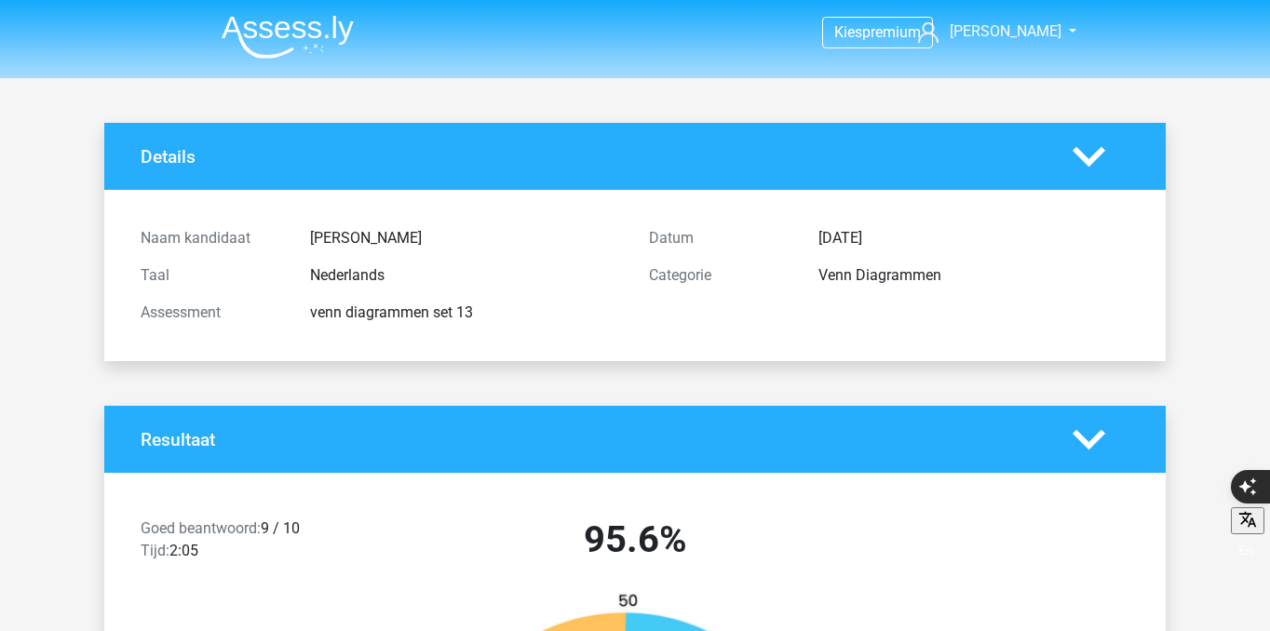
click at [269, 28] on img at bounding box center [288, 37] width 132 height 44
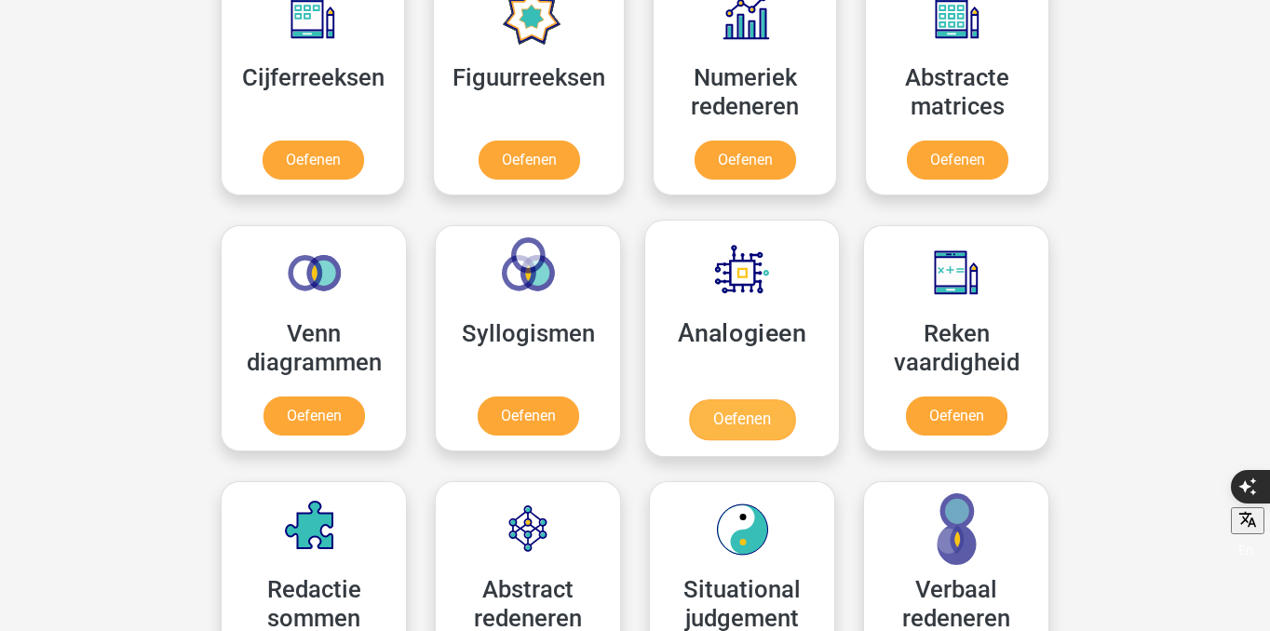
scroll to position [883, 0]
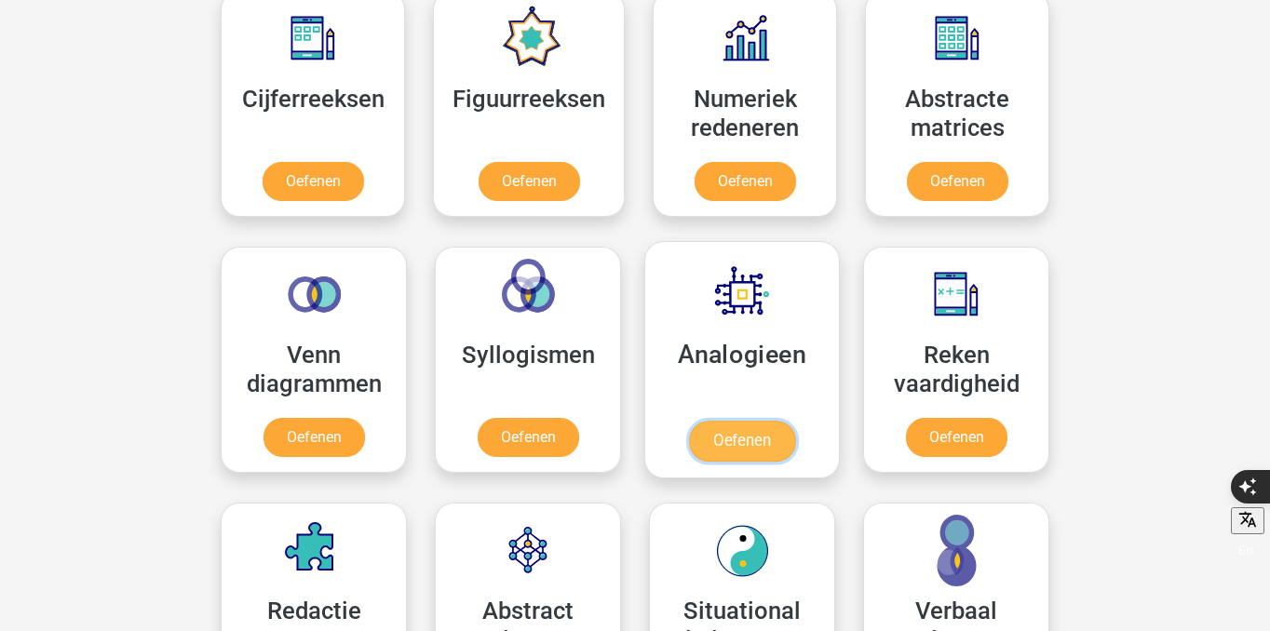
click at [765, 454] on link "Oefenen" at bounding box center [742, 441] width 106 height 41
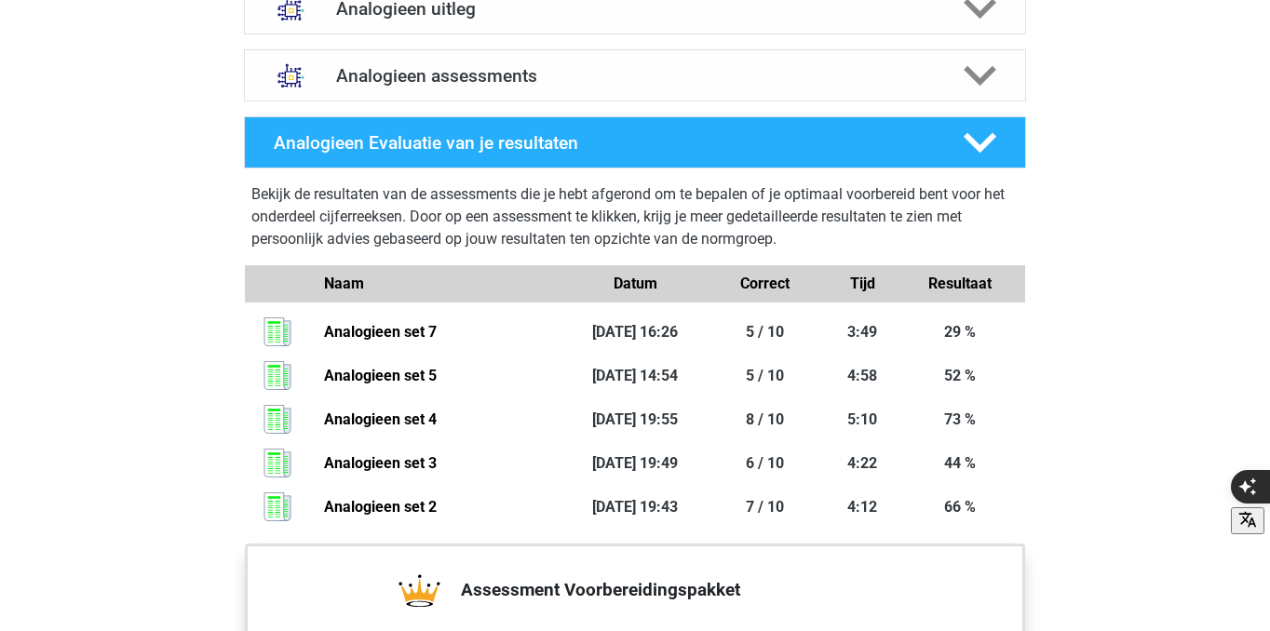
scroll to position [1044, 0]
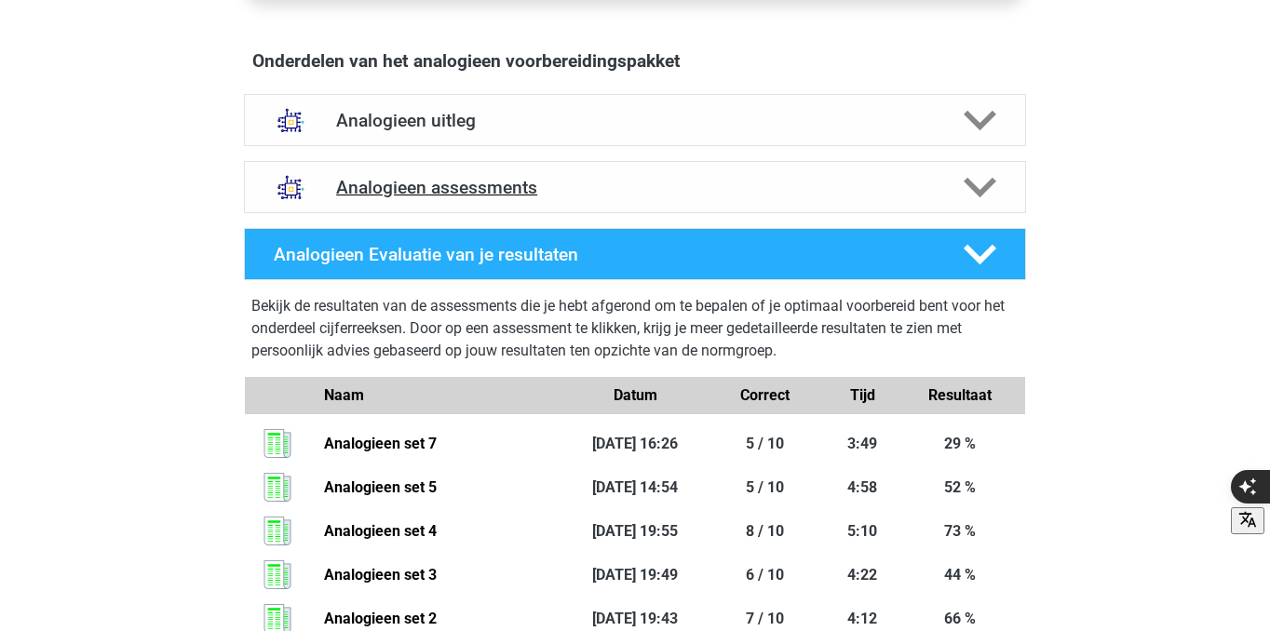
click at [732, 193] on h4 "Analogieen assessments" at bounding box center [635, 187] width 598 height 21
